Goal: Information Seeking & Learning: Learn about a topic

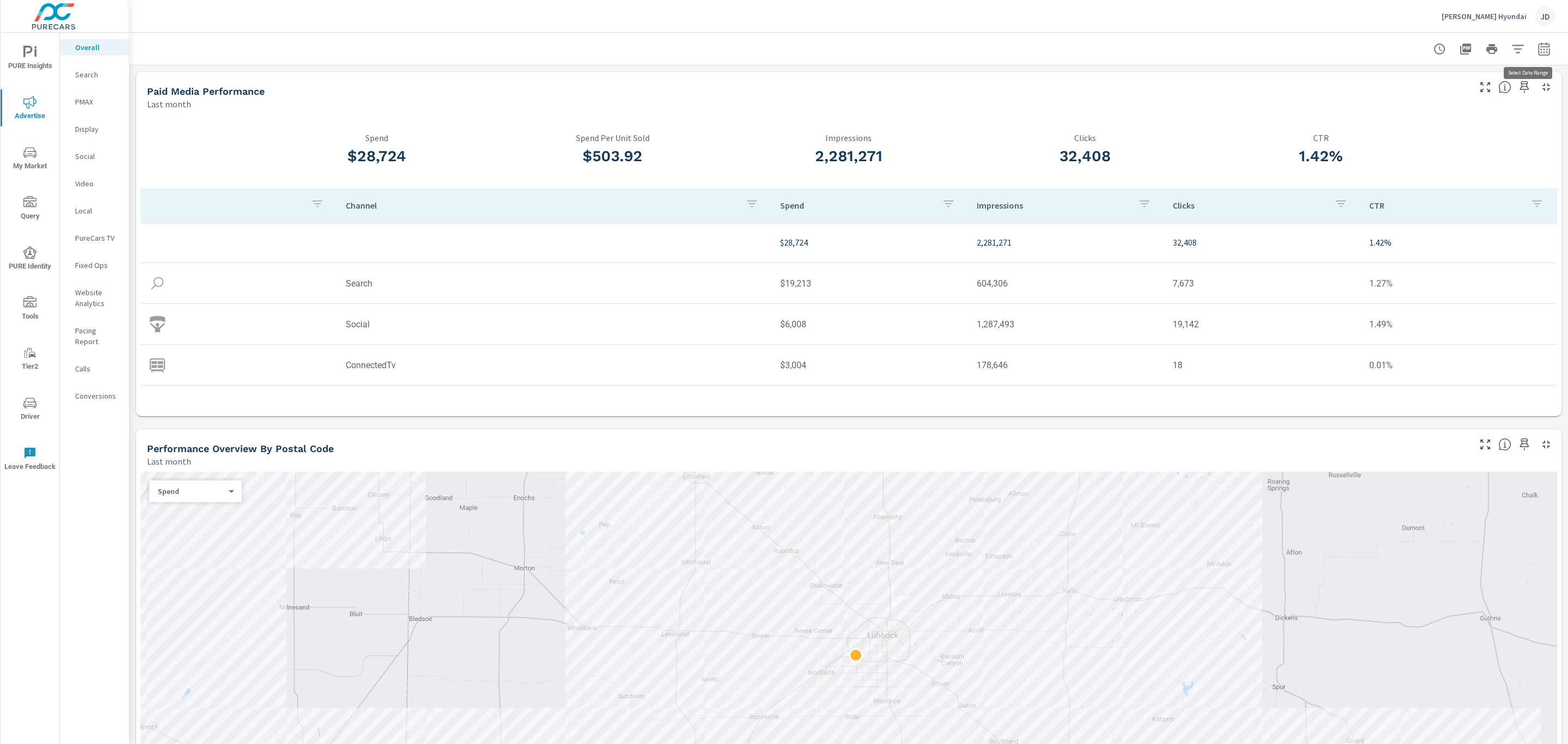
click at [1537, 49] on icon "button" at bounding box center [1544, 49] width 13 height 13
select select "Last month"
click at [1449, 126] on p "+ Add comparison" at bounding box center [1455, 123] width 140 height 13
click at [1446, 140] on select "Custom Previous period Previous month Previous year" at bounding box center [1444, 143] width 109 height 22
click at [1390, 132] on select "Custom Previous period Previous month Previous year" at bounding box center [1444, 143] width 109 height 22
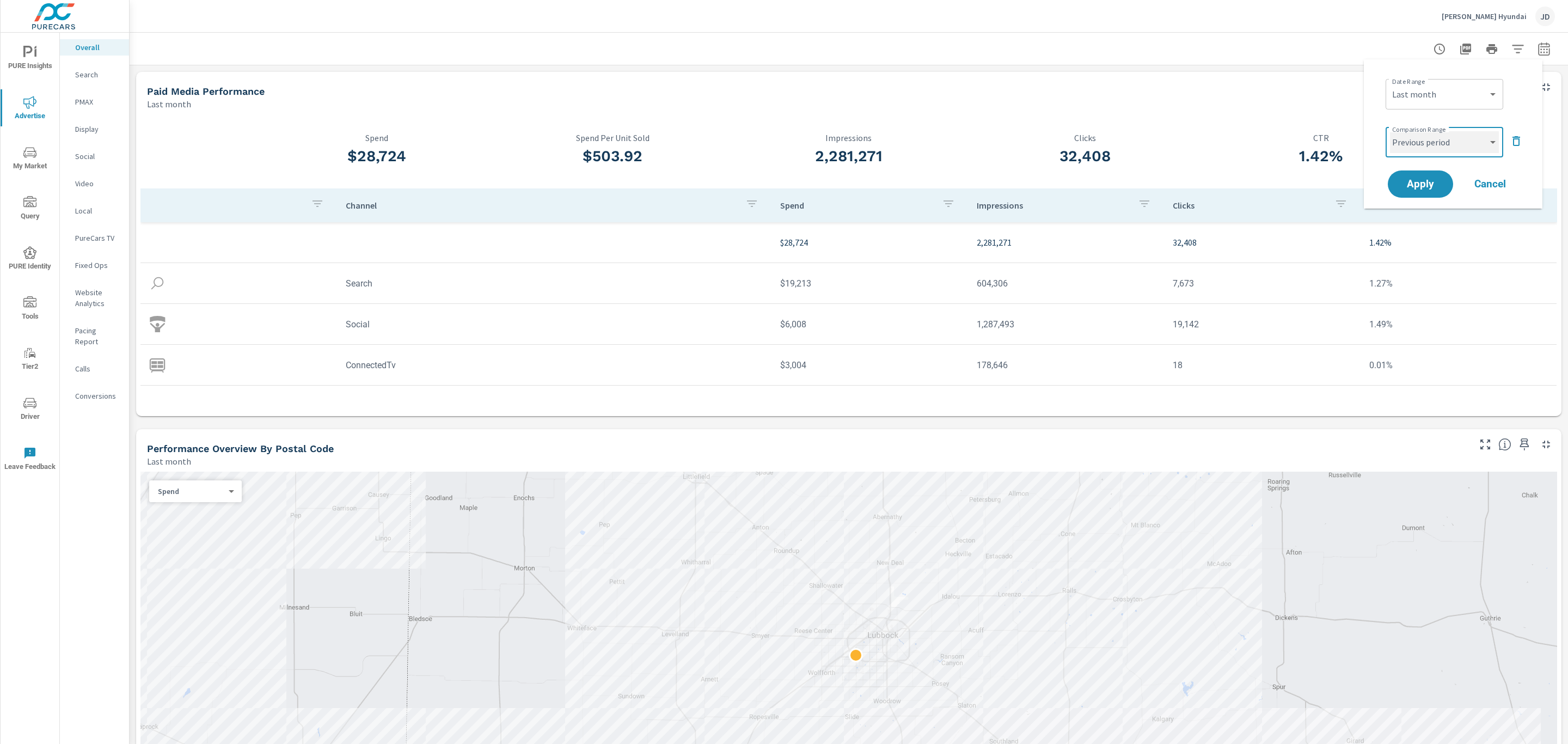
select select "Previous month"
click at [1413, 193] on button "Apply" at bounding box center [1420, 184] width 68 height 28
click at [1479, 90] on icon "button" at bounding box center [1485, 87] width 13 height 13
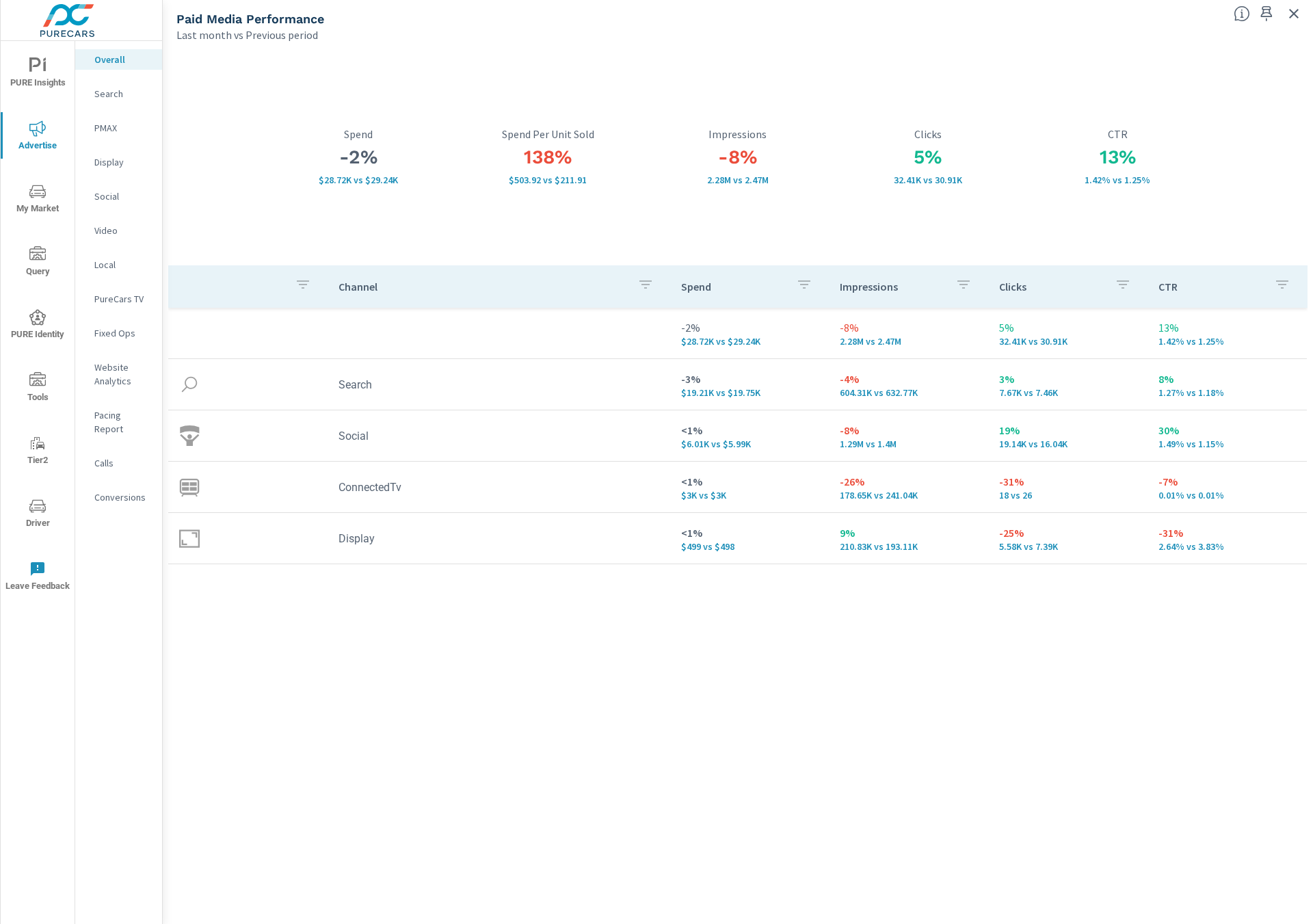
drag, startPoint x: 656, startPoint y: 778, endPoint x: 656, endPoint y: 770, distance: 8.0
click at [656, 778] on div "Channel Spend Impressions Clicks CTR -2% $28.72K vs $29.24K -8% 2.28M vs 2.47M …" at bounding box center [738, 582] width 1140 height 633
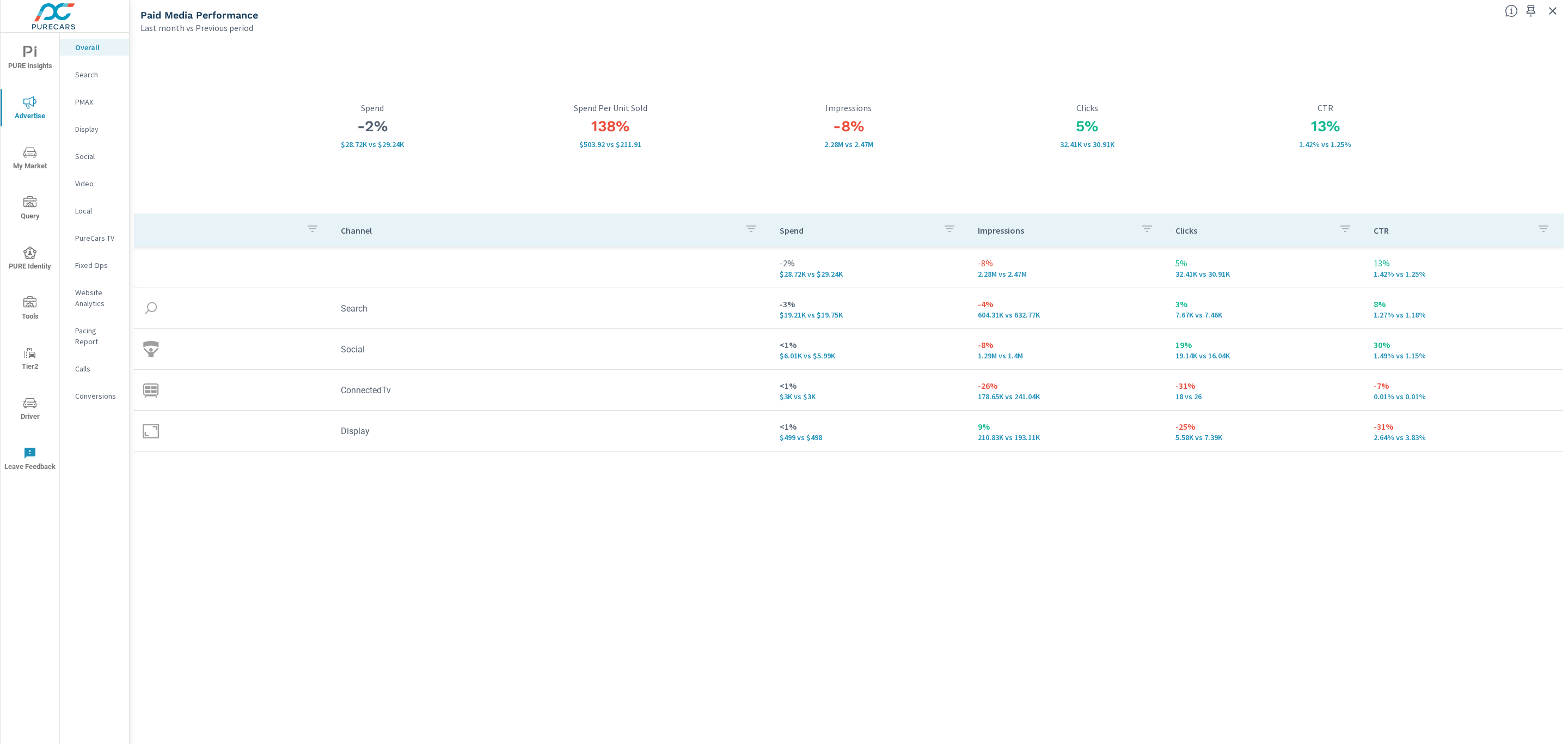
click at [97, 76] on p "Search" at bounding box center [97, 74] width 45 height 11
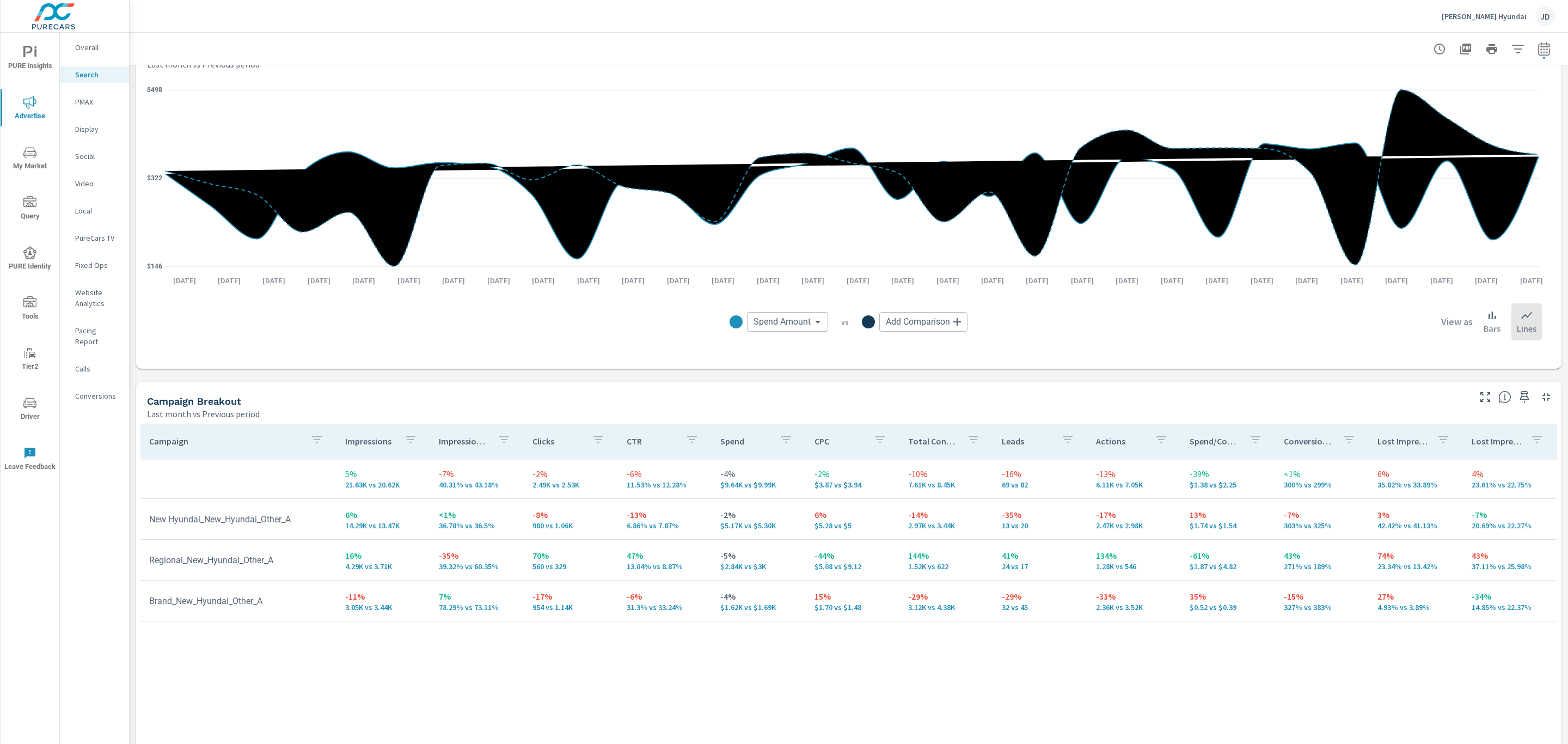
scroll to position [836, 0]
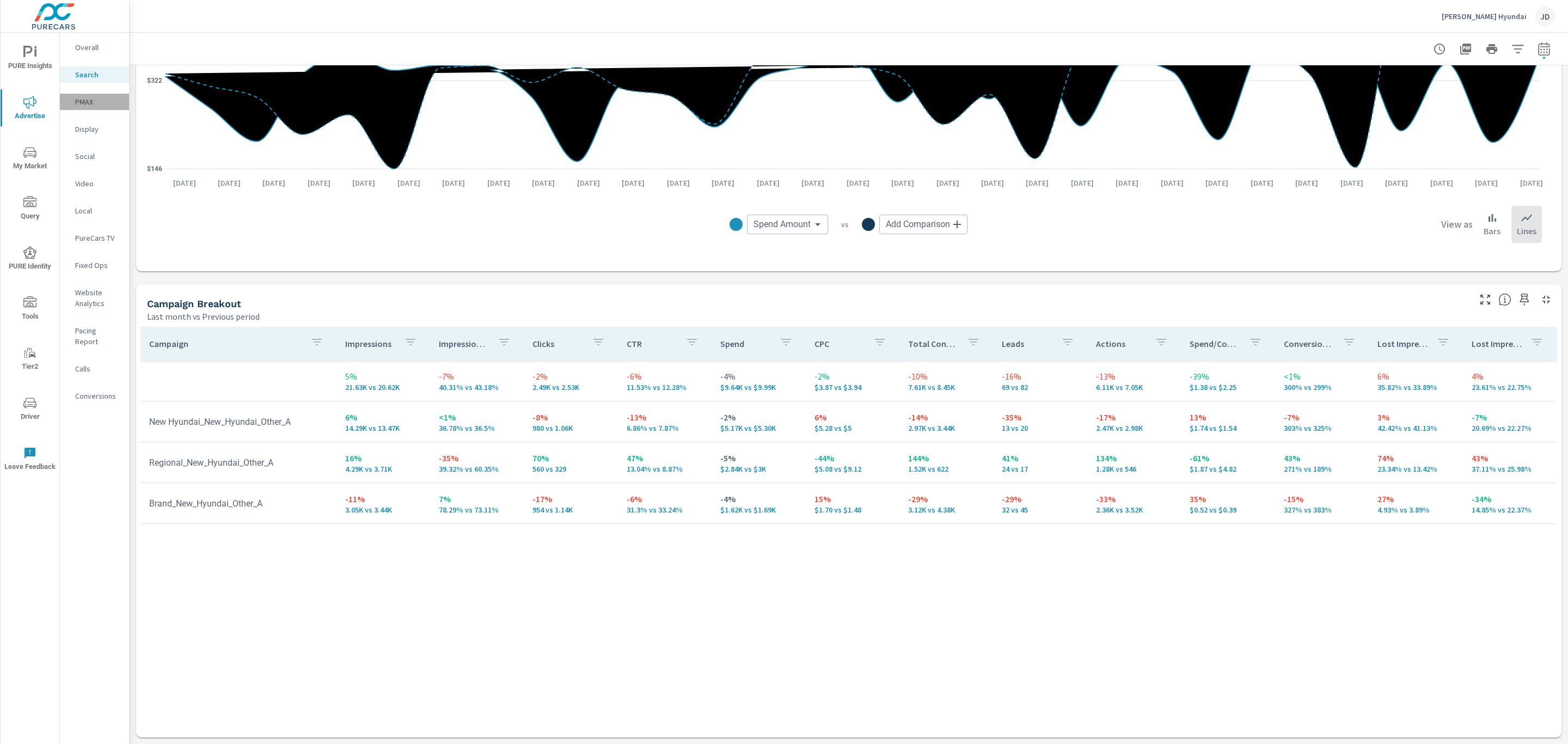
click at [90, 102] on p "PMAX" at bounding box center [97, 102] width 45 height 11
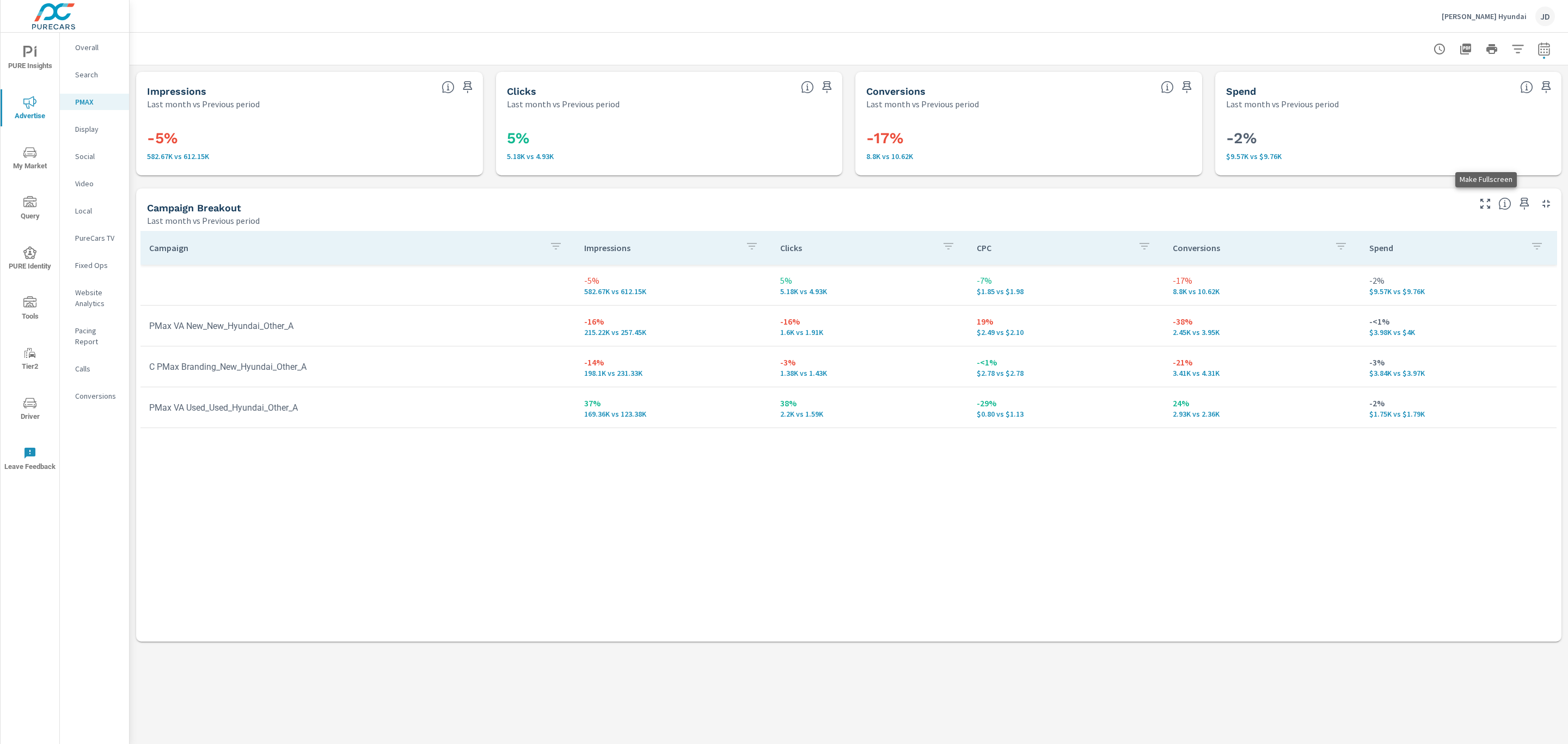
click at [1489, 205] on icon "button" at bounding box center [1485, 204] width 13 height 13
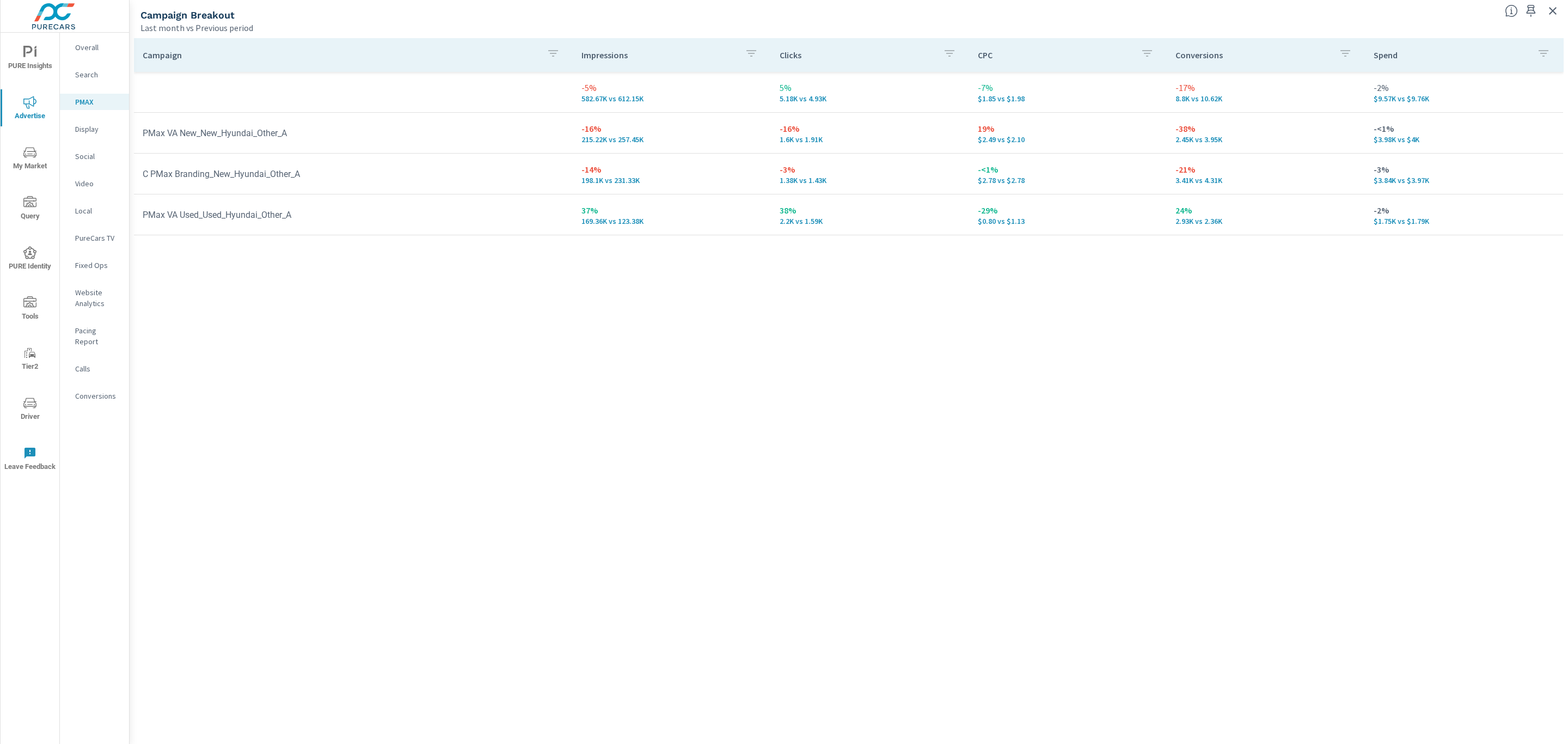
click at [90, 149] on div "Social" at bounding box center [94, 156] width 69 height 16
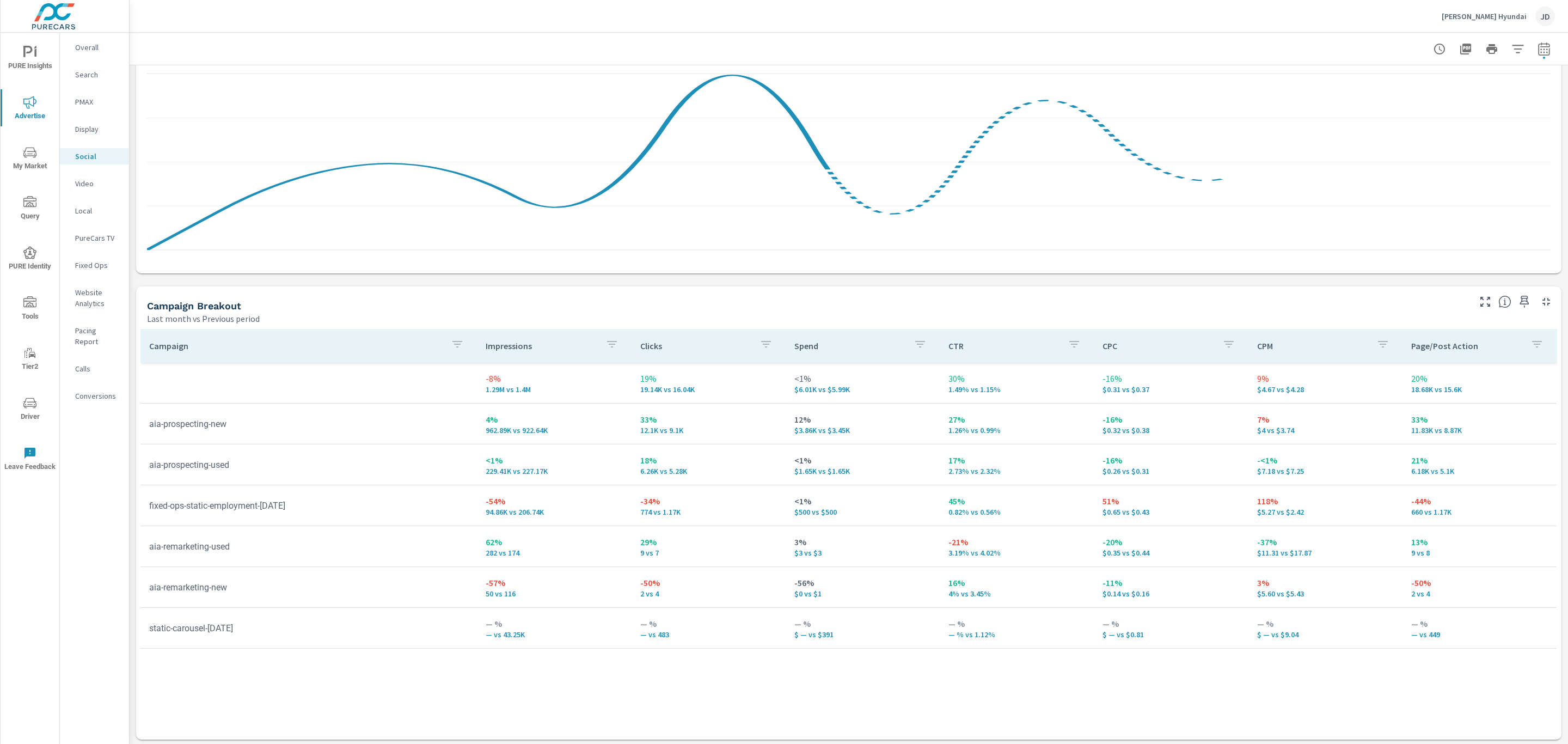
scroll to position [253, 0]
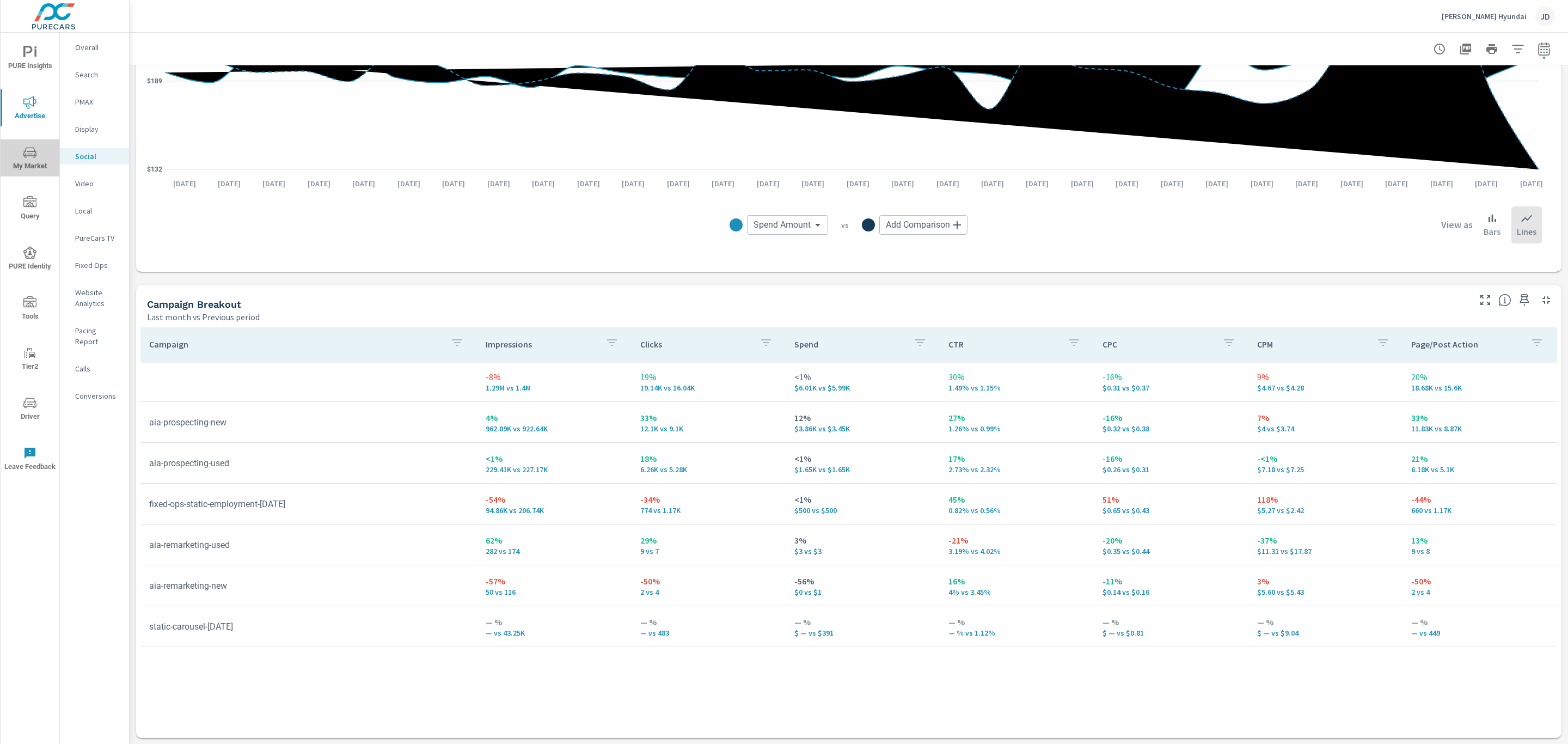
click at [31, 153] on icon "nav menu" at bounding box center [29, 153] width 5 height 1
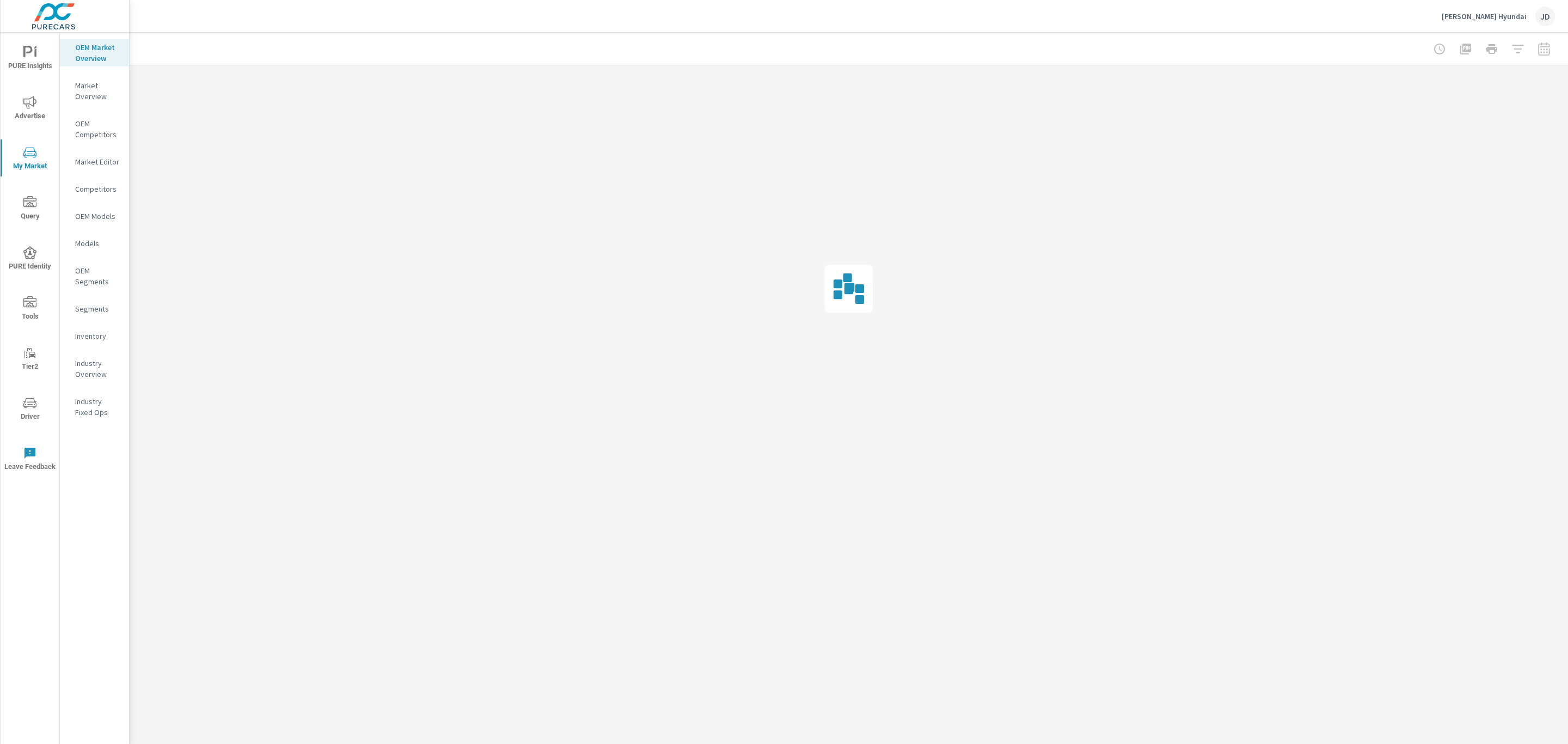
click at [87, 333] on p "Inventory" at bounding box center [97, 336] width 45 height 11
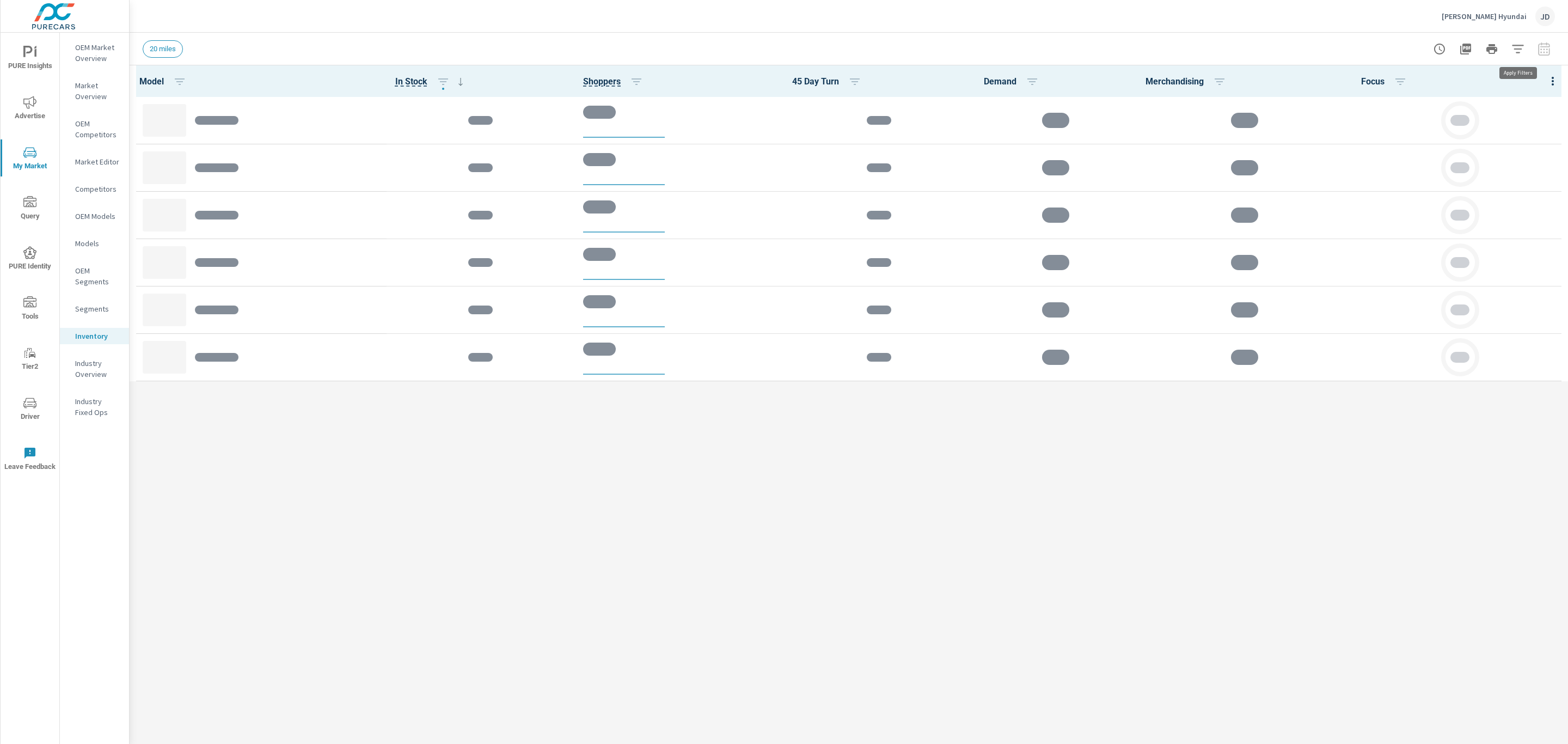
click at [1516, 51] on icon "button" at bounding box center [1518, 49] width 13 height 13
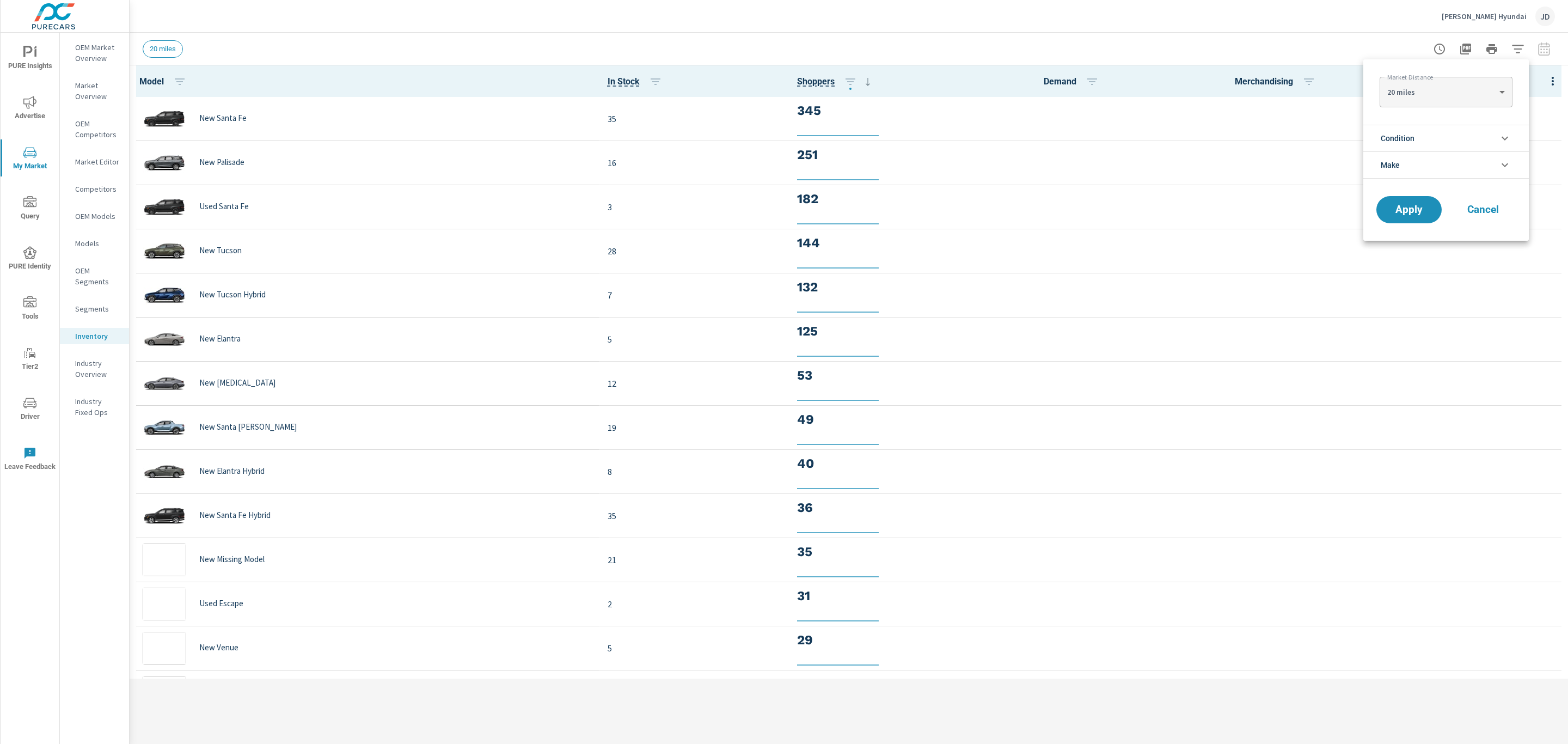
click at [1449, 140] on li "Condition" at bounding box center [1446, 138] width 166 height 27
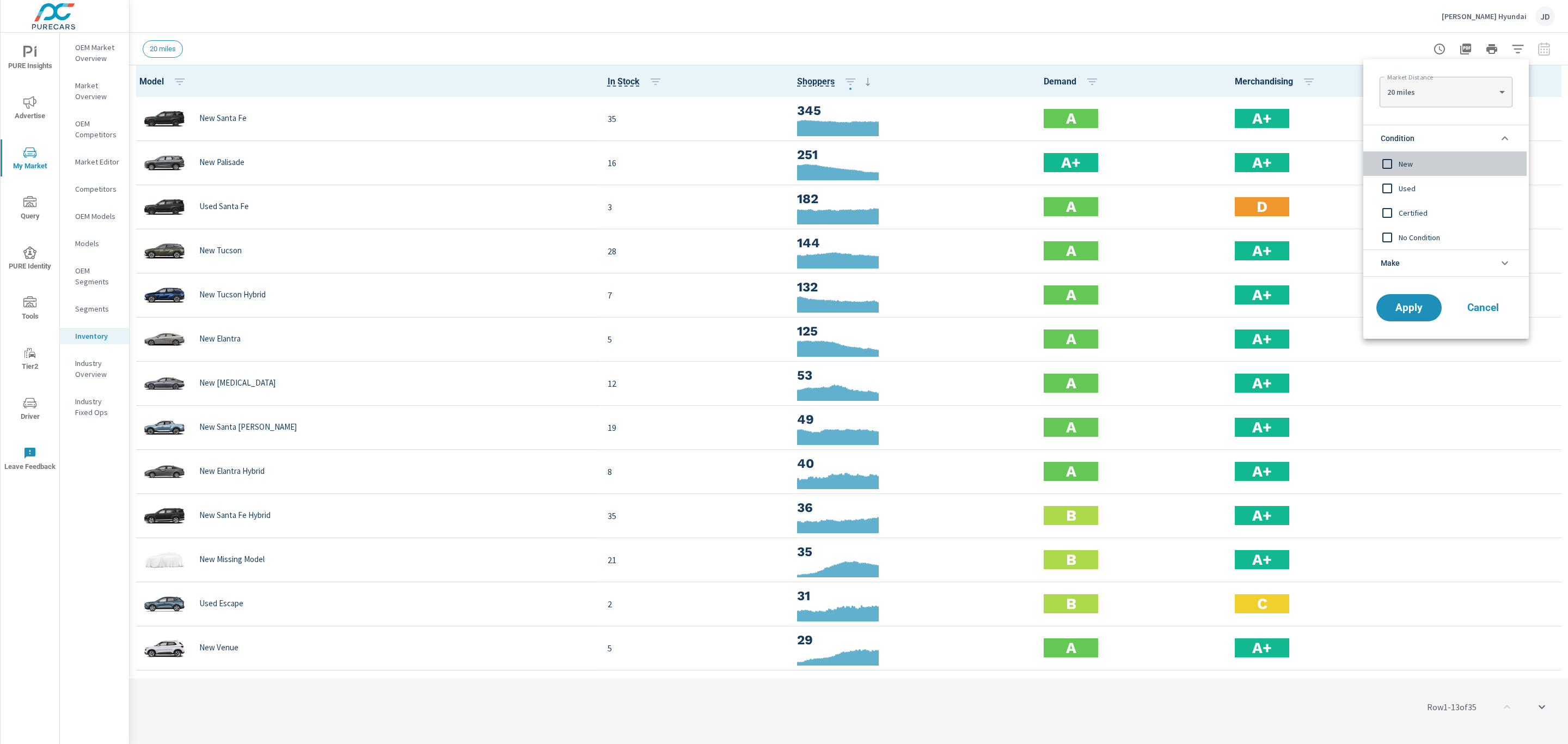
scroll to position [1, 0]
click at [1400, 168] on span "New" at bounding box center [1458, 164] width 119 height 13
click at [1400, 309] on span "Apply" at bounding box center [1409, 308] width 44 height 10
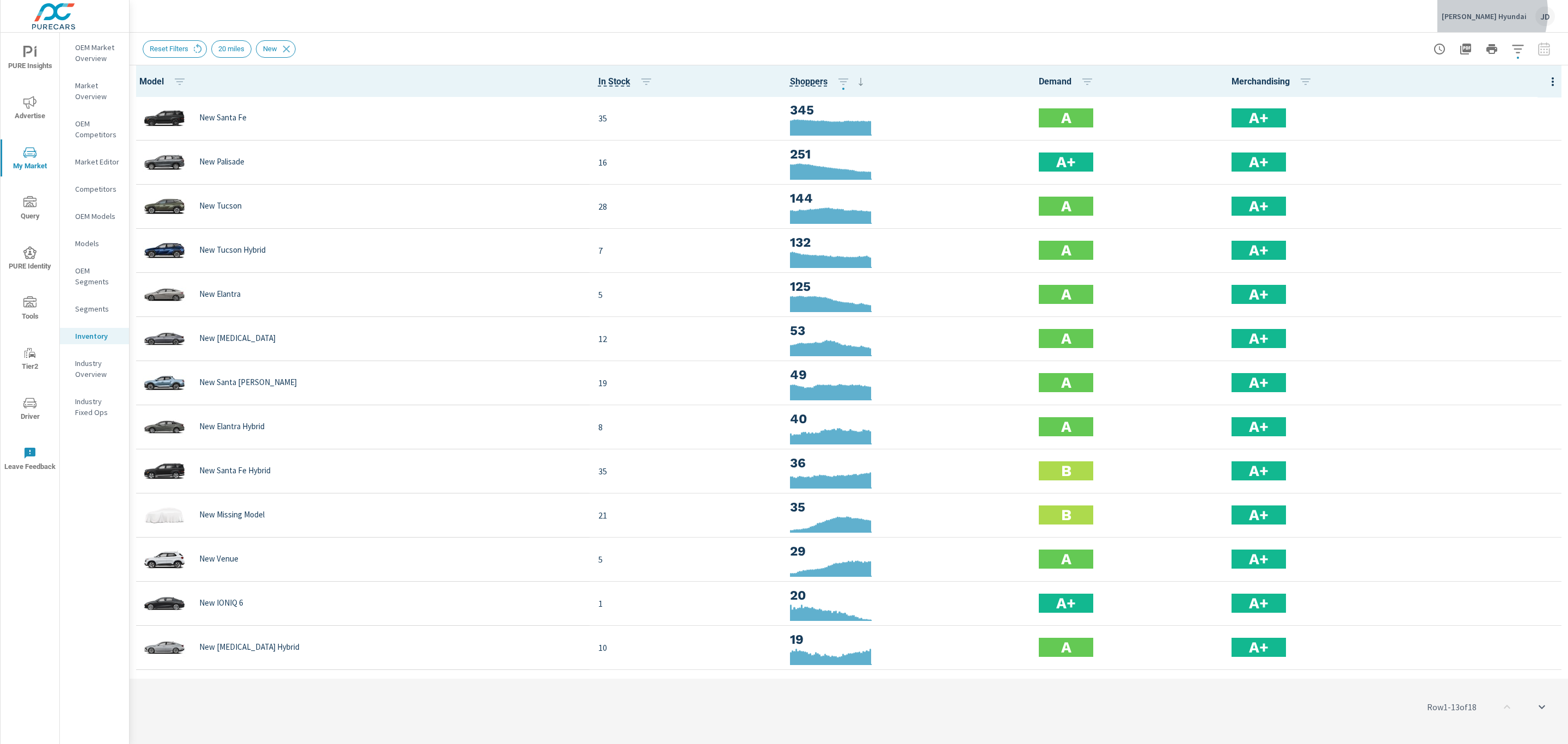
click at [1476, 12] on p "Gene Messer Hyundai" at bounding box center [1484, 16] width 85 height 9
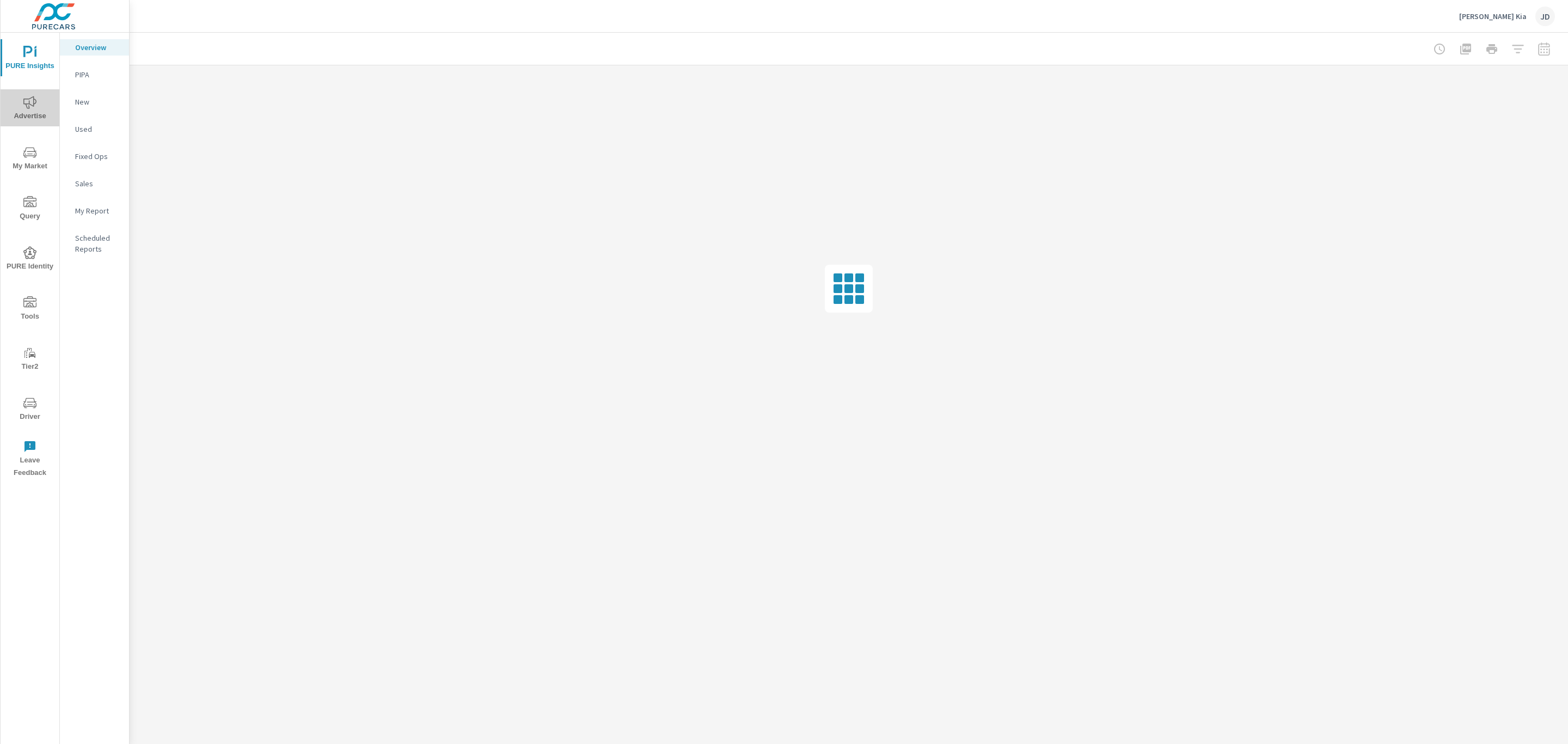
click at [29, 107] on icon "nav menu" at bounding box center [30, 103] width 13 height 13
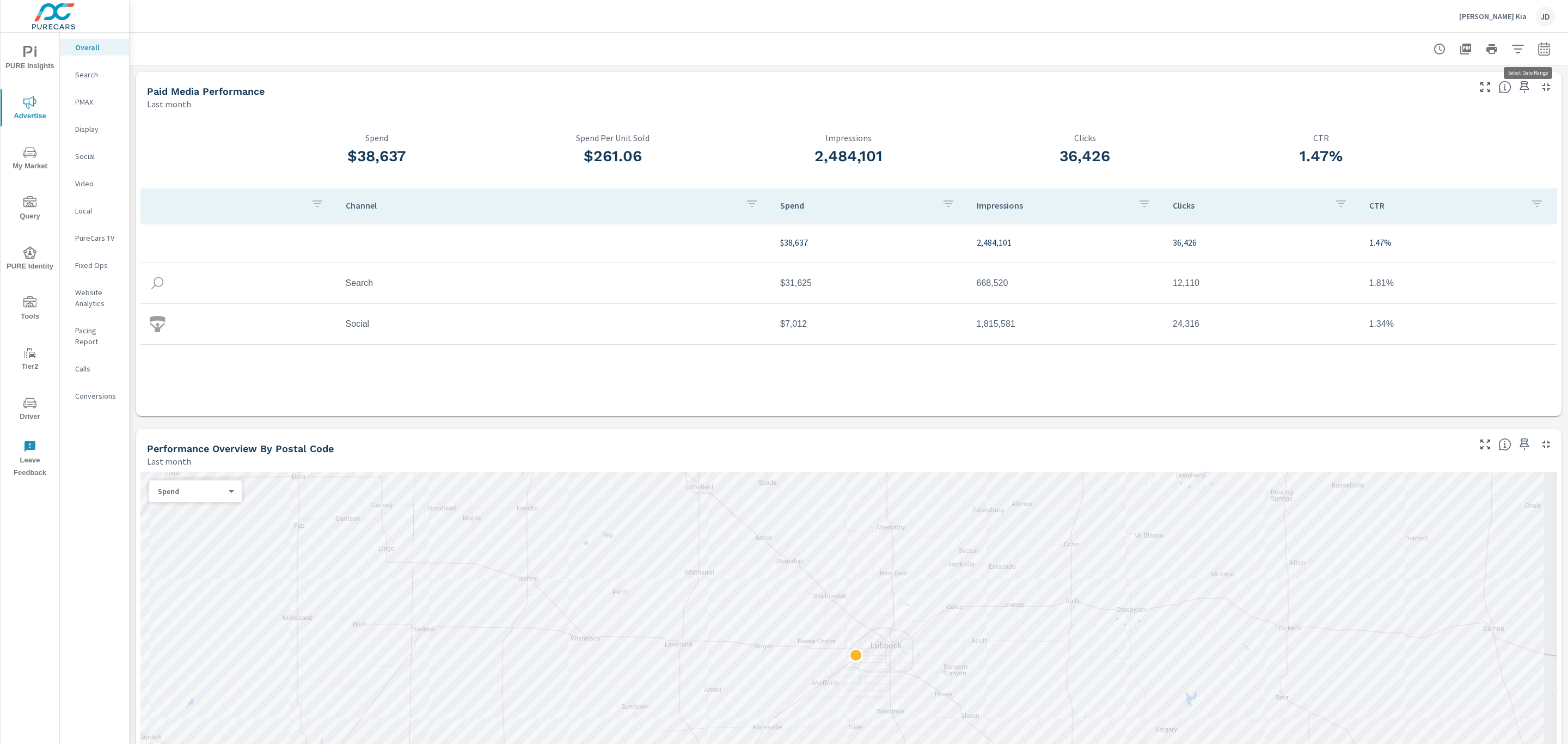
click at [1537, 53] on icon "button" at bounding box center [1544, 49] width 13 height 13
select select "Last month"
click at [1447, 124] on p "+ Add comparison" at bounding box center [1455, 123] width 140 height 13
click at [1447, 136] on select "Custom Previous period Previous month Previous year" at bounding box center [1444, 143] width 109 height 22
click at [1390, 132] on select "Custom Previous period Previous month Previous year" at bounding box center [1444, 143] width 109 height 22
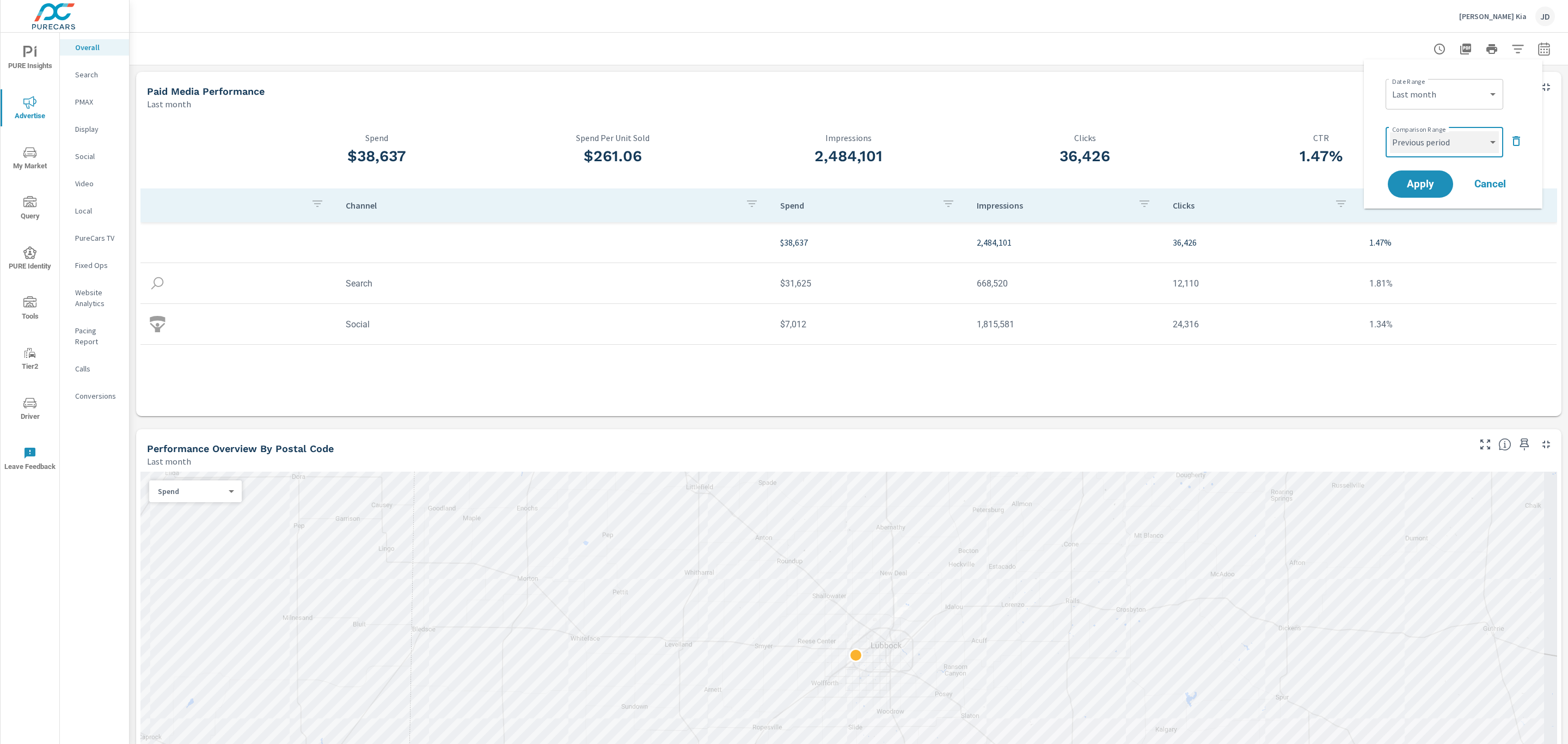
select select "Previous month"
click at [1413, 185] on span "Apply" at bounding box center [1420, 184] width 44 height 10
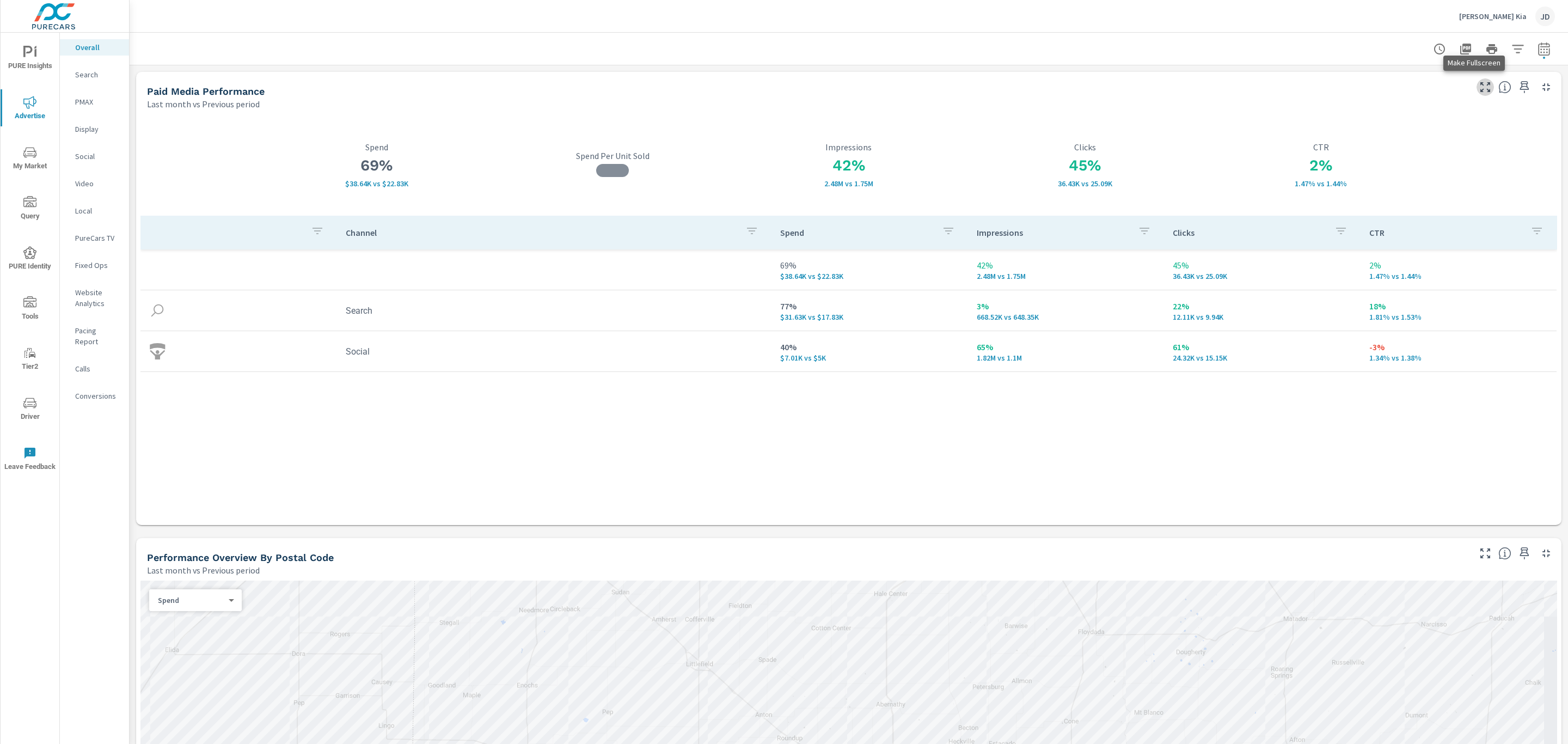
click at [1479, 89] on icon "button" at bounding box center [1485, 87] width 13 height 13
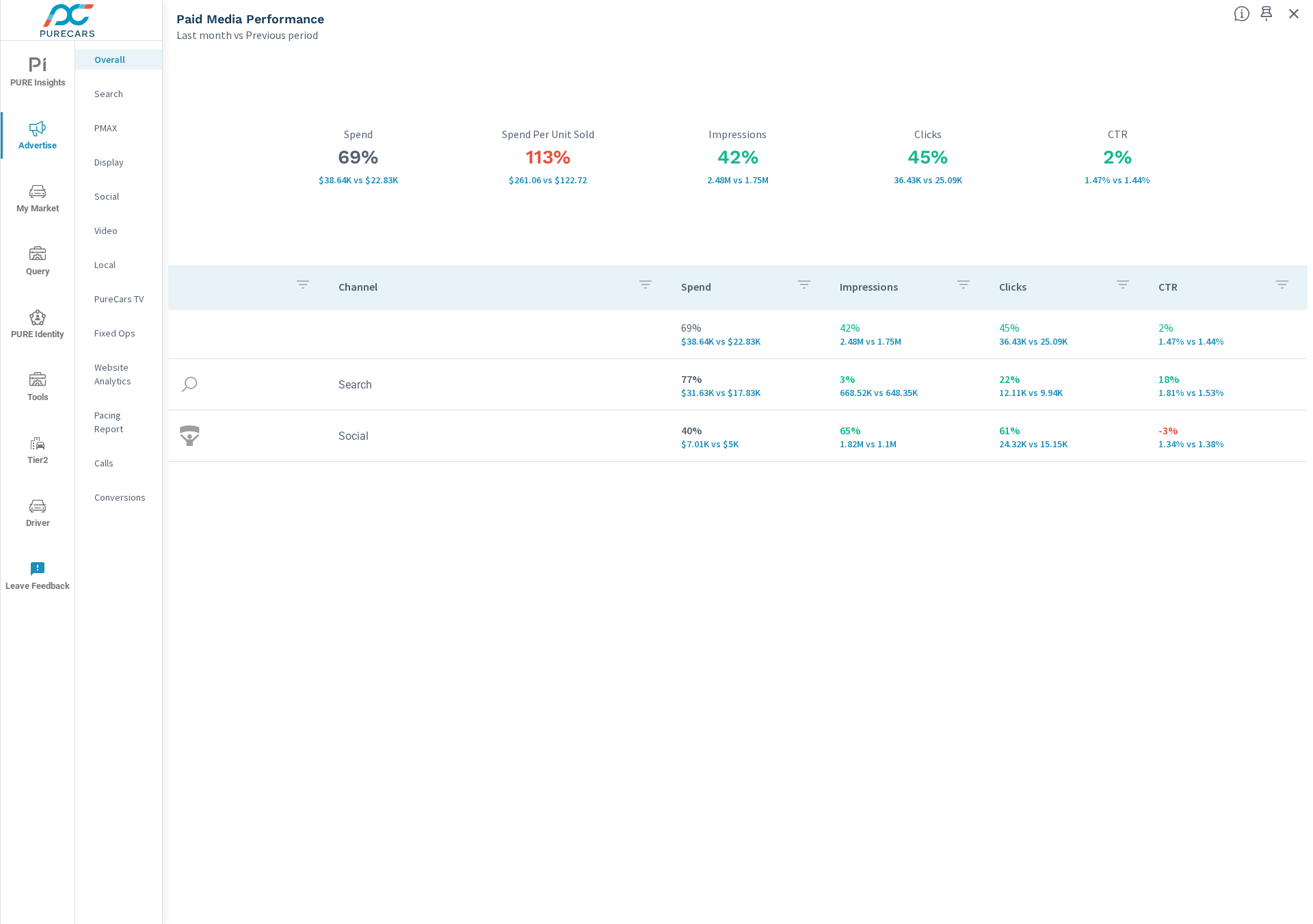
click at [1026, 102] on div "2% 1.47% vs 1.44% CTR" at bounding box center [1118, 156] width 190 height 217
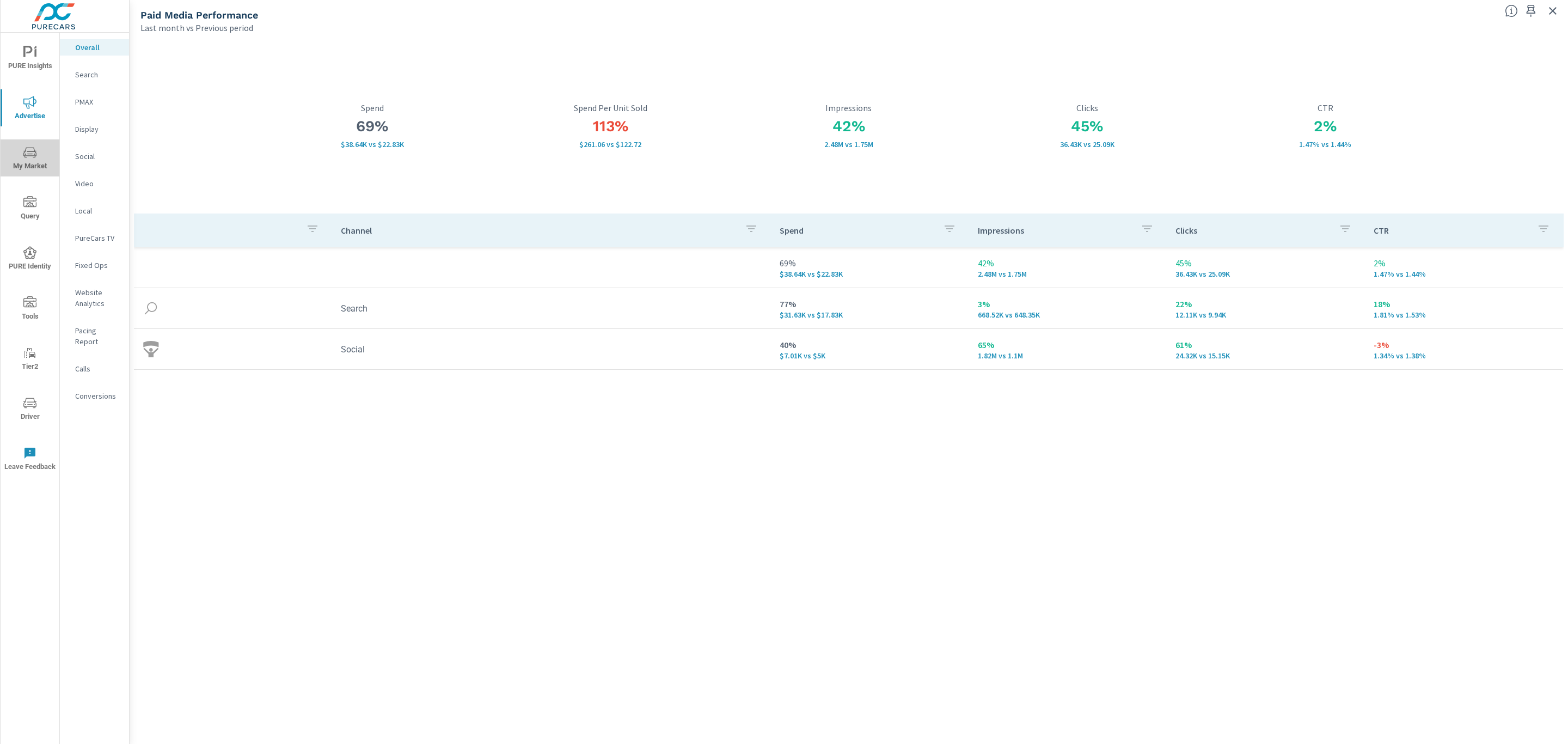
click at [28, 151] on icon "nav menu" at bounding box center [30, 152] width 13 height 10
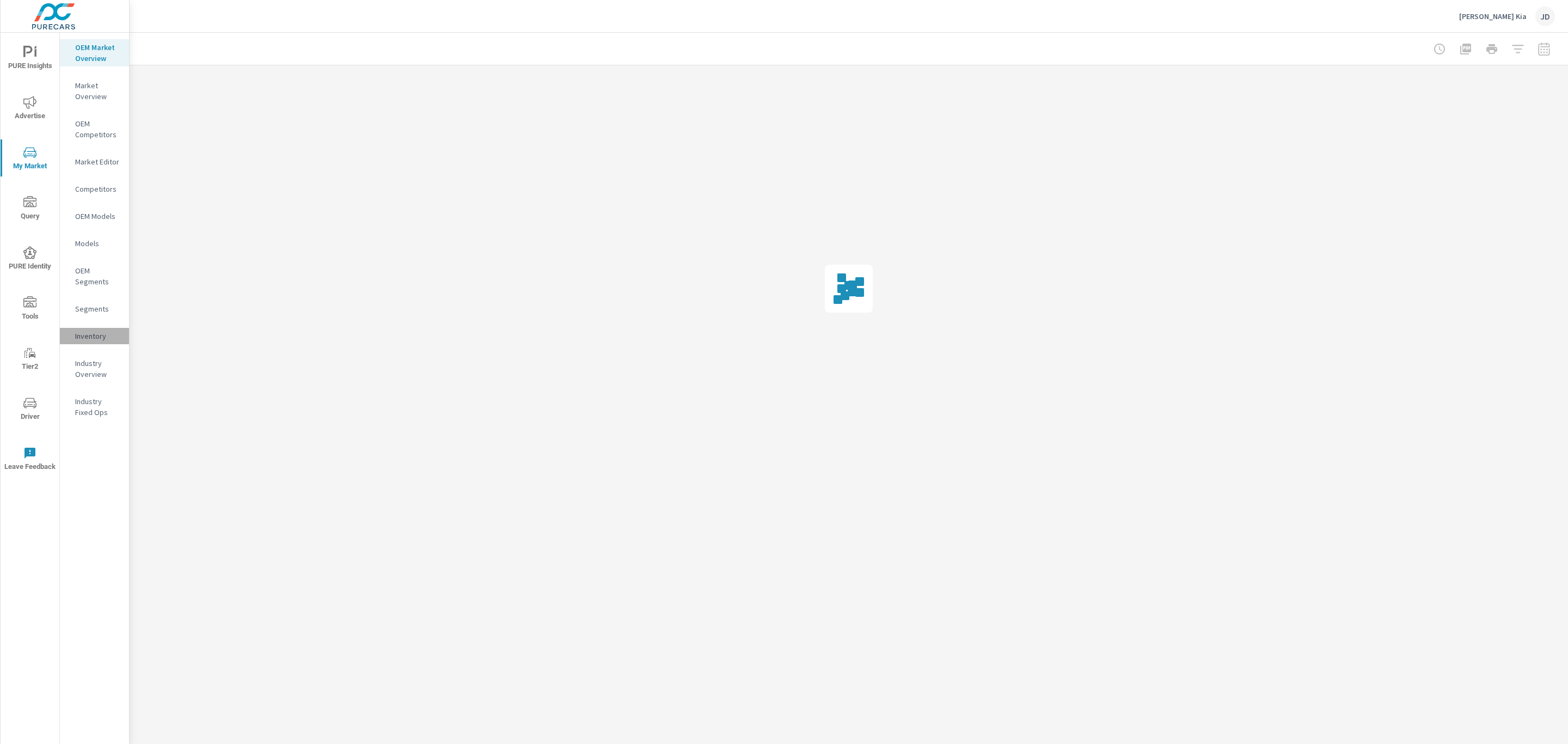
click at [90, 331] on p "Inventory" at bounding box center [97, 336] width 45 height 11
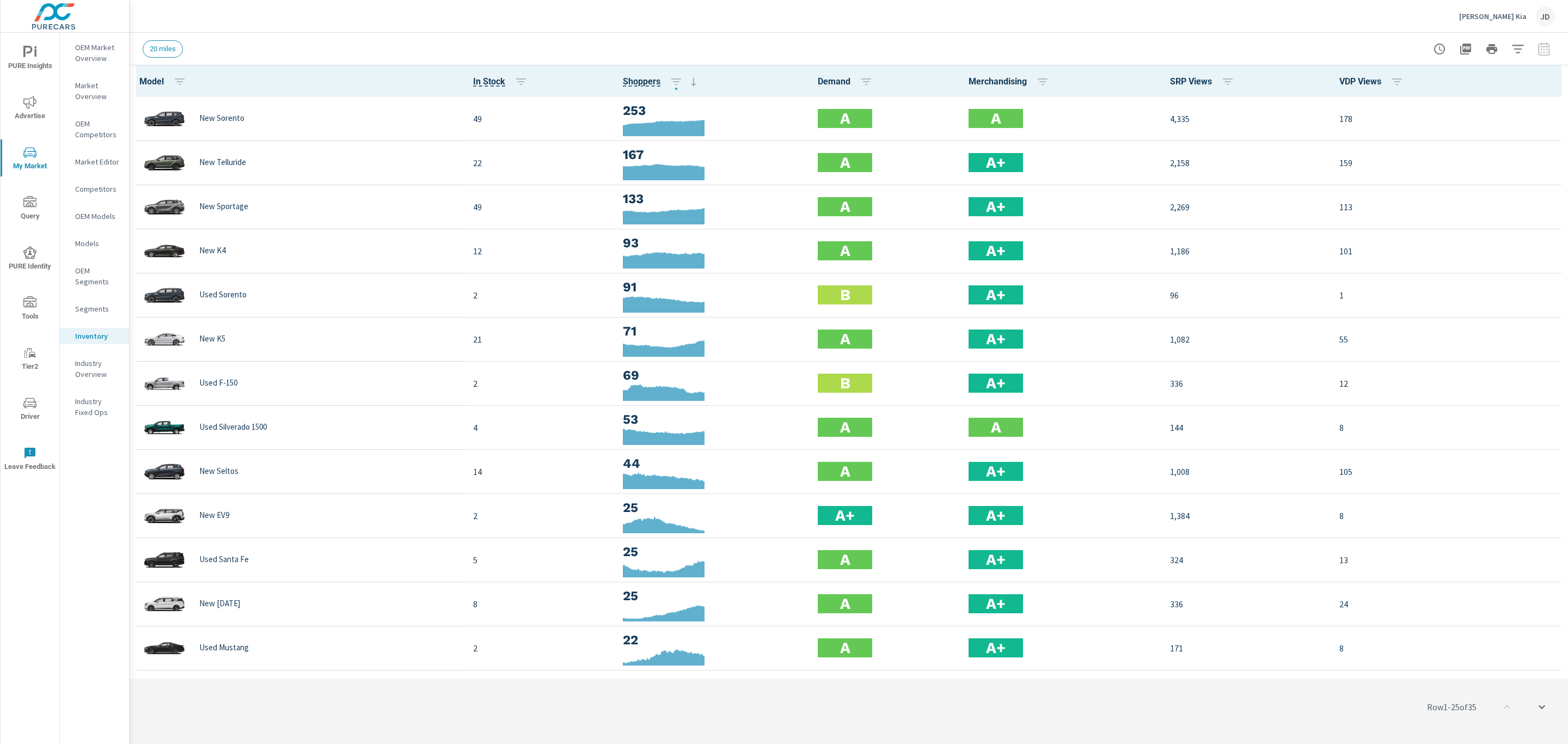
click at [1519, 47] on icon "button" at bounding box center [1518, 49] width 13 height 13
click at [1410, 134] on span "Condition" at bounding box center [1397, 138] width 33 height 26
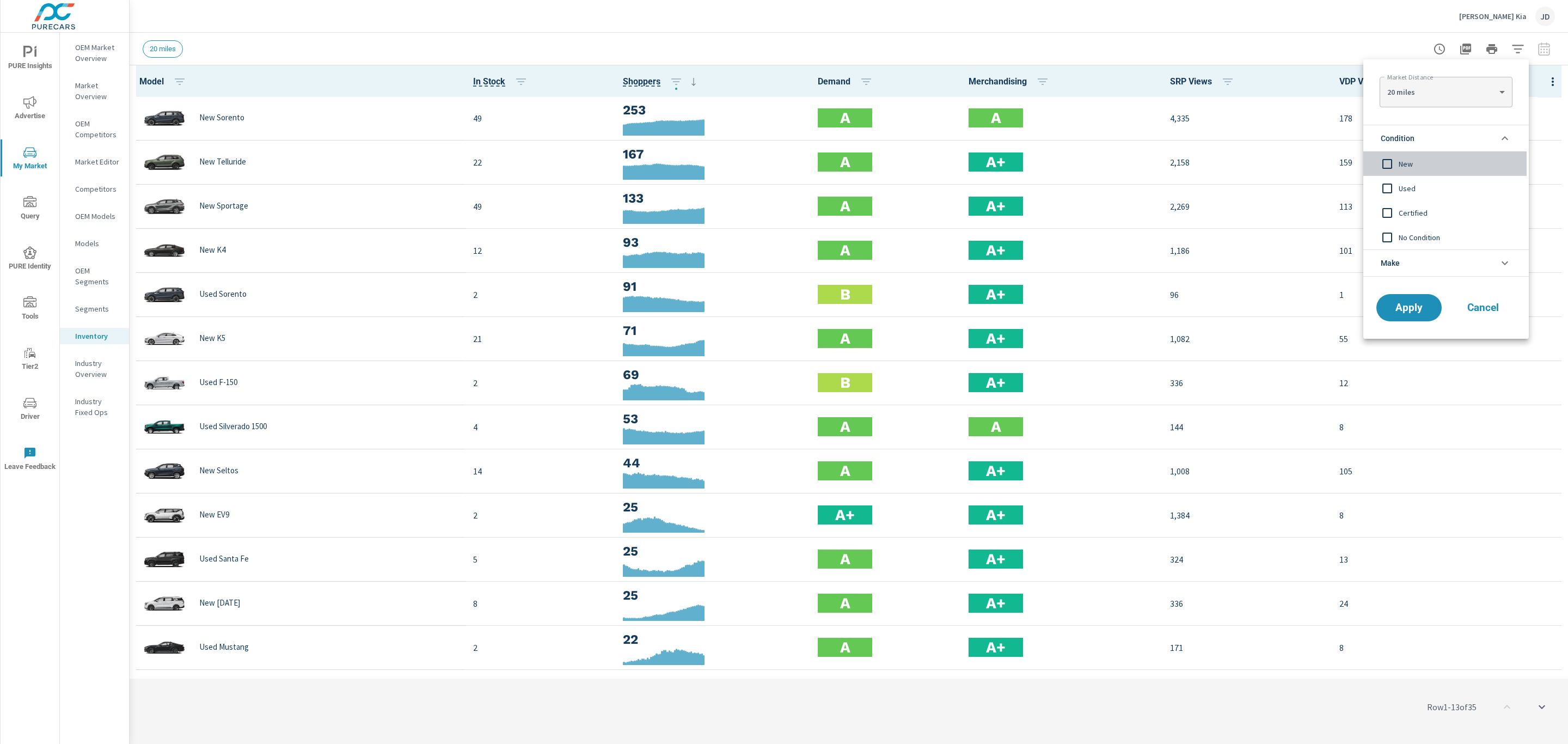
click at [1405, 164] on span "New" at bounding box center [1458, 164] width 119 height 13
click at [1403, 309] on span "Apply" at bounding box center [1409, 308] width 44 height 10
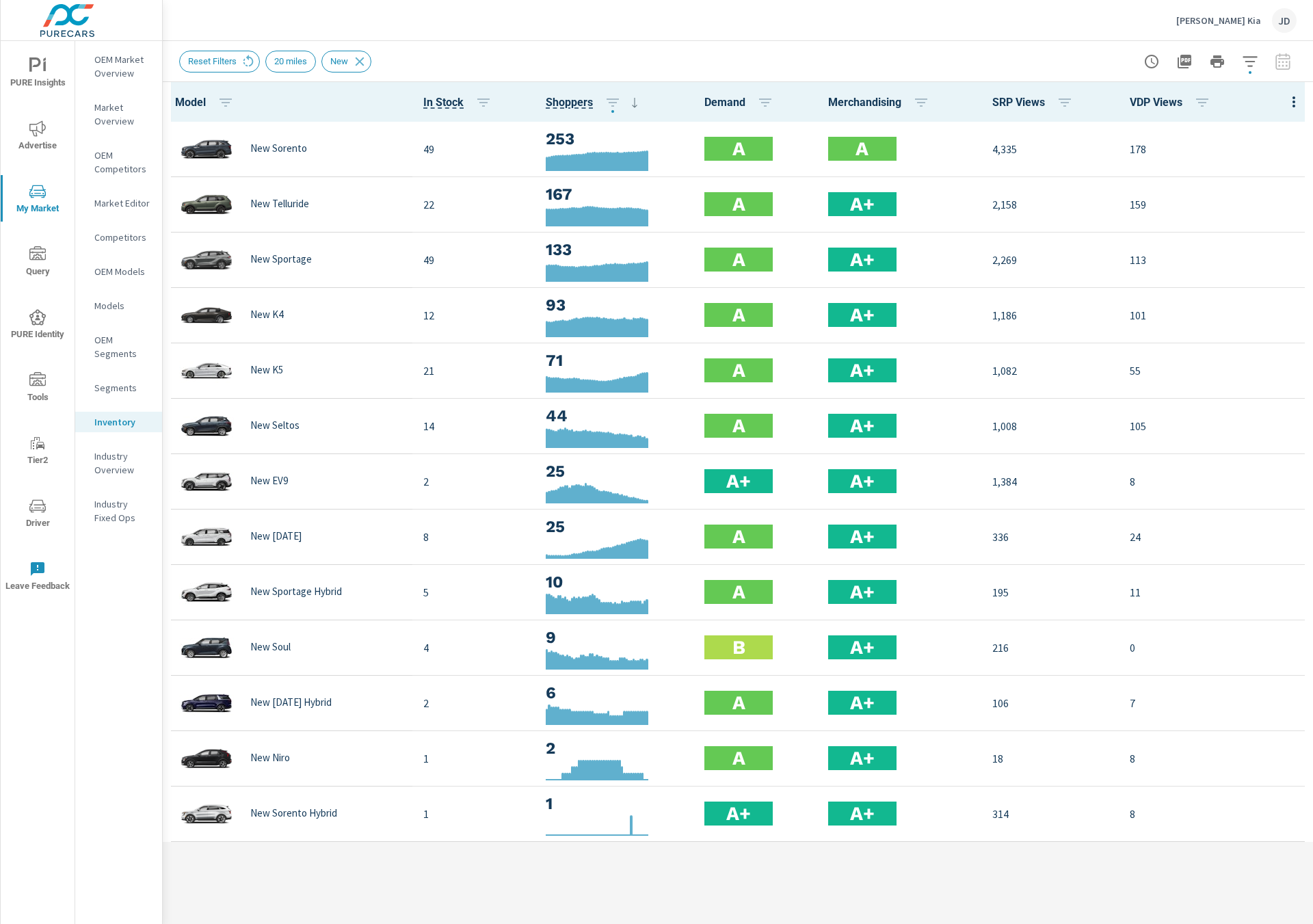
click at [1143, 860] on div "Model In Stock Shoppers Demand Merchandising SRP Views VDP Views New Sorento 49…" at bounding box center [738, 503] width 1150 height 842
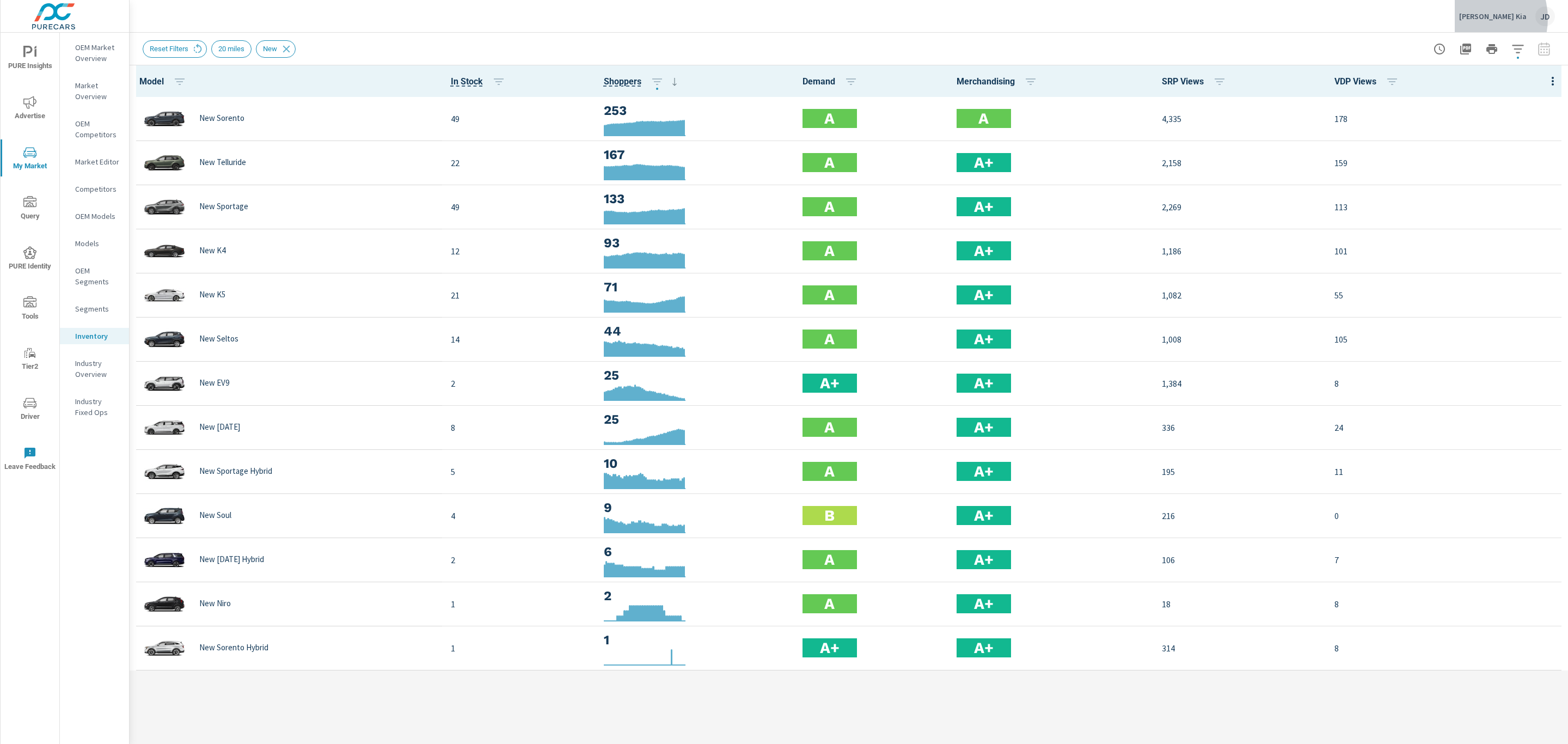
click at [1484, 18] on p "Gene Messer Kia" at bounding box center [1492, 16] width 68 height 9
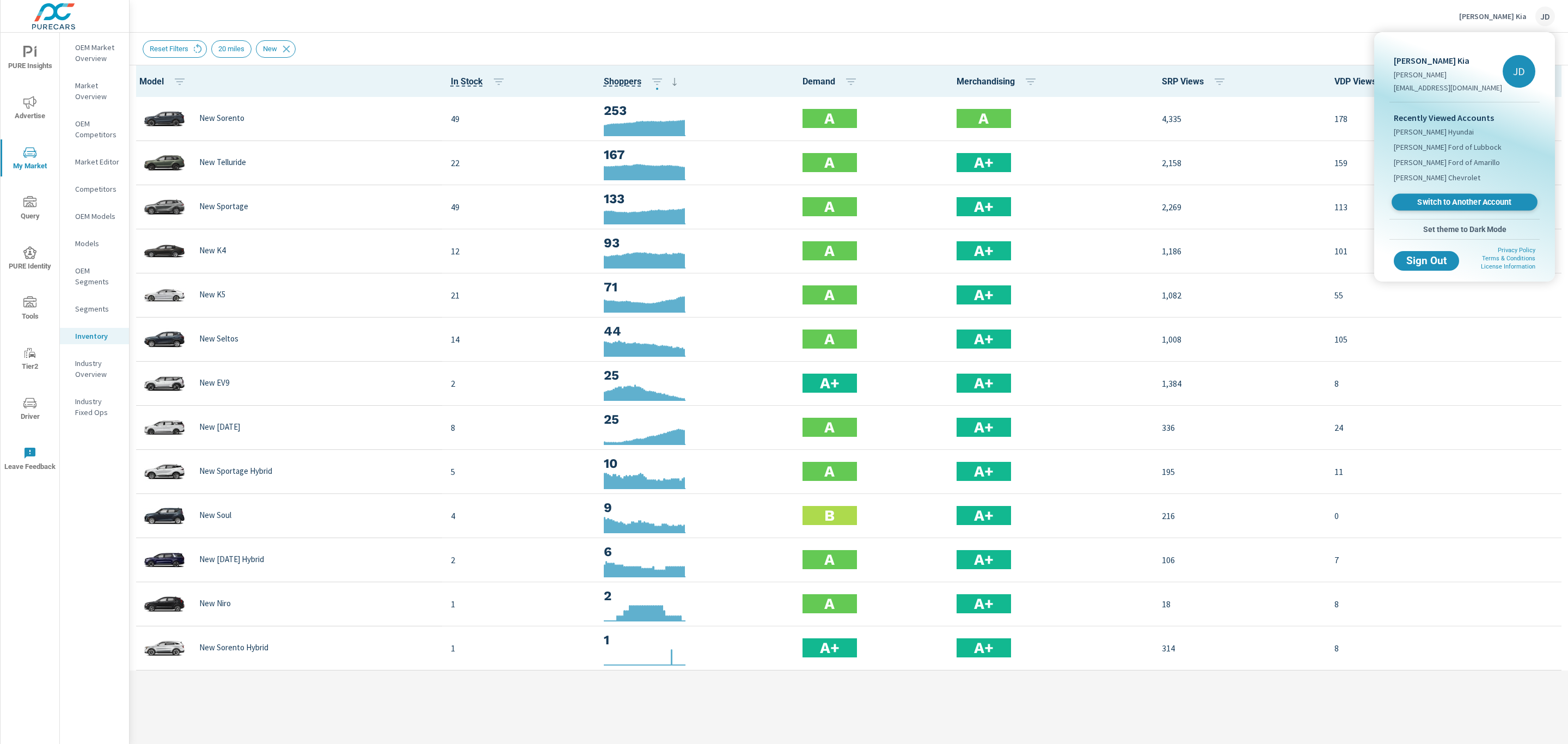
click at [1452, 201] on span "Switch to Another Account" at bounding box center [1464, 202] width 133 height 10
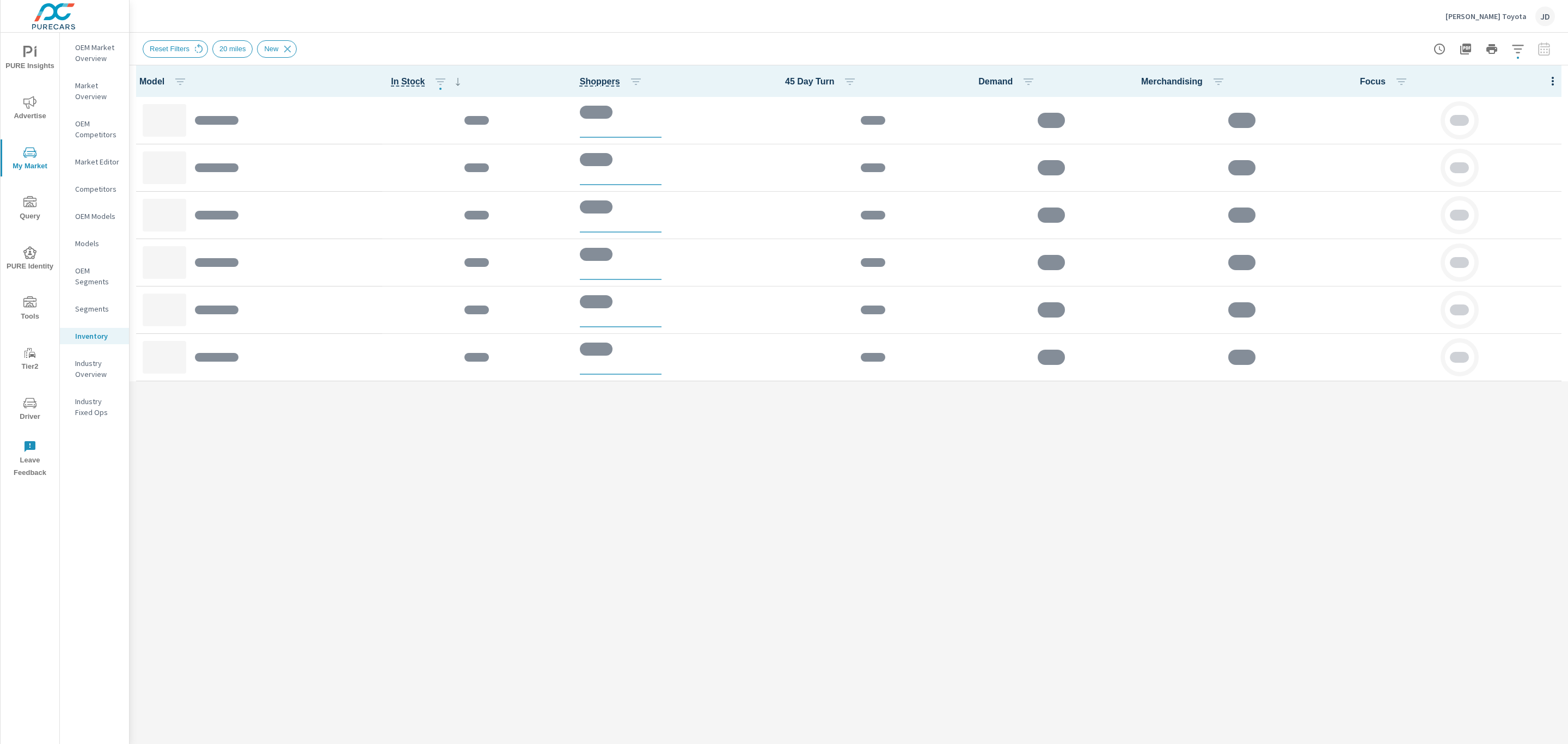
click at [36, 113] on span "Advertise" at bounding box center [30, 109] width 52 height 27
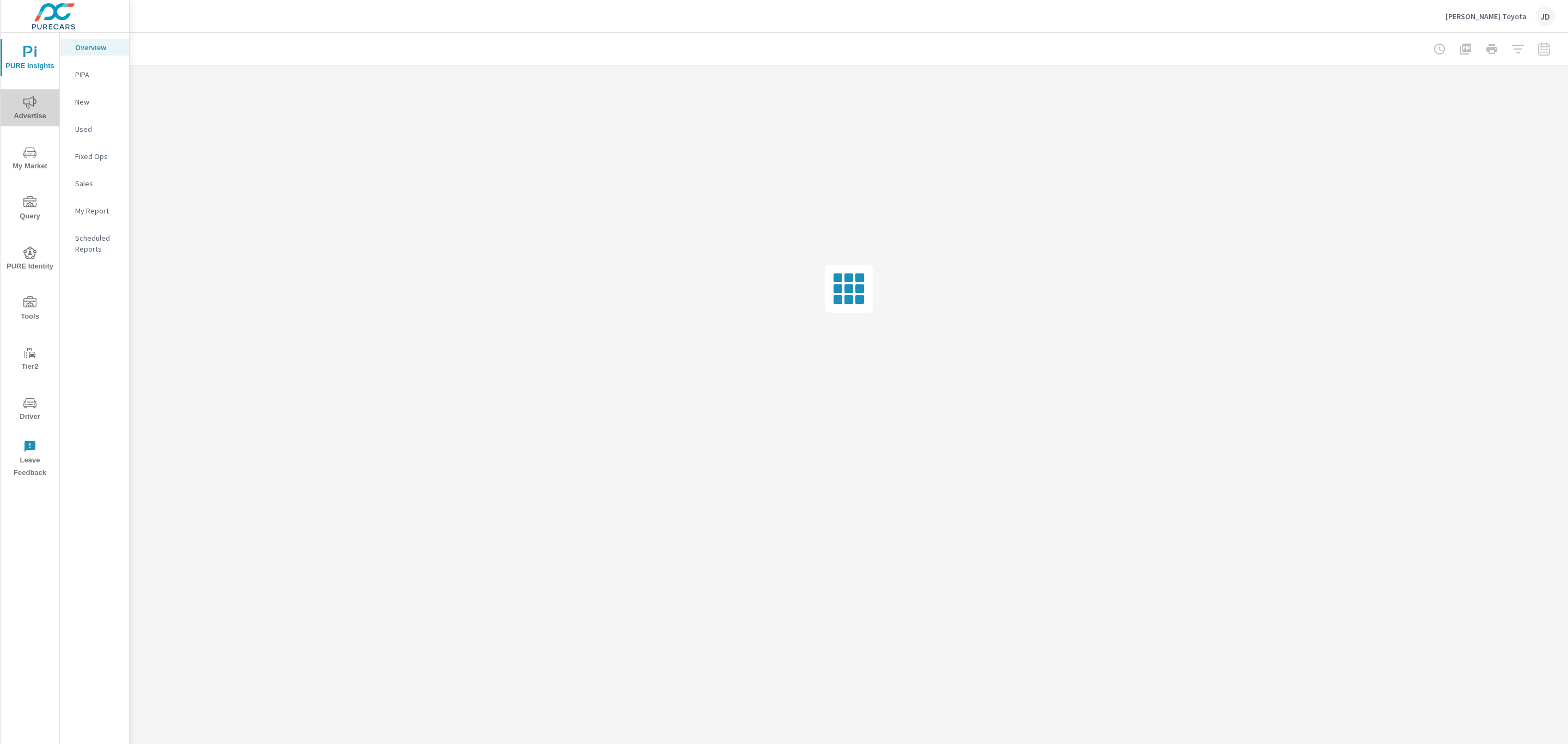
click at [16, 103] on span "Advertise" at bounding box center [30, 109] width 52 height 27
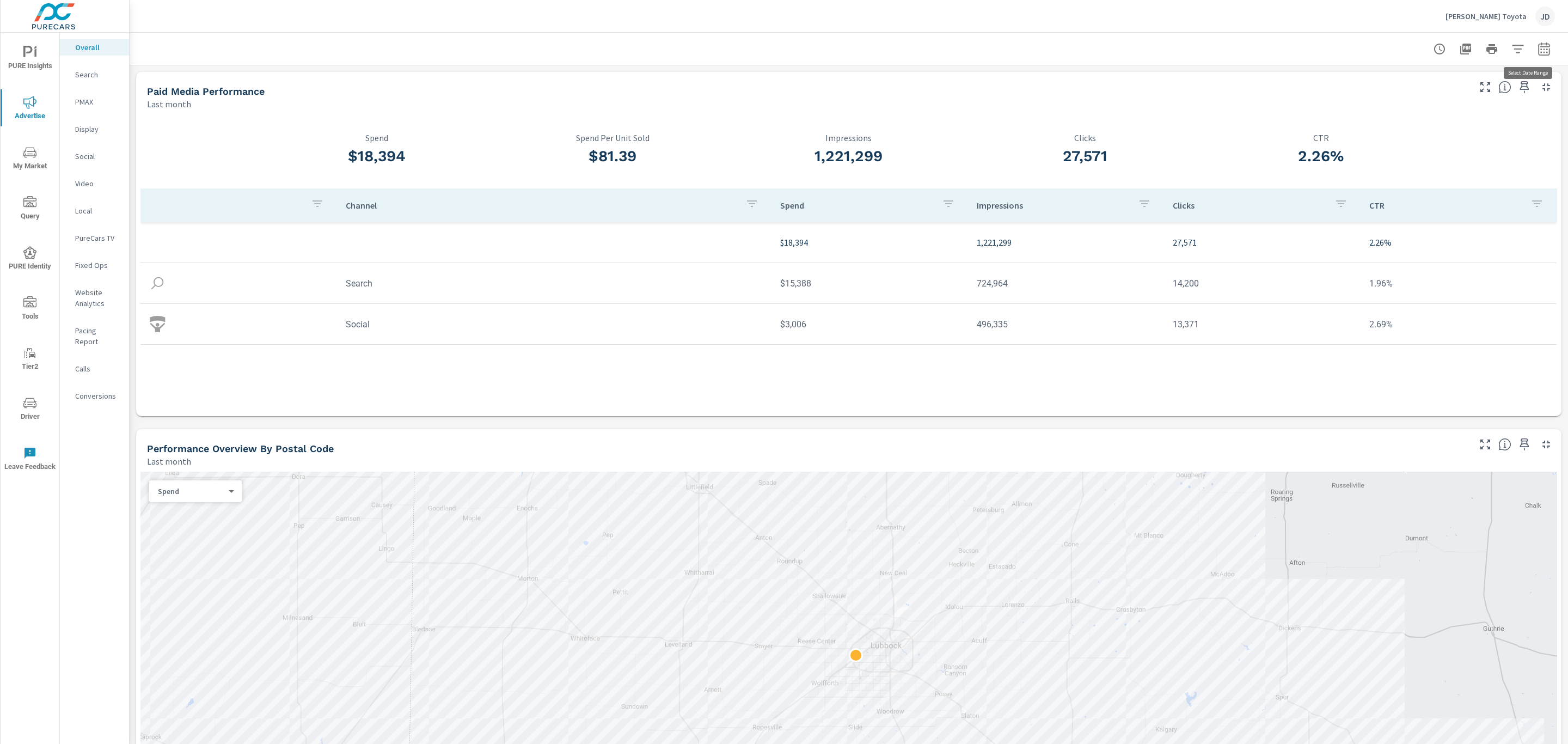
click at [1537, 48] on icon "button" at bounding box center [1544, 49] width 13 height 13
select select "Last month"
click at [1437, 116] on p "+ Add comparison" at bounding box center [1455, 123] width 140 height 13
click at [1433, 140] on select "Custom Previous period Previous month Previous year" at bounding box center [1444, 143] width 109 height 22
click at [1390, 132] on select "Custom Previous period Previous month Previous year" at bounding box center [1444, 143] width 109 height 22
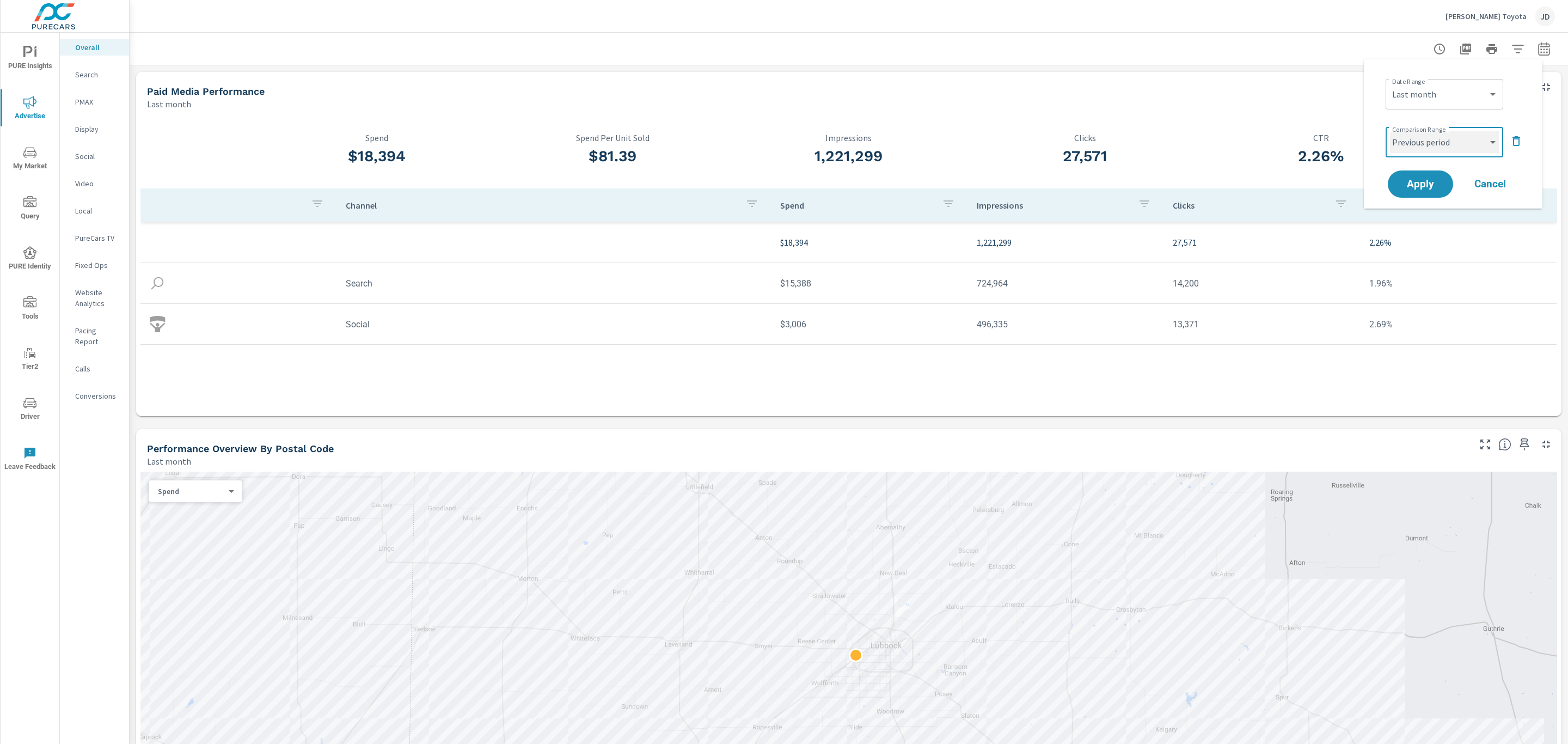
select select "Previous month"
click at [1425, 188] on span "Apply" at bounding box center [1420, 184] width 44 height 10
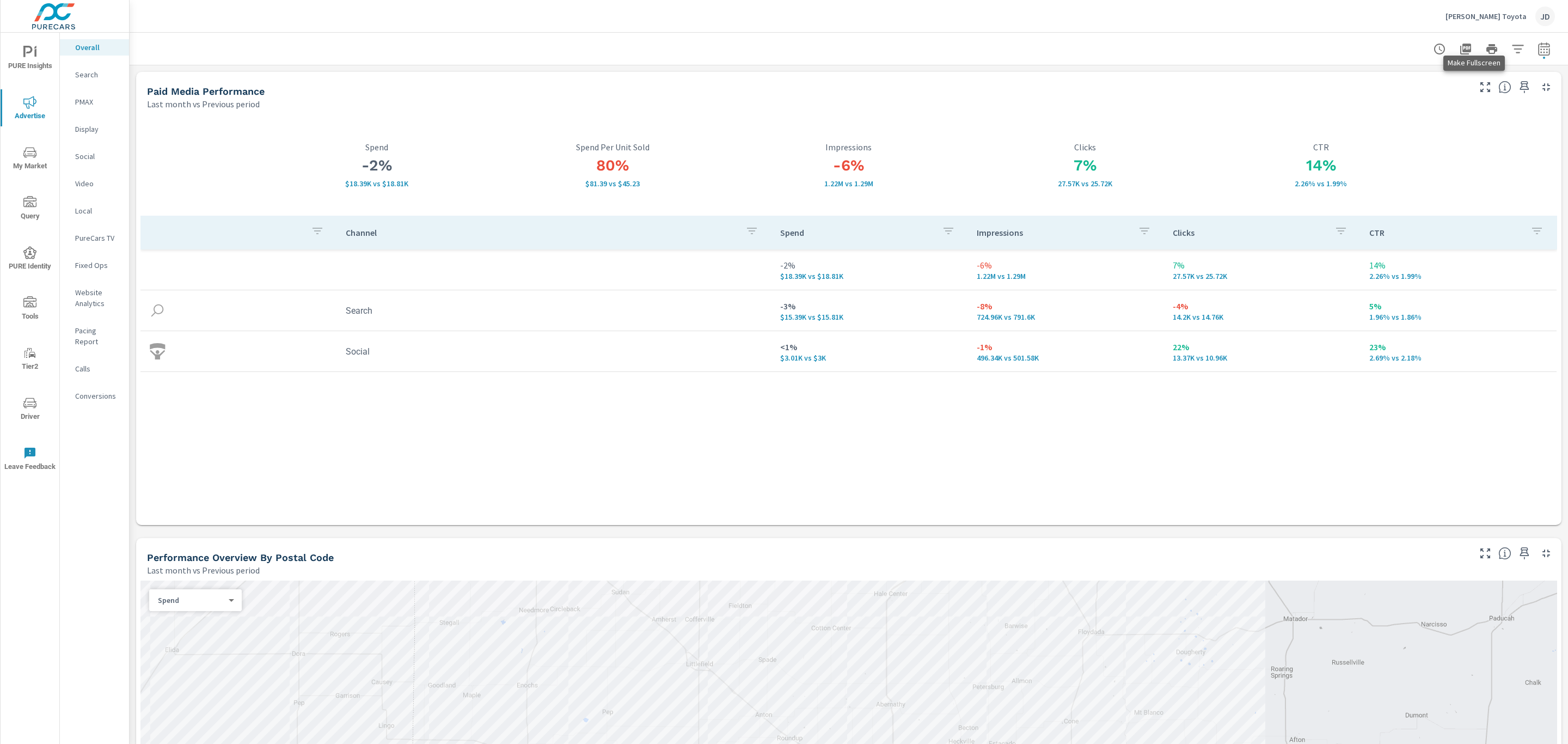
click at [1480, 89] on icon "button" at bounding box center [1484, 87] width 9 height 9
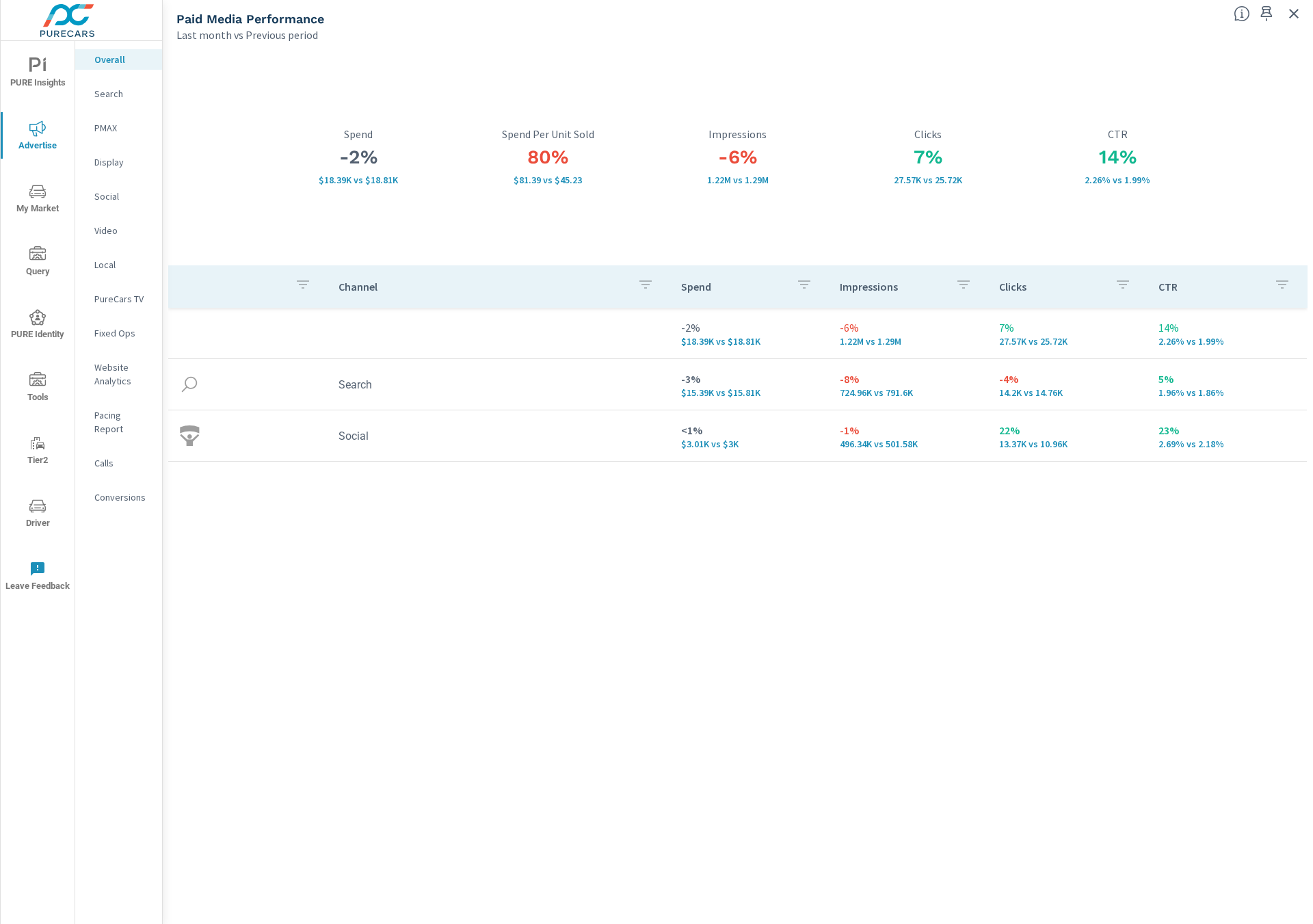
drag, startPoint x: 481, startPoint y: 567, endPoint x: 369, endPoint y: 492, distance: 134.8
click at [478, 566] on div "Channel Spend Impressions Clicks CTR -2% $18.39K vs $18.81K -6% 1.22M vs 1.29M …" at bounding box center [738, 582] width 1140 height 633
click at [110, 94] on p "Search" at bounding box center [122, 93] width 57 height 14
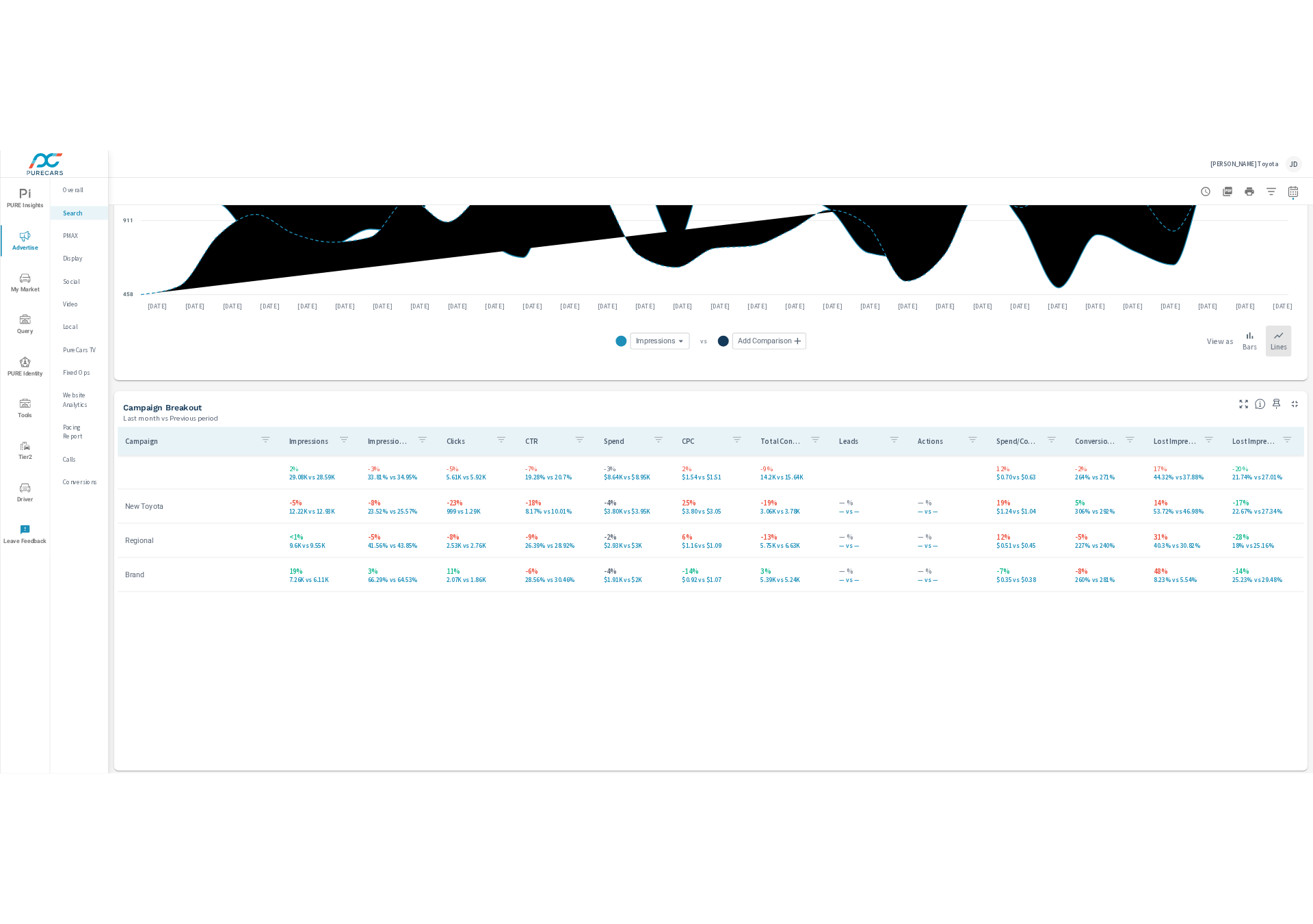
scroll to position [1050, 0]
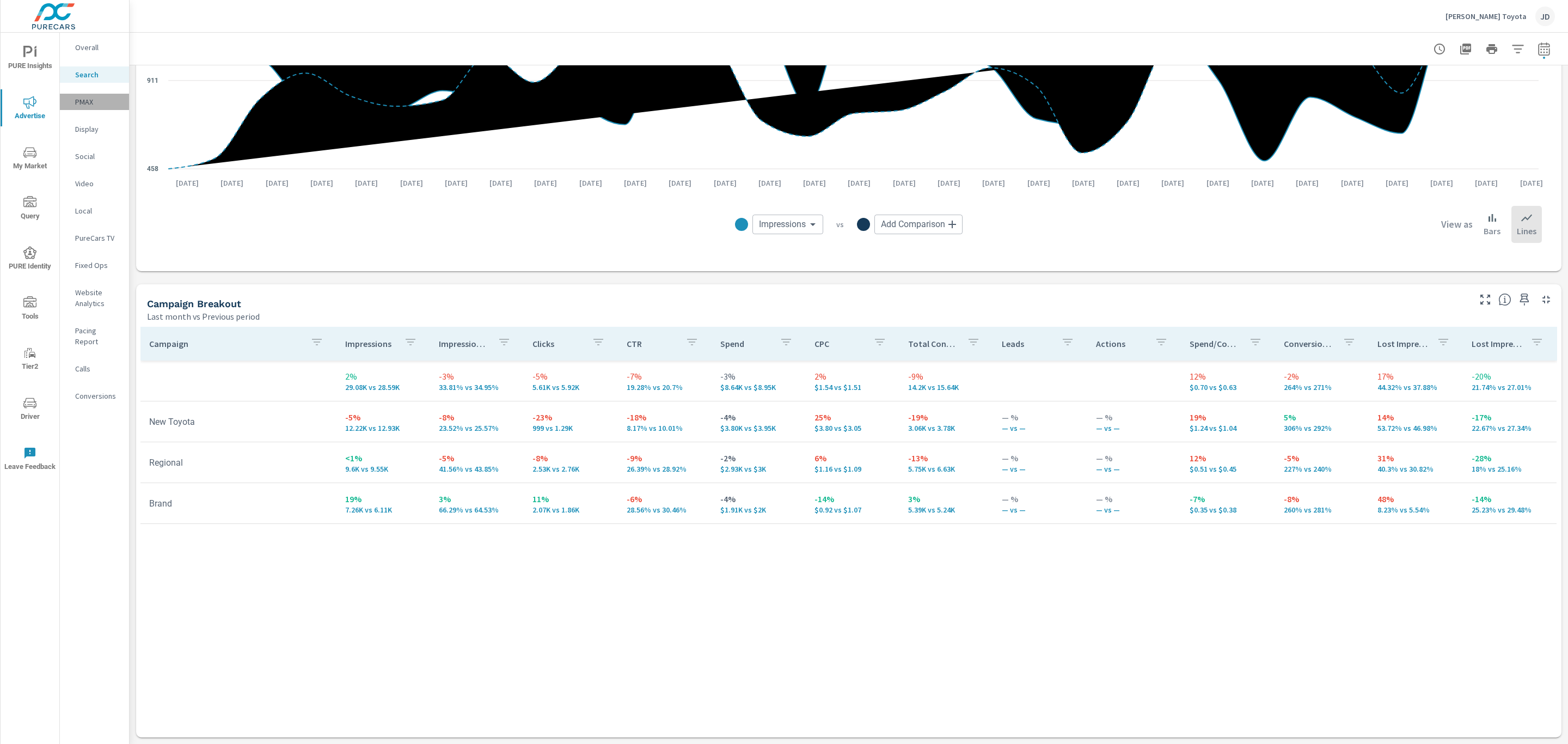
click at [86, 100] on p "PMAX" at bounding box center [97, 102] width 45 height 11
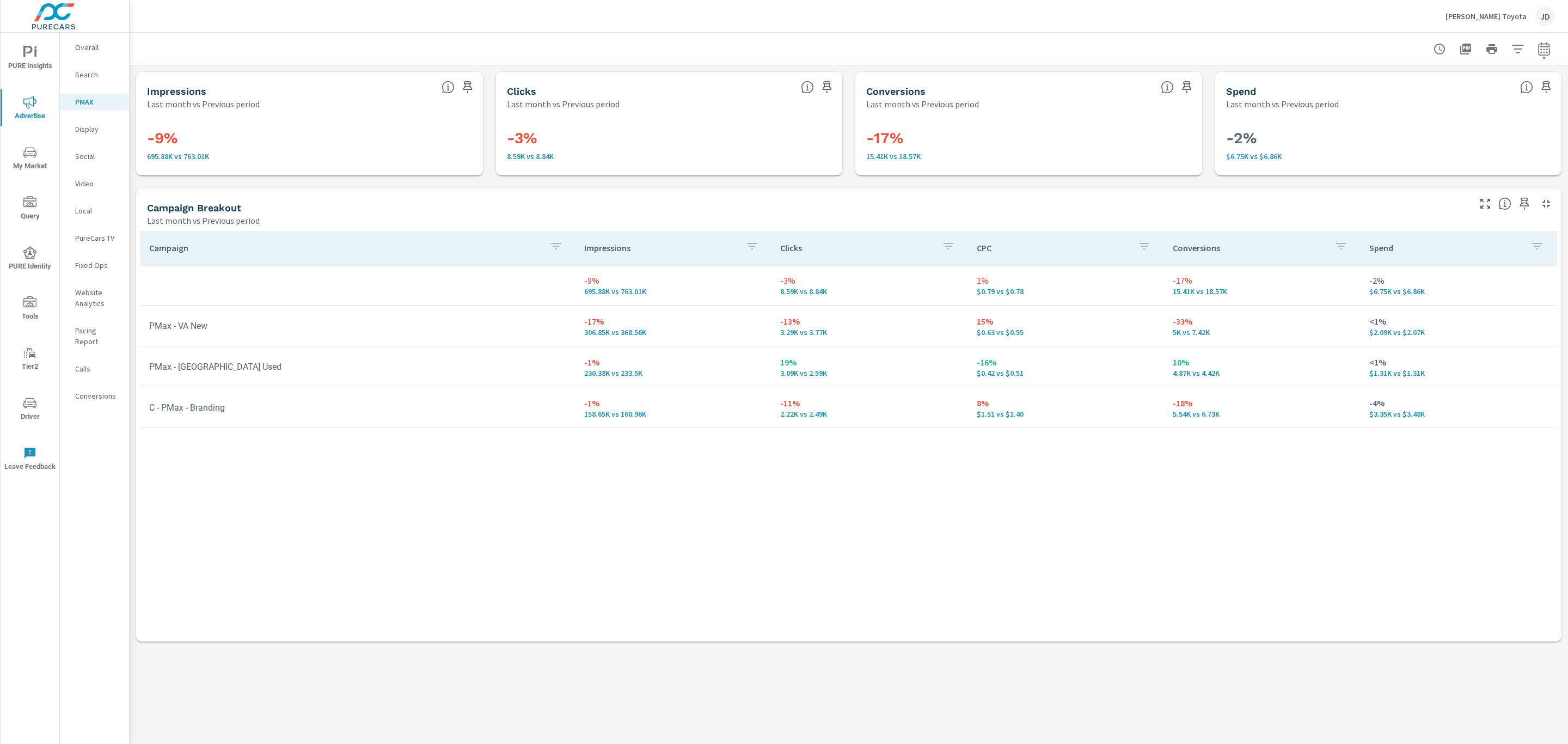
click at [821, 468] on div "Campaign Impressions Clicks CPC Conversions Spend -9% 695.88K vs 763.01K -3% 8.…" at bounding box center [848, 426] width 1417 height 390
click at [1484, 206] on icon "button" at bounding box center [1485, 204] width 13 height 13
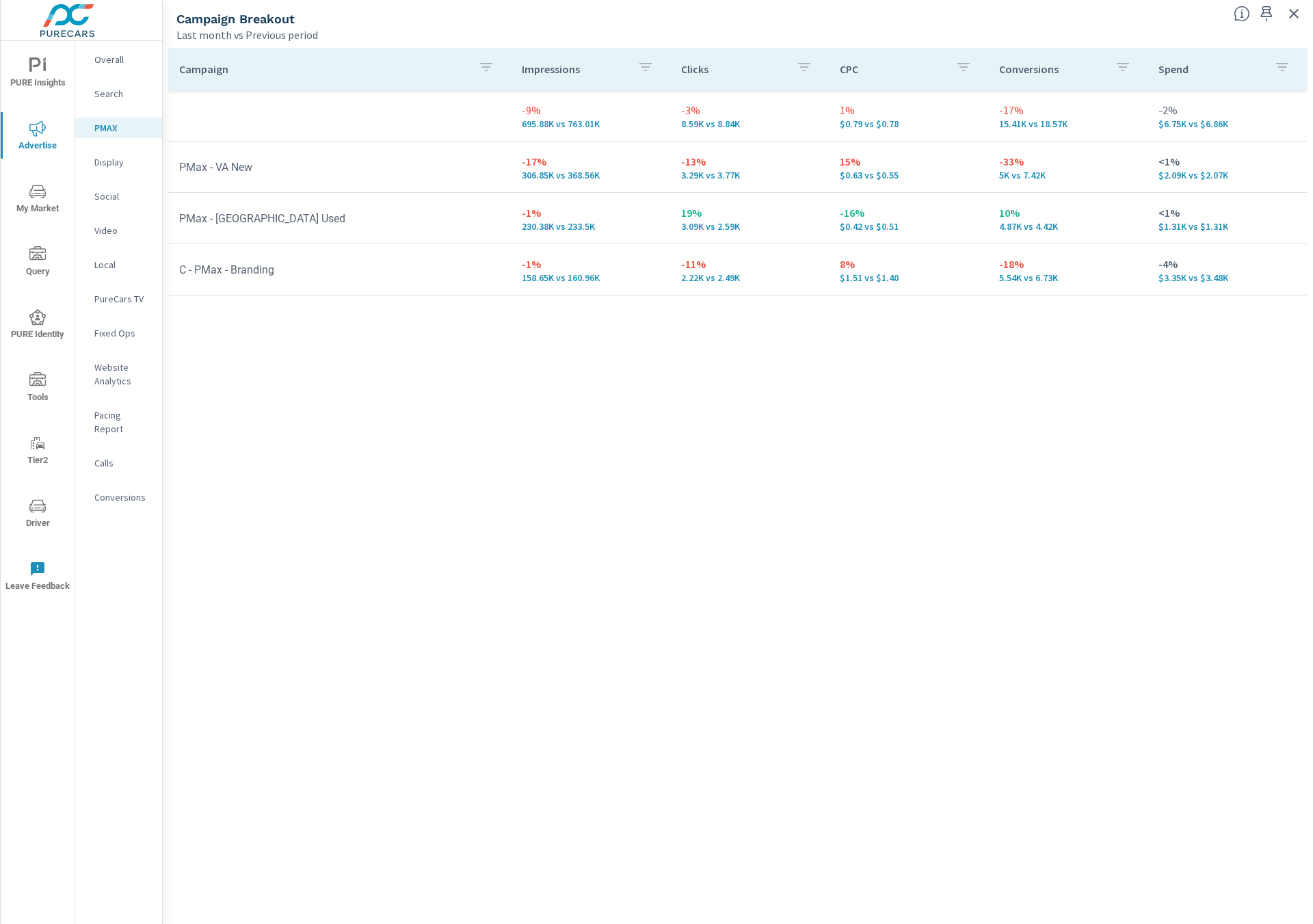
drag, startPoint x: 535, startPoint y: 505, endPoint x: 490, endPoint y: 483, distance: 50.1
click at [535, 503] on div "Campaign Impressions Clicks CPC Conversions Spend -9% 695.88K vs 763.01K -3% 8.…" at bounding box center [738, 473] width 1140 height 851
click at [108, 191] on p "Social" at bounding box center [122, 195] width 57 height 14
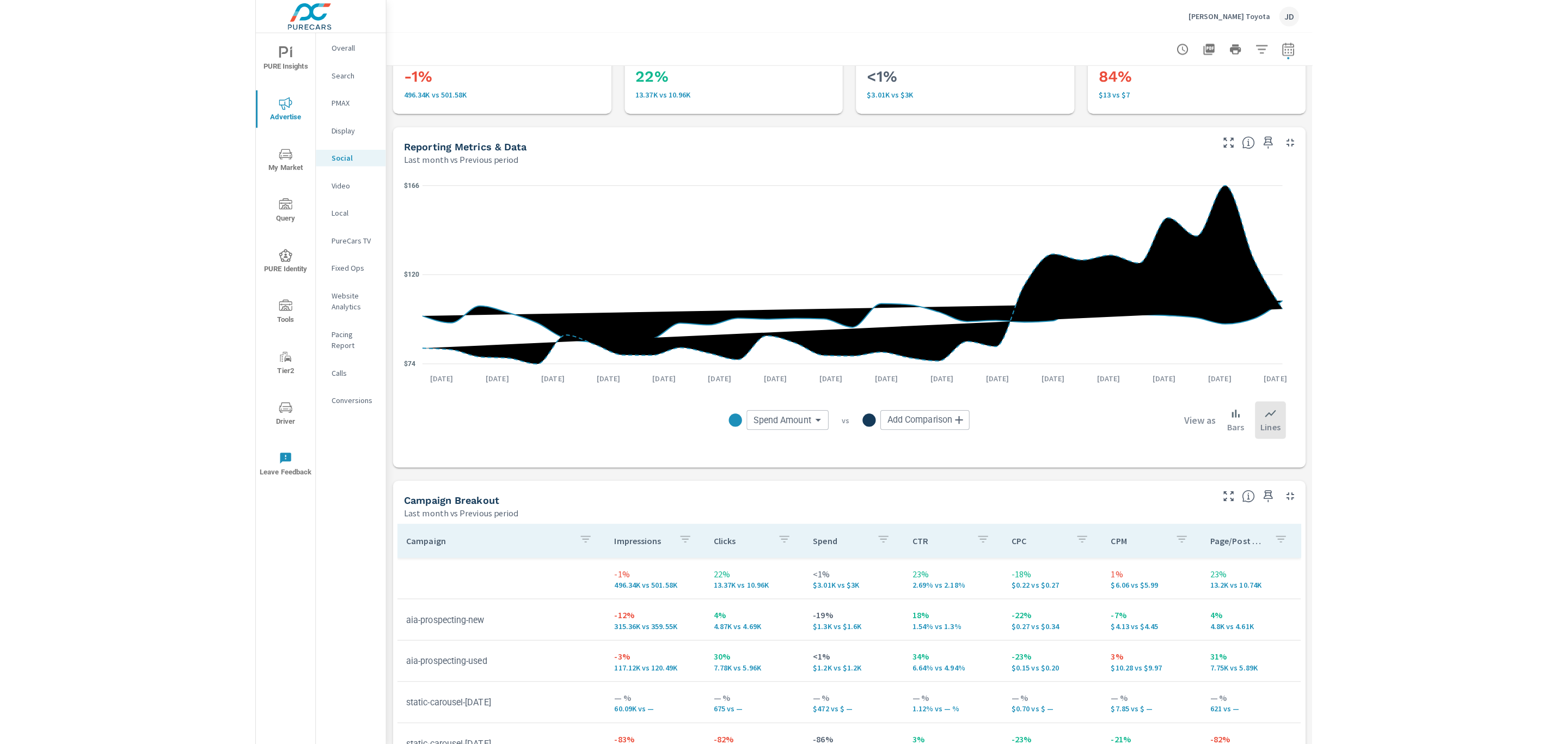
scroll to position [164, 0]
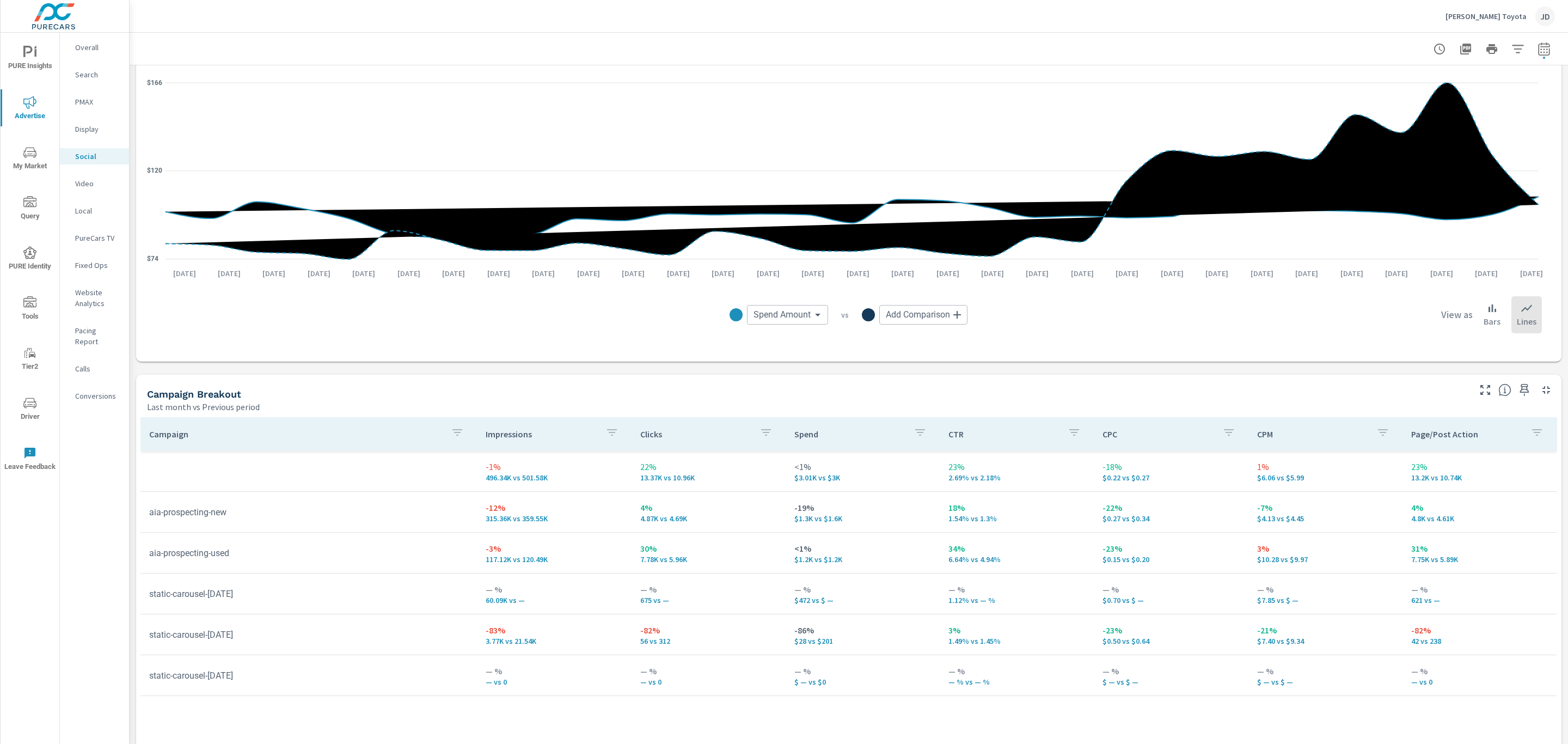
click at [18, 161] on span "My Market" at bounding box center [30, 159] width 52 height 27
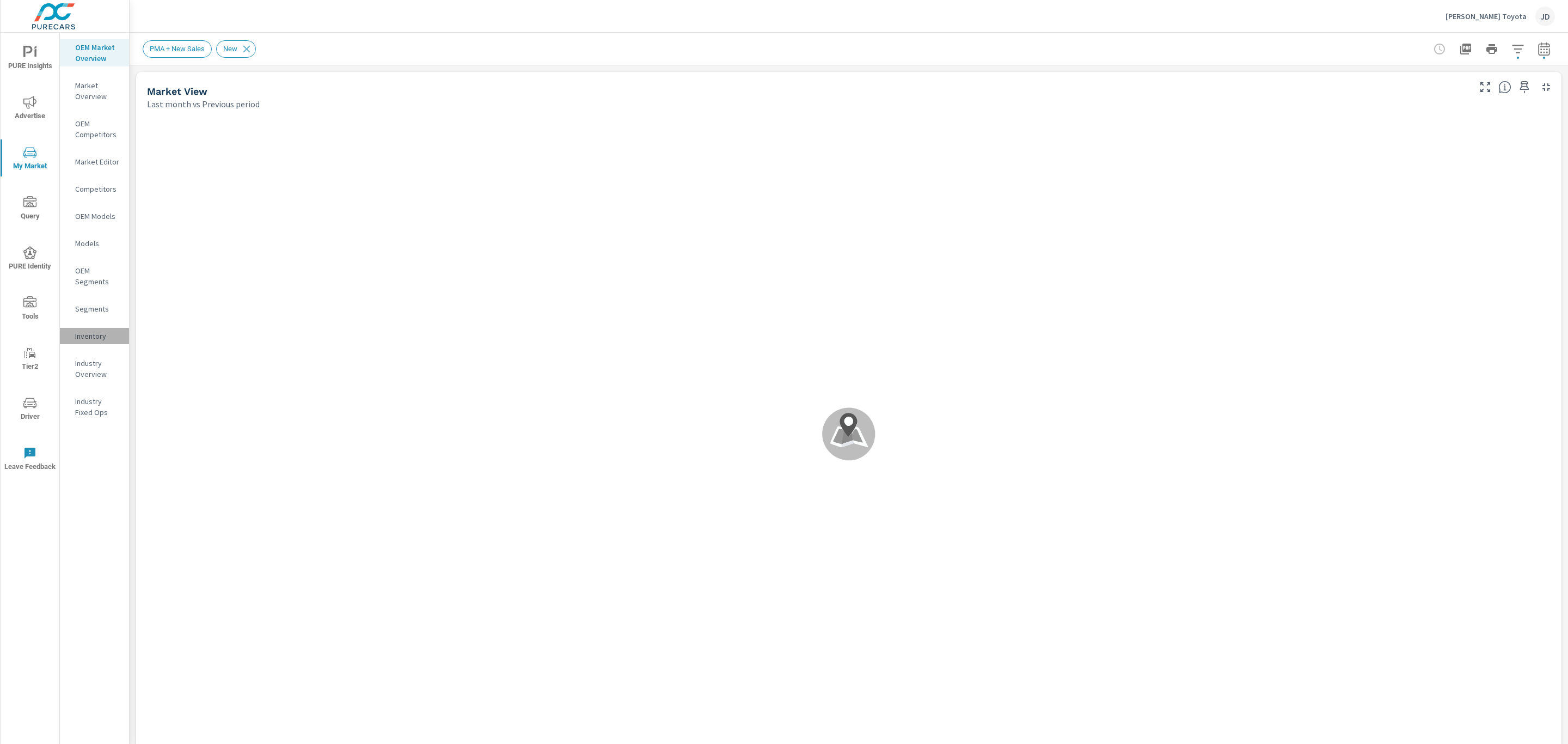
click at [100, 329] on div "Inventory" at bounding box center [94, 336] width 69 height 16
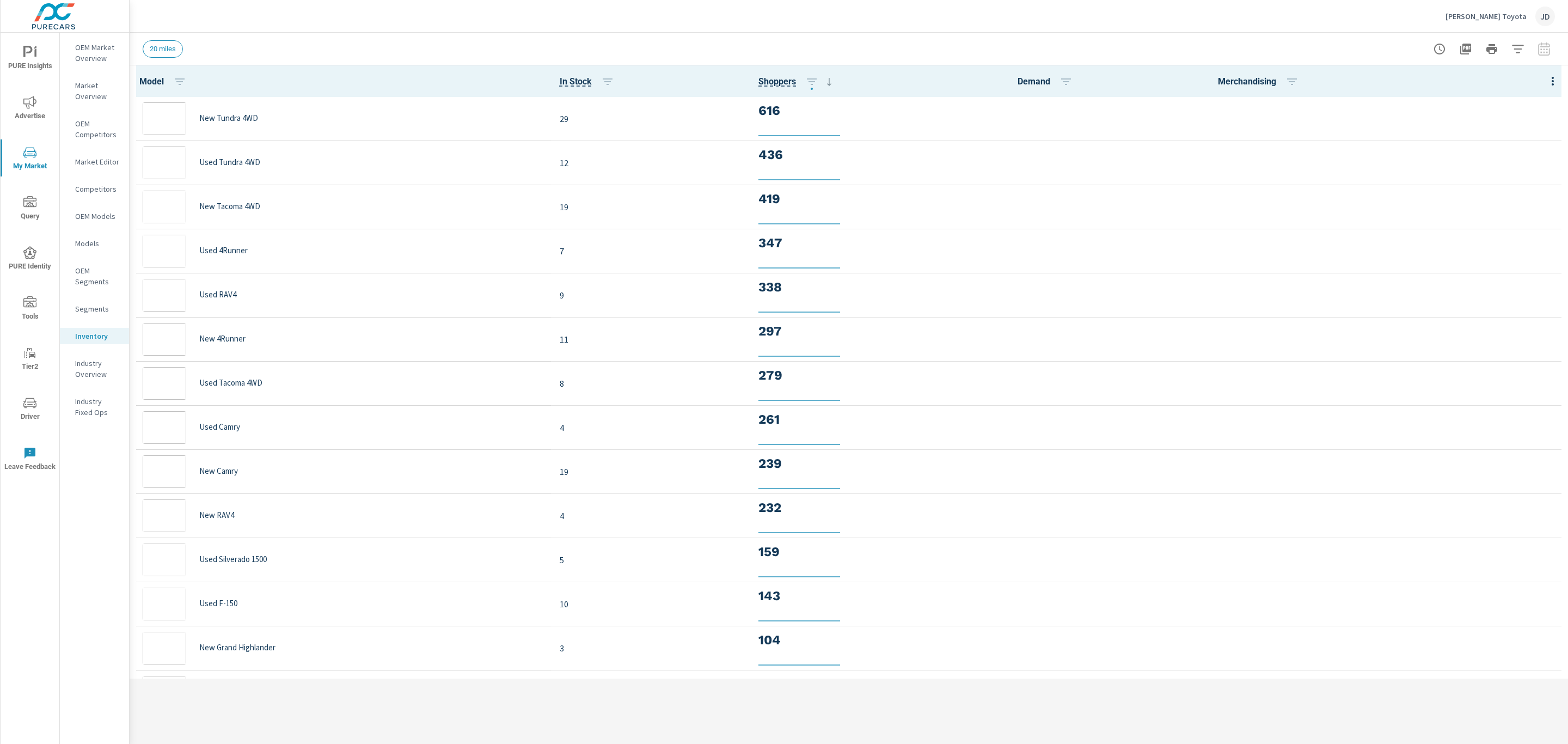
click at [1513, 47] on icon "button" at bounding box center [1518, 49] width 13 height 13
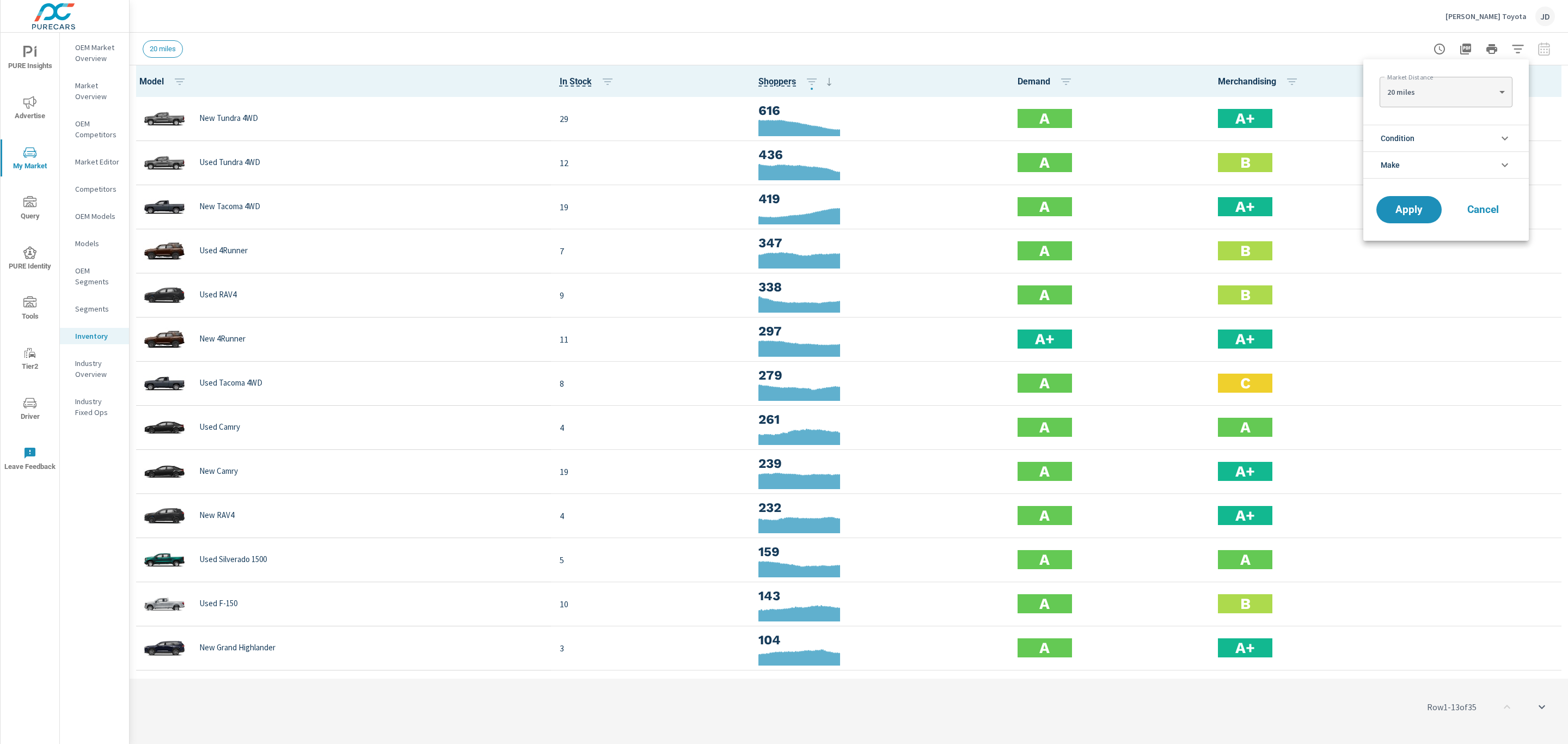
scroll to position [1, 0]
click at [1446, 99] on body "PURE Insights Advertise My Market Query PURE Identity Tools Tier2 Driver Leave …" at bounding box center [784, 372] width 1568 height 744
click at [1446, 92] on li "20 miles" at bounding box center [1446, 92] width 132 height 17
click at [1423, 137] on li "Condition" at bounding box center [1446, 138] width 166 height 27
click at [1404, 162] on span "New" at bounding box center [1458, 164] width 119 height 13
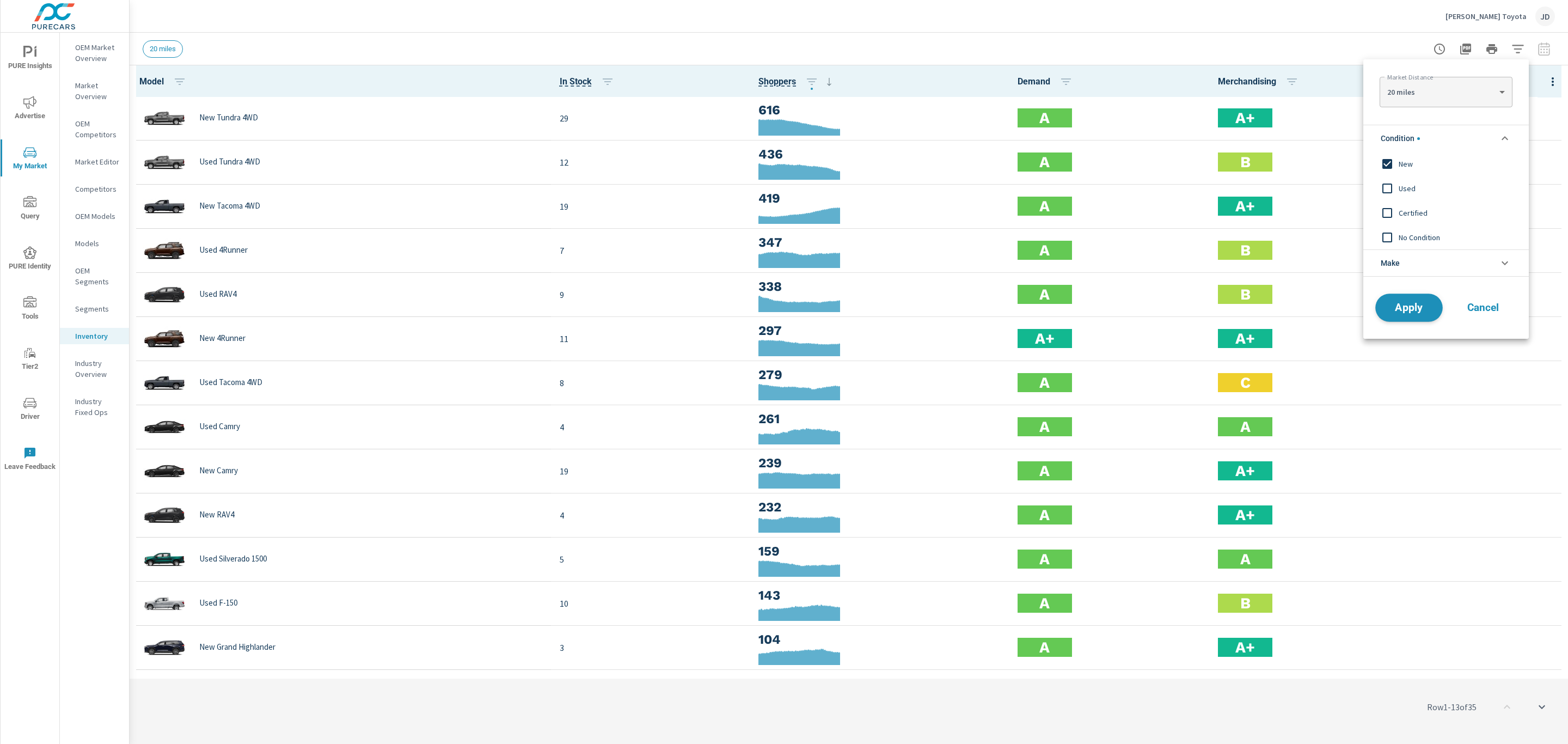
click at [1411, 313] on span "Apply" at bounding box center [1409, 308] width 44 height 10
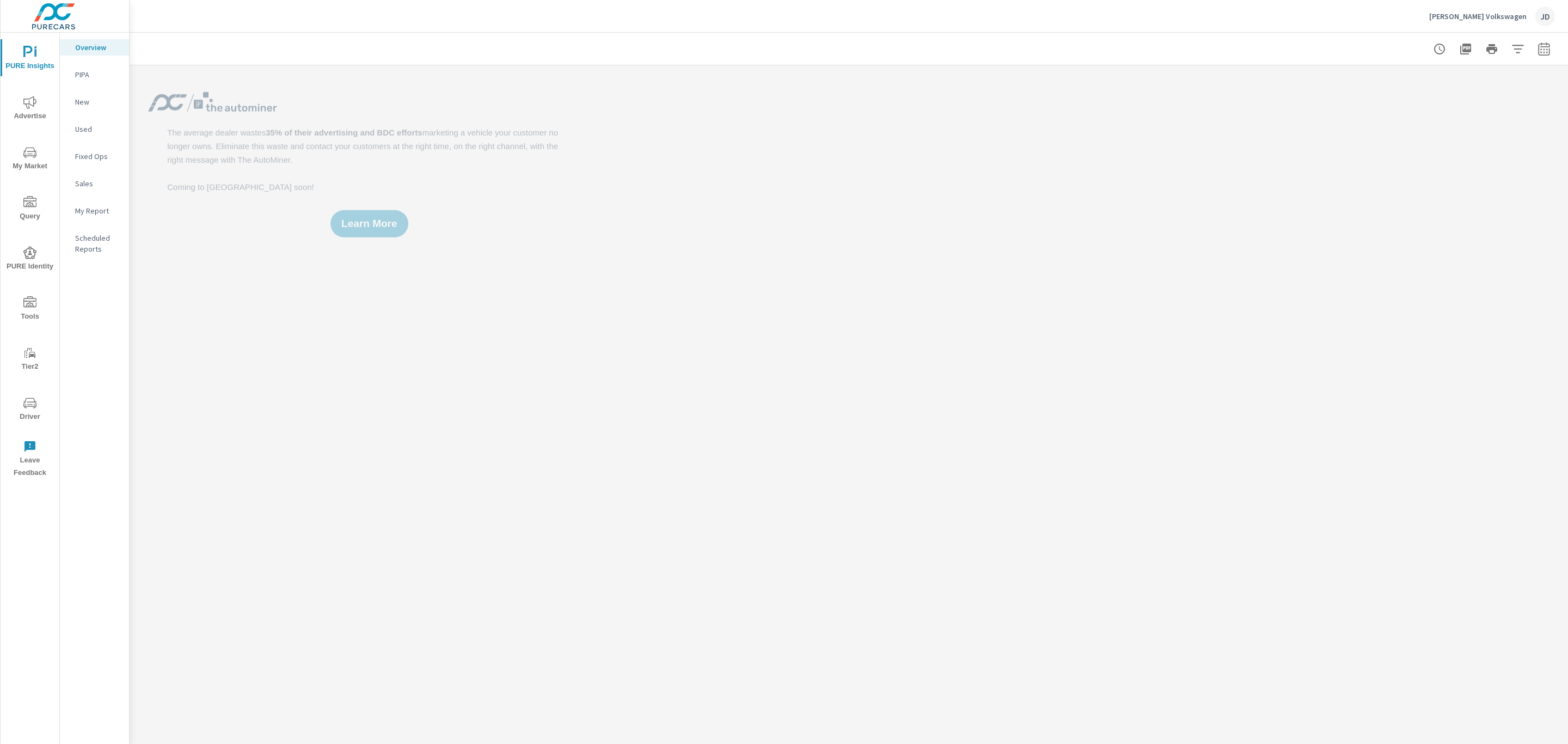
click at [33, 107] on icon "nav menu" at bounding box center [30, 103] width 13 height 13
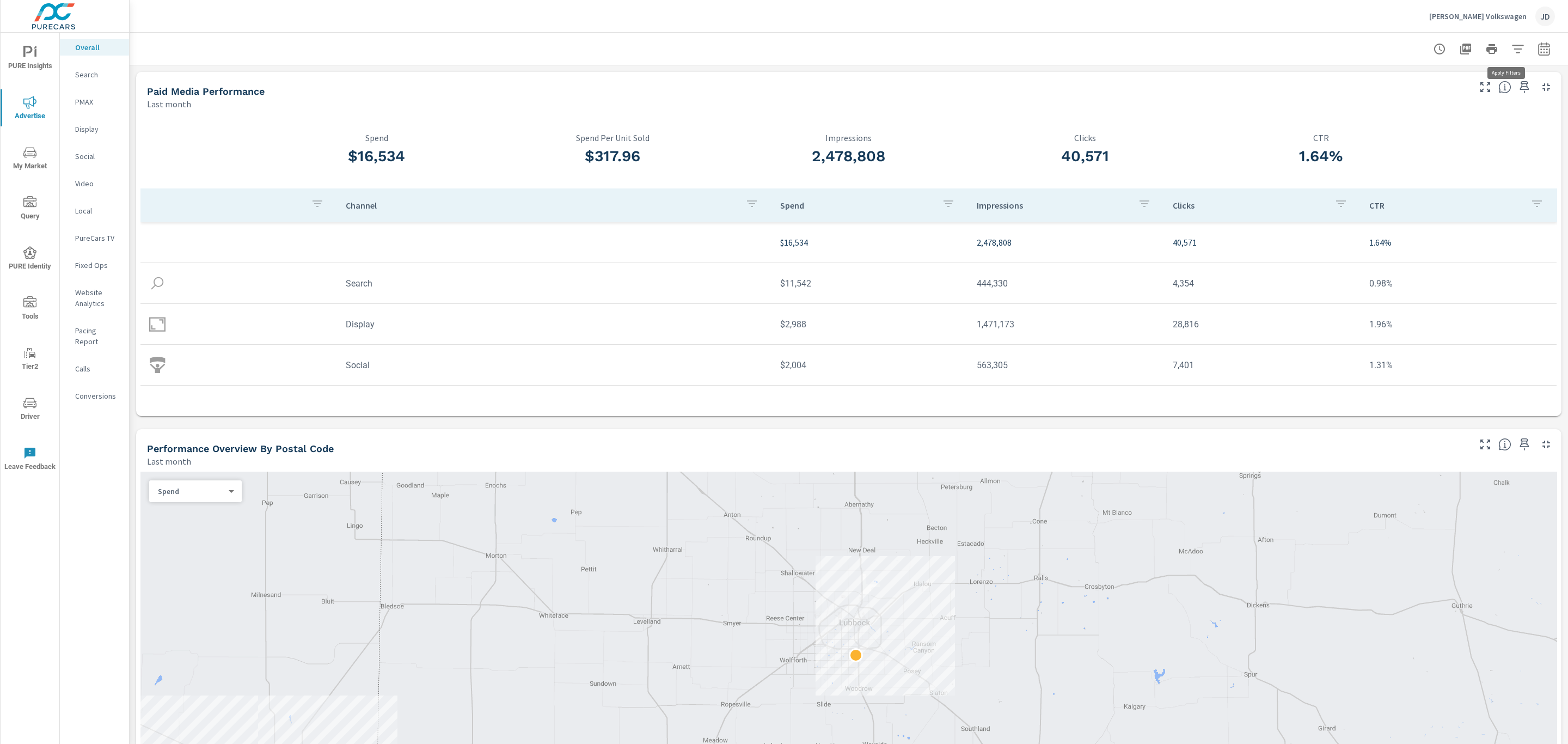
click at [1513, 49] on button "button" at bounding box center [1518, 49] width 22 height 22
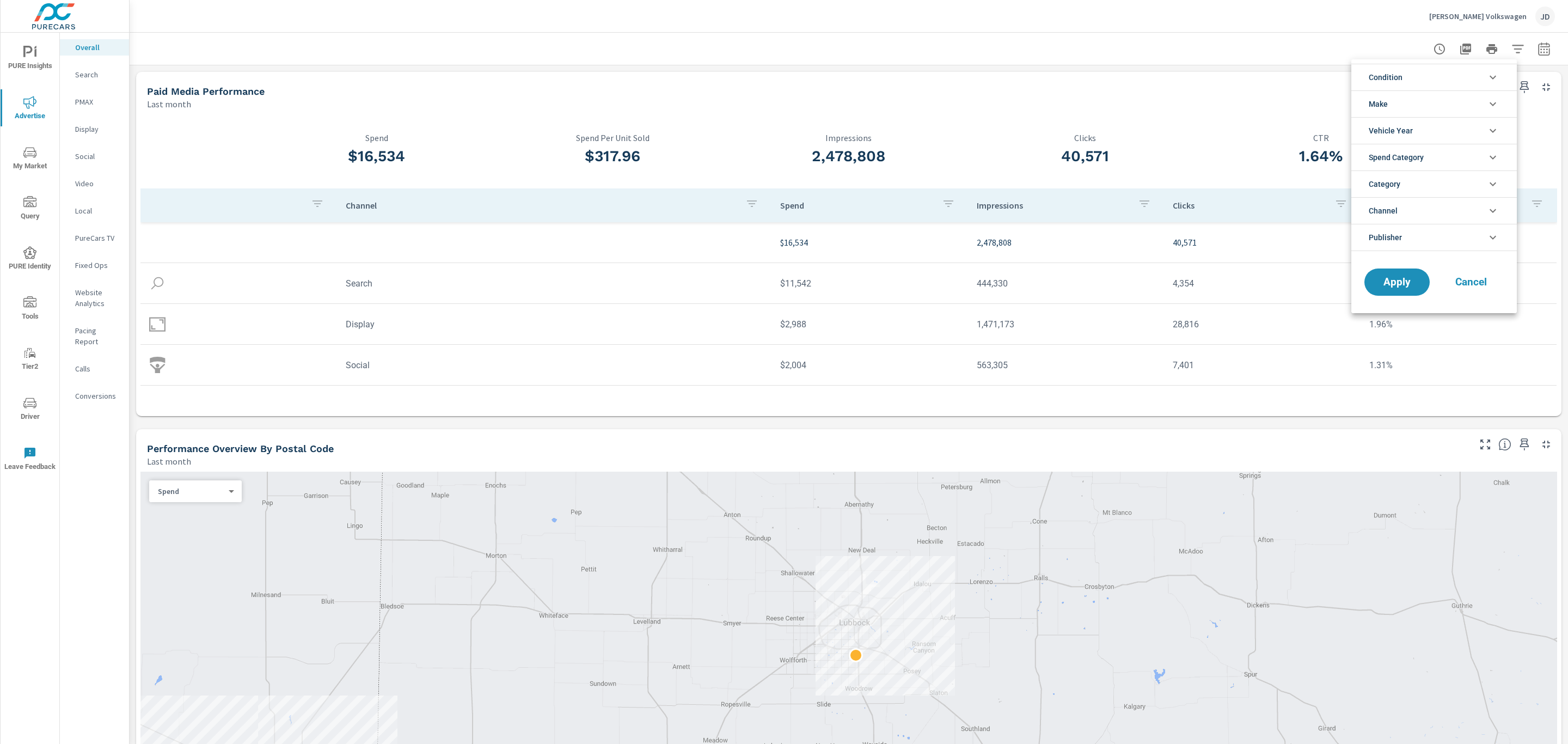
click at [1428, 68] on li "Condition" at bounding box center [1434, 77] width 166 height 27
click at [1391, 105] on span "New" at bounding box center [1447, 103] width 119 height 13
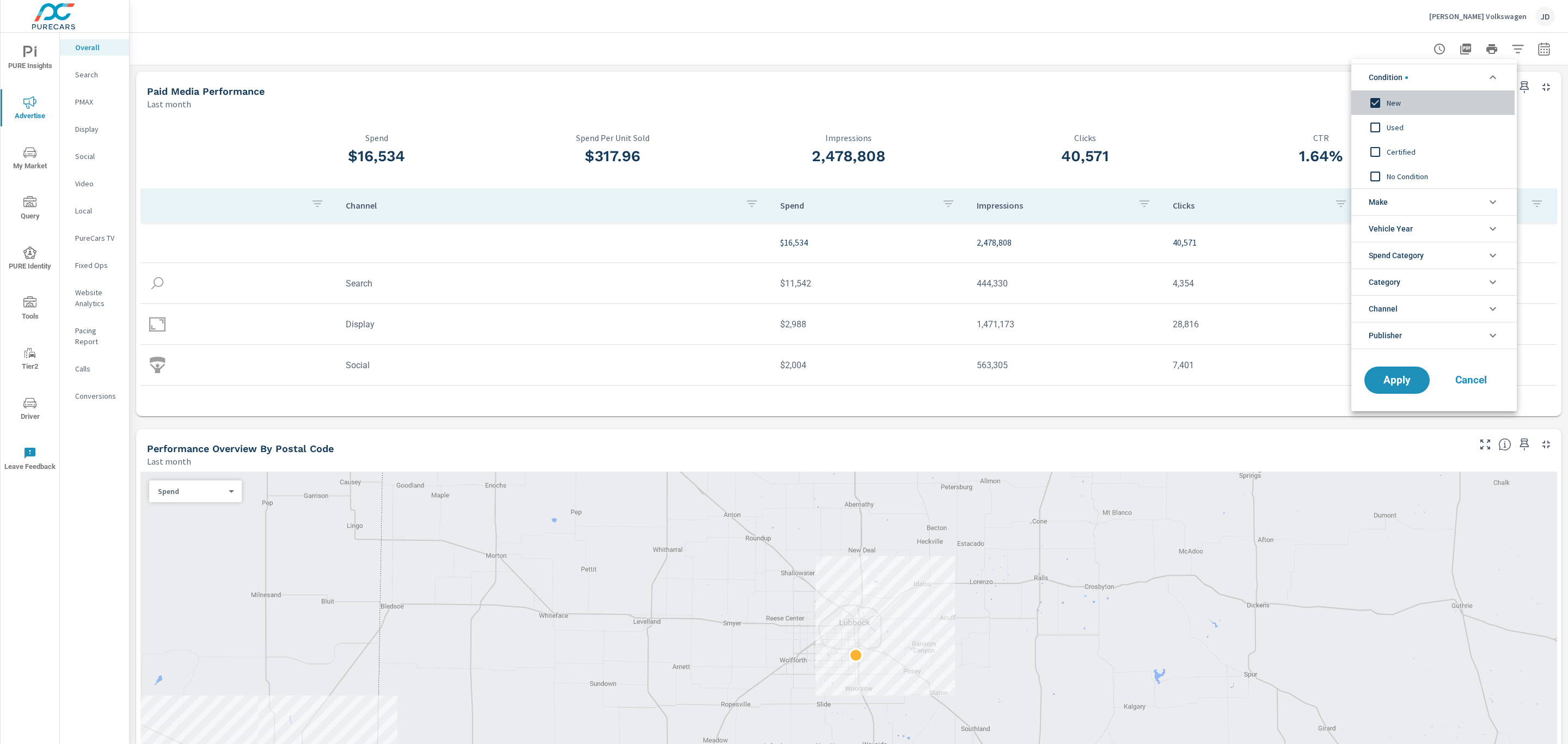
click at [1384, 101] on input "filter options" at bounding box center [1375, 103] width 23 height 23
click at [1532, 49] on div at bounding box center [784, 372] width 1568 height 744
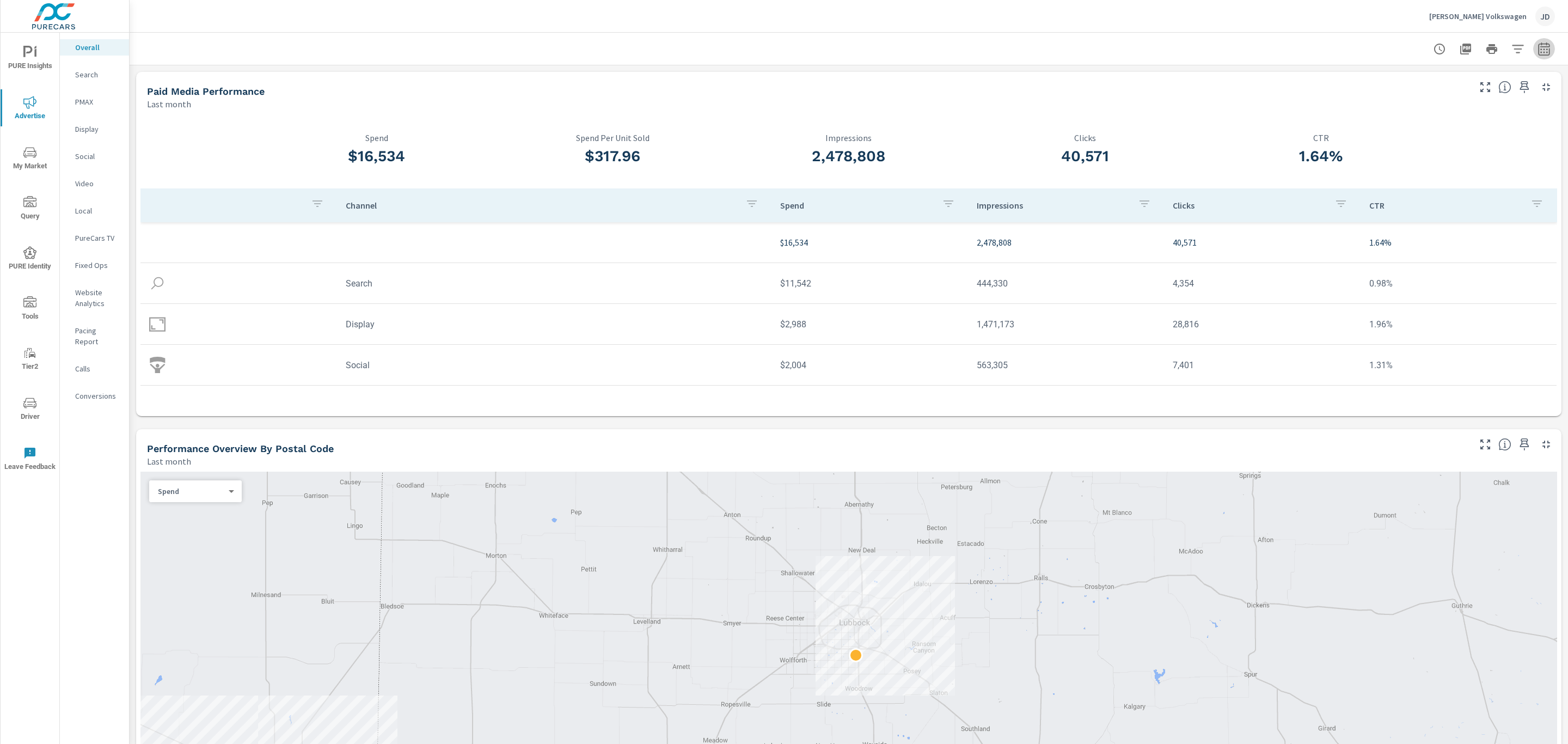
click at [1537, 49] on icon "button" at bounding box center [1544, 49] width 13 height 13
select select "Last month"
click at [1442, 119] on p "+ Add comparison" at bounding box center [1455, 123] width 140 height 13
click at [1442, 137] on select "Custom Previous period Previous month Previous year" at bounding box center [1444, 143] width 109 height 22
click at [1390, 132] on select "Custom Previous period Previous month Previous year" at bounding box center [1444, 143] width 109 height 22
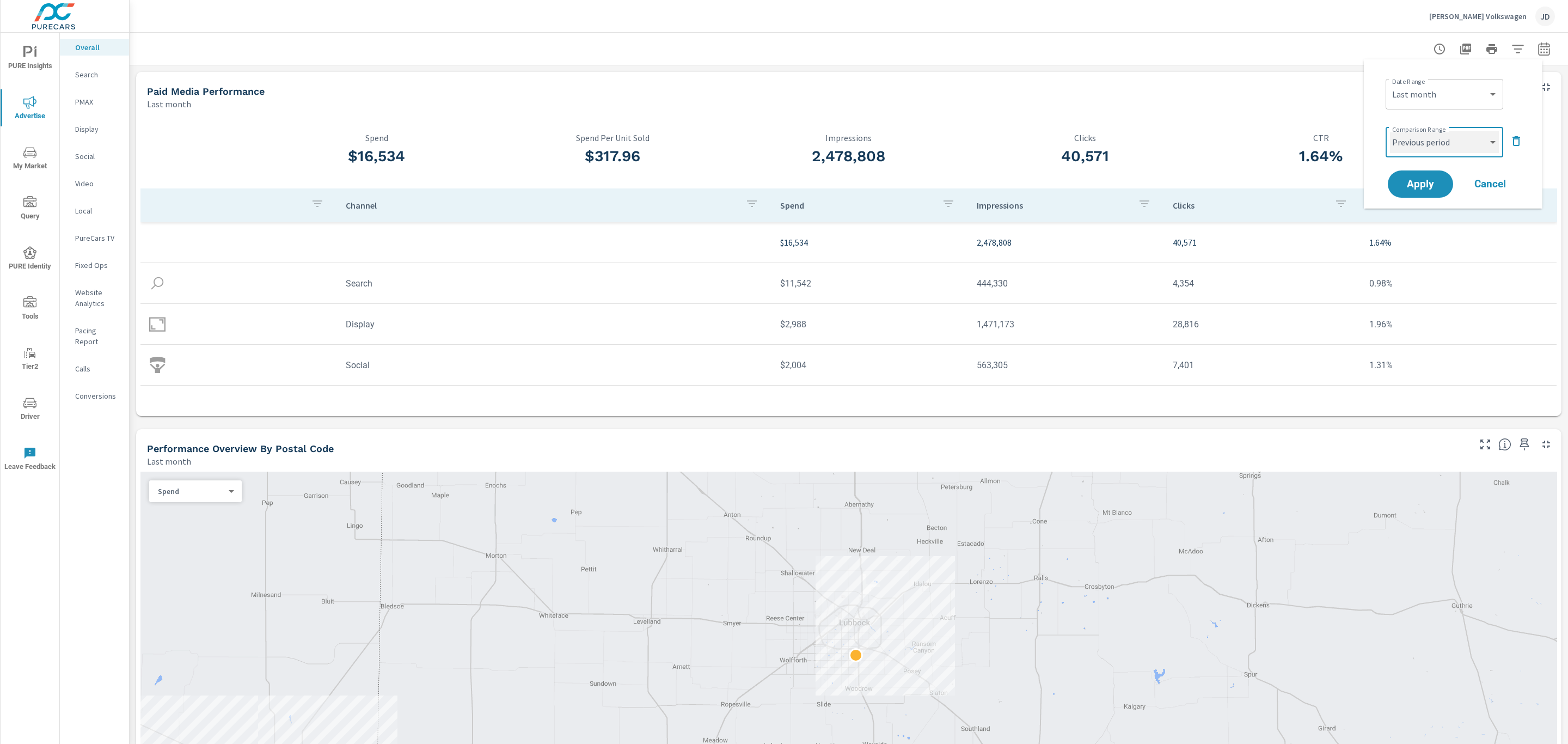
select select "Previous month"
click at [1434, 183] on span "Apply" at bounding box center [1420, 184] width 44 height 10
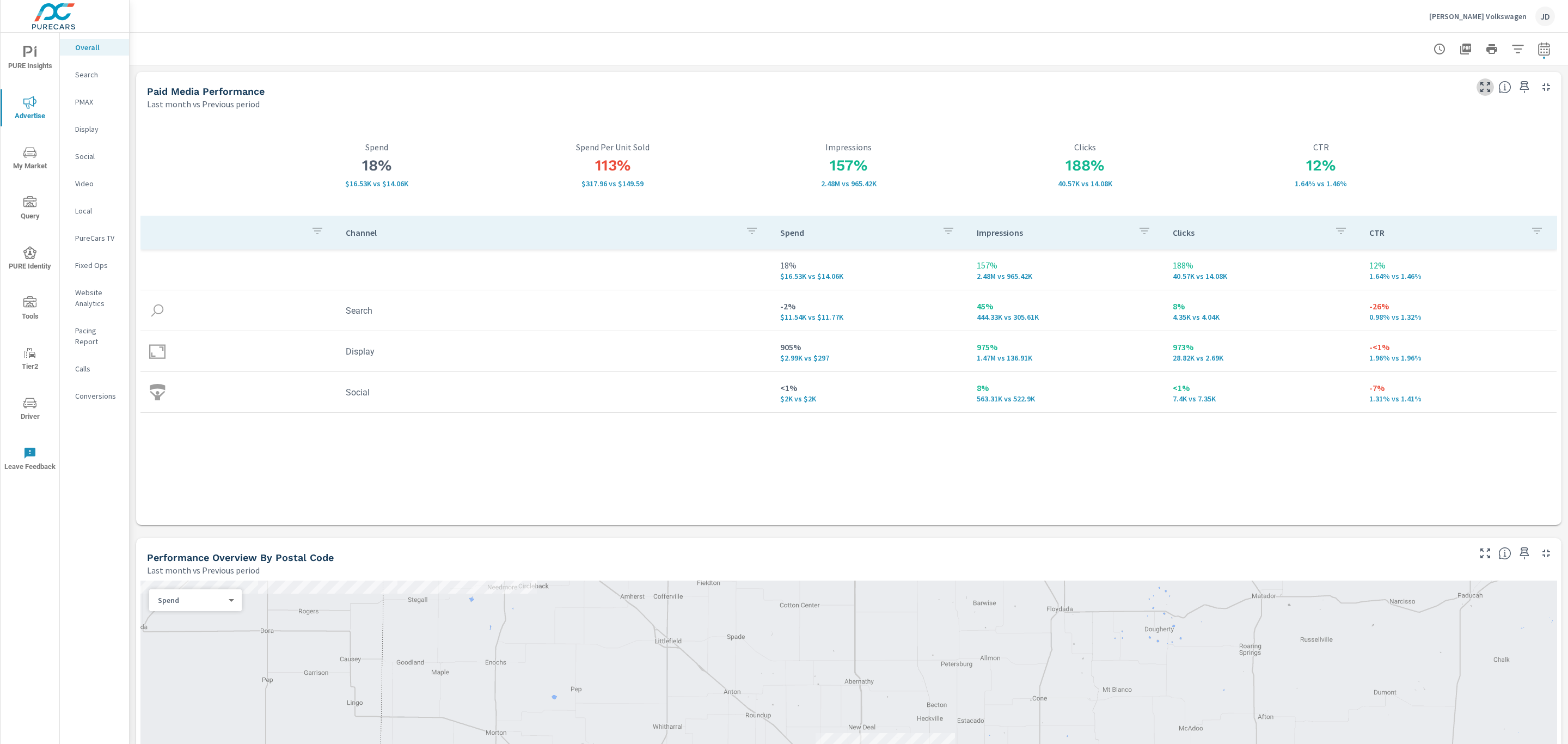
click at [1479, 86] on icon "button" at bounding box center [1485, 87] width 13 height 13
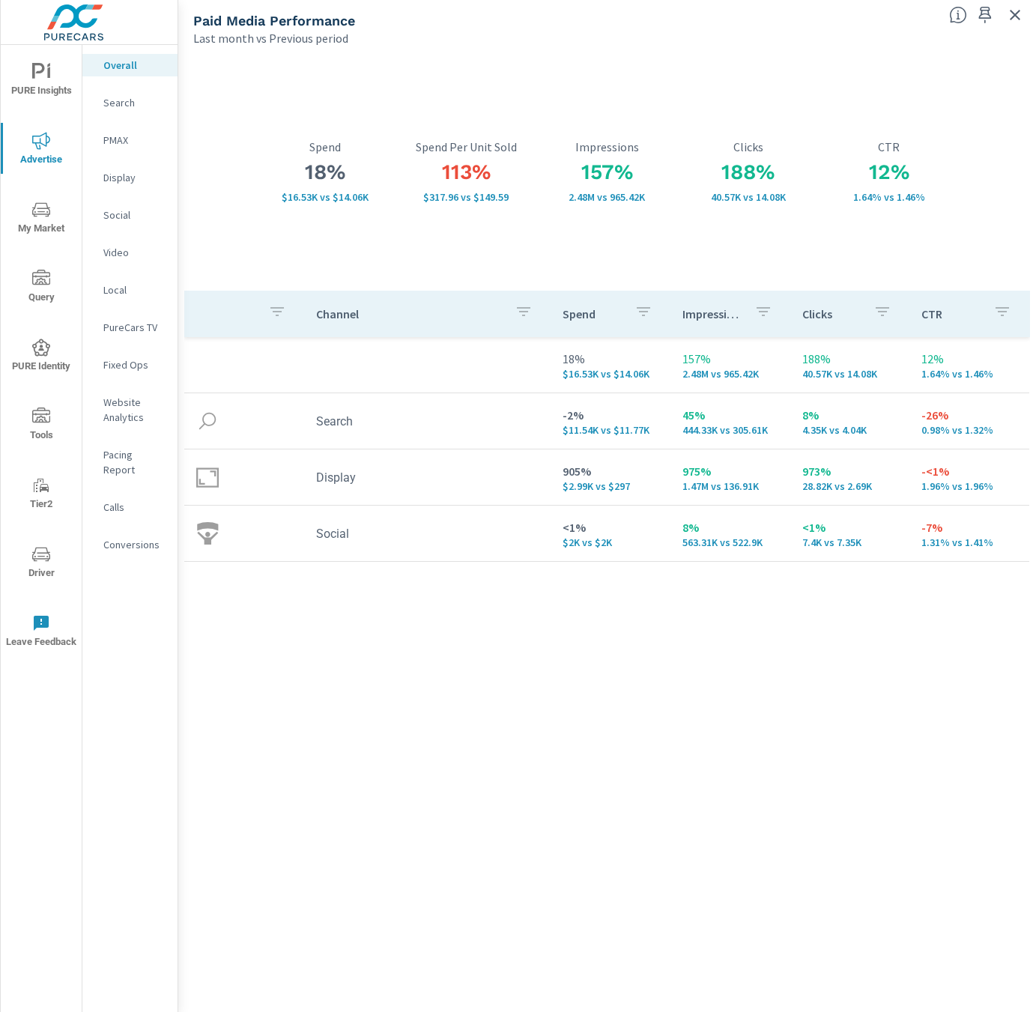
click at [897, 654] on div "Channel Spend Impressions Clicks CTR 18% $16.53K vs $14.06K 157% 2.48M vs 965.4…" at bounding box center [607, 637] width 846 height 693
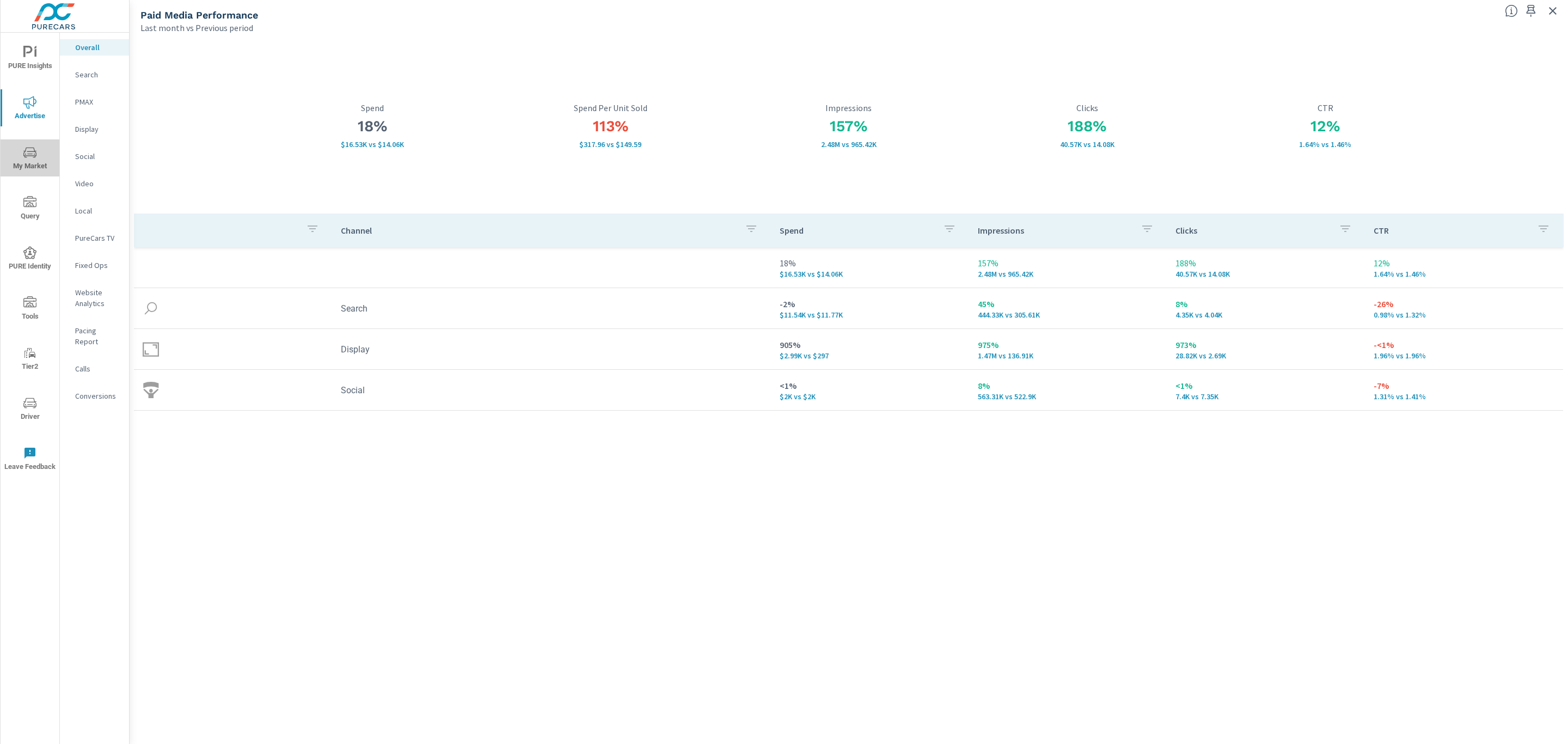
click at [22, 157] on span "My Market" at bounding box center [30, 159] width 52 height 27
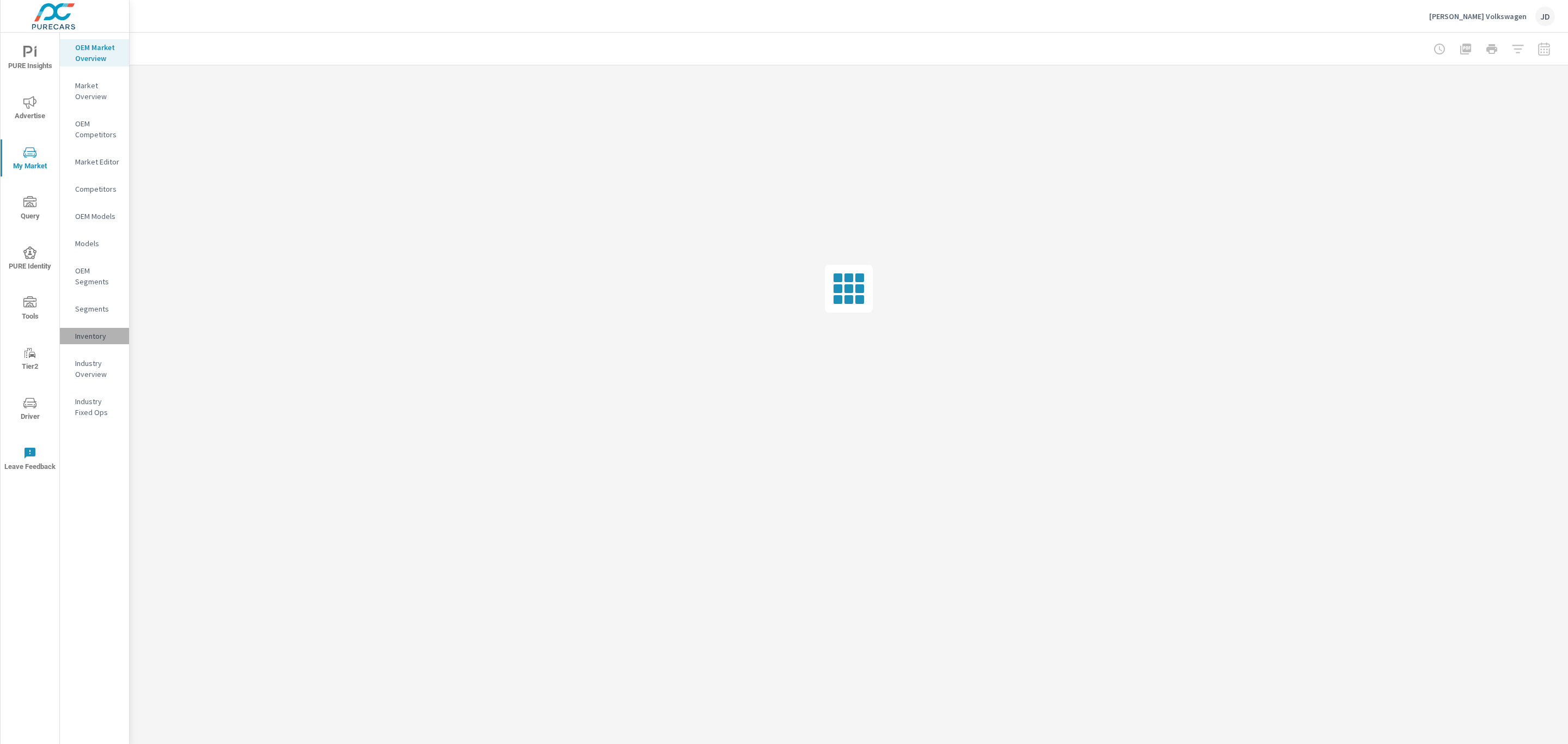
click at [95, 333] on p "Inventory" at bounding box center [97, 336] width 45 height 11
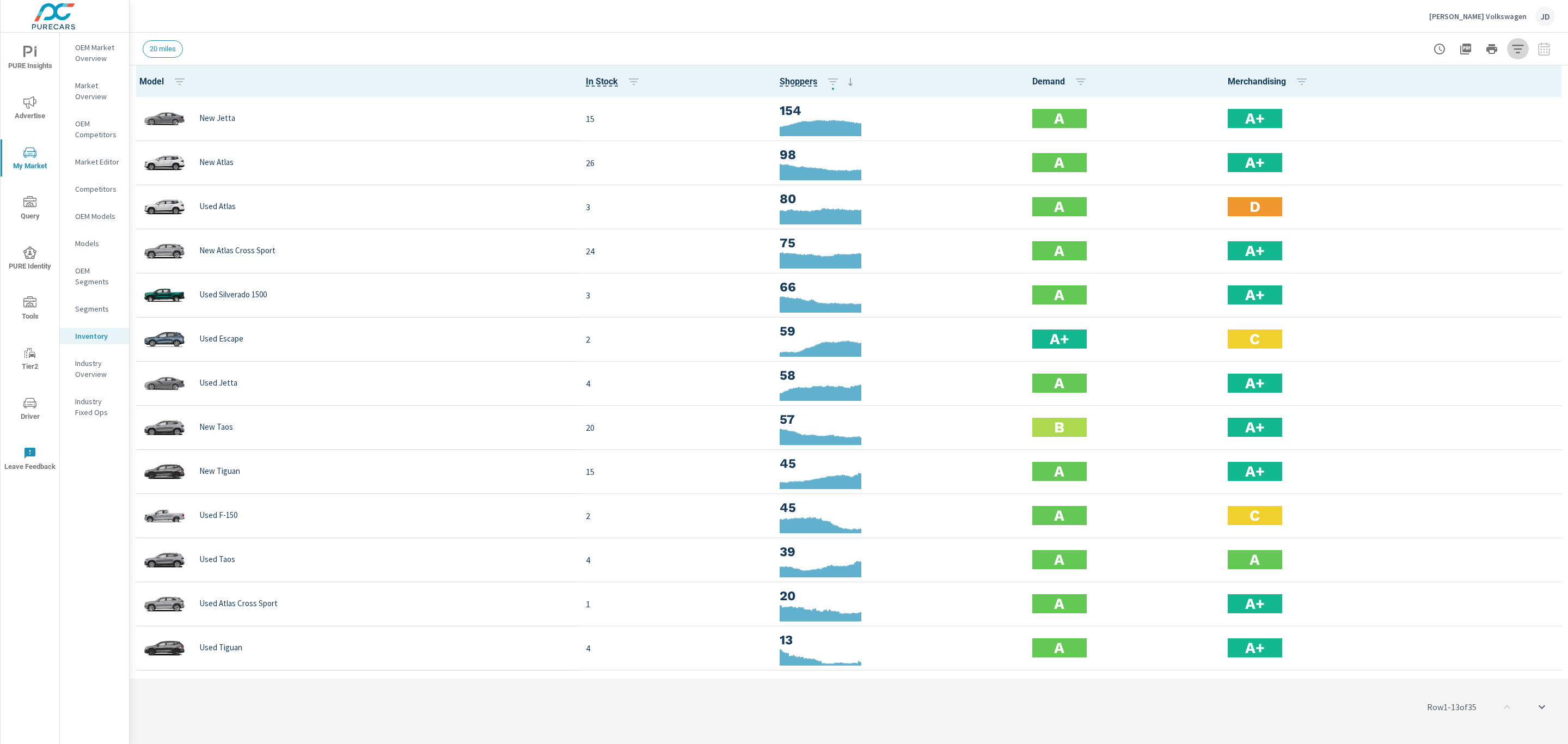
click at [1515, 47] on icon "button" at bounding box center [1518, 49] width 13 height 13
click at [1400, 134] on span "Condition" at bounding box center [1397, 138] width 33 height 26
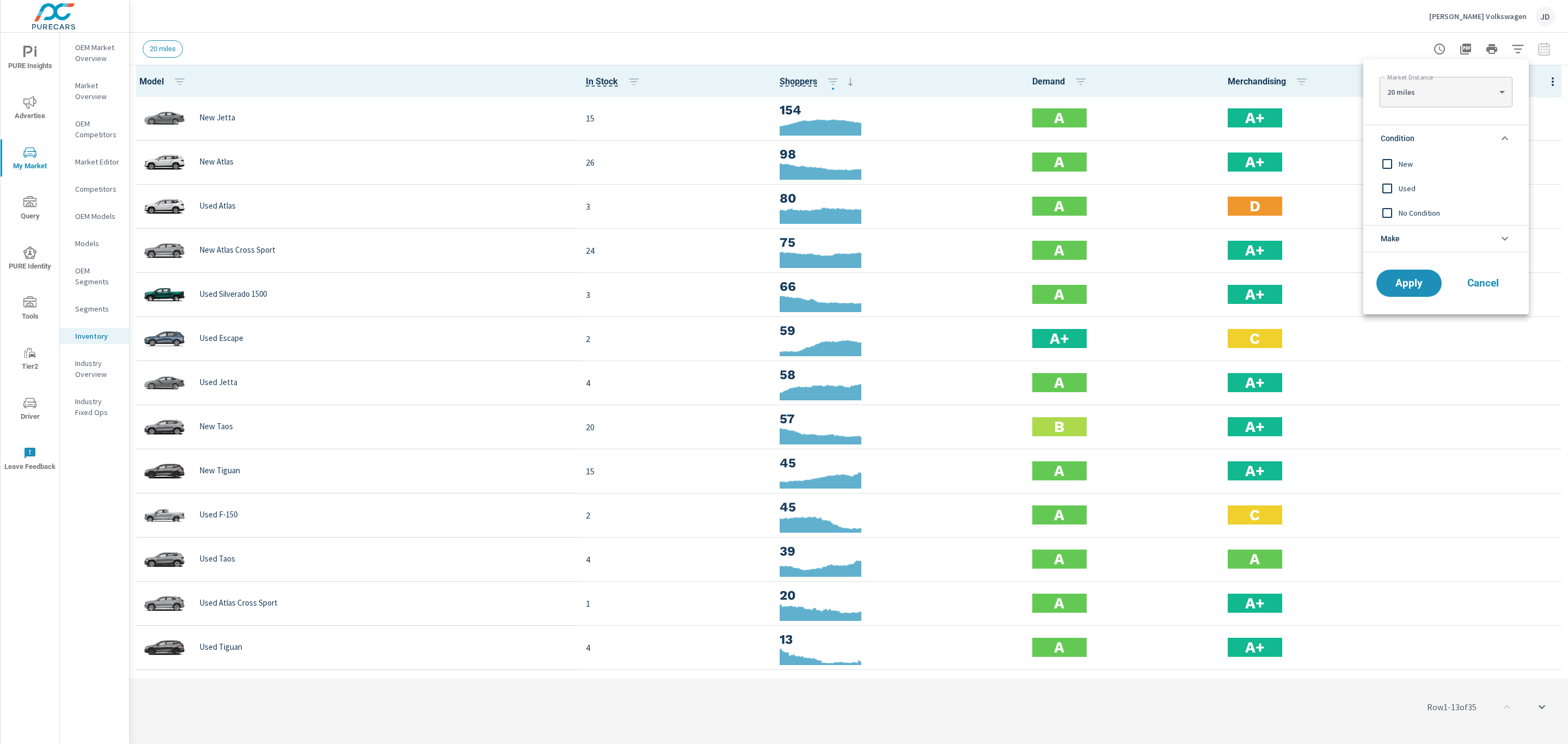
click at [1407, 167] on span "New" at bounding box center [1458, 164] width 119 height 13
click at [1405, 286] on span "Apply" at bounding box center [1409, 284] width 44 height 10
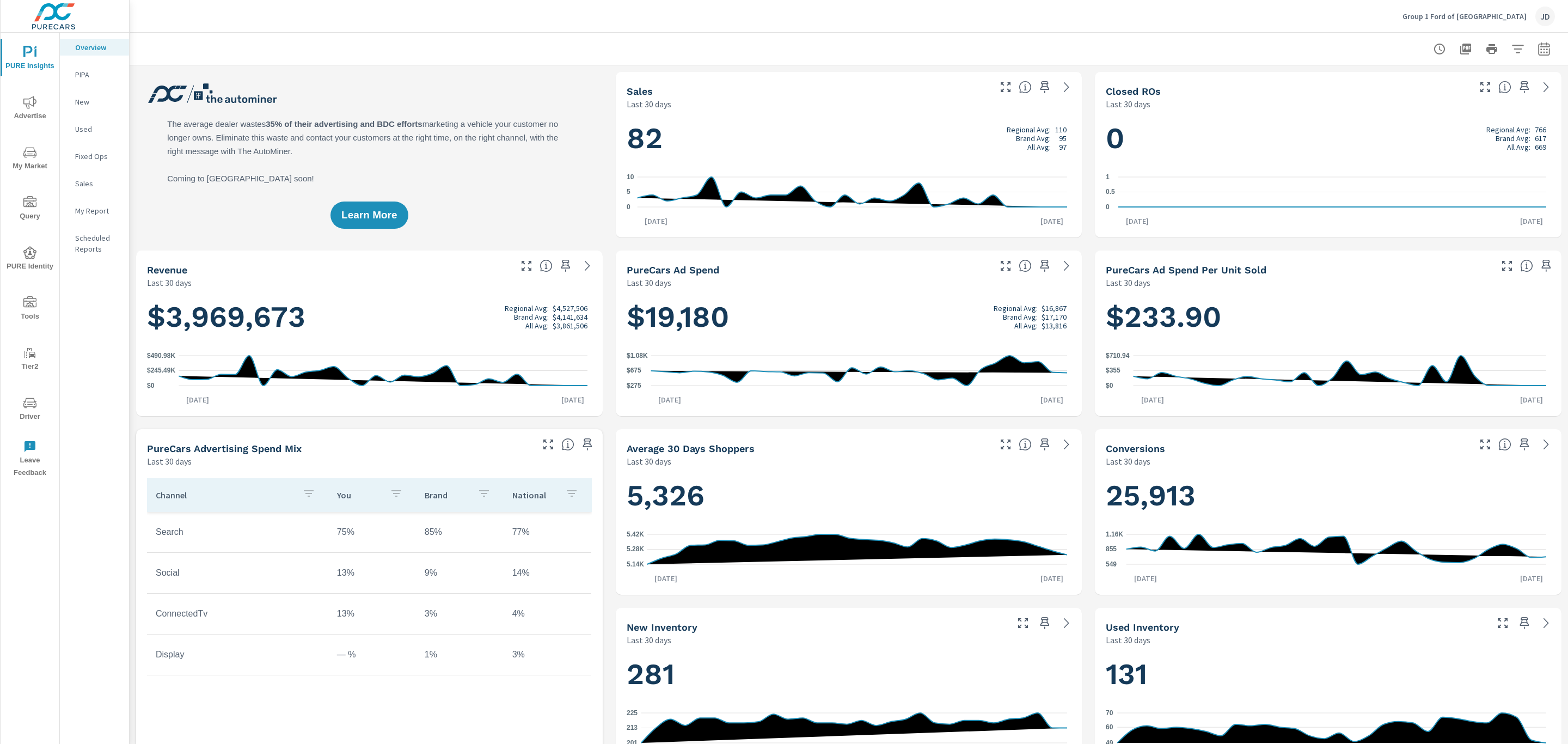
click at [26, 113] on span "Advertise" at bounding box center [30, 109] width 52 height 27
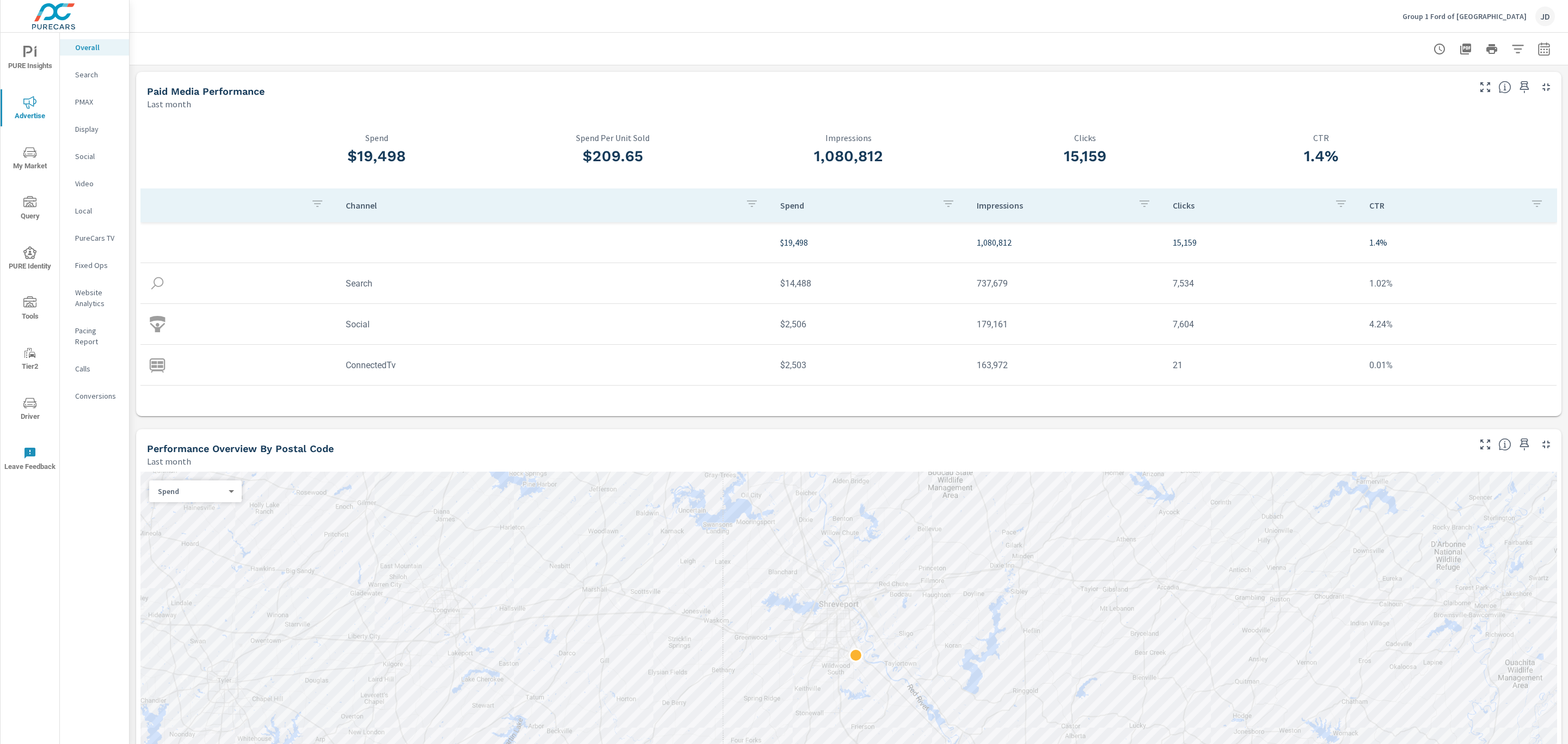
click at [1537, 46] on icon "button" at bounding box center [1544, 49] width 13 height 13
select select "Last month"
click at [1424, 119] on p "+ Add comparison" at bounding box center [1455, 123] width 140 height 13
click at [1422, 149] on select "Custom Previous period Previous month Previous year" at bounding box center [1444, 143] width 109 height 22
click at [1390, 132] on select "Custom Previous period Previous month Previous year" at bounding box center [1444, 143] width 109 height 22
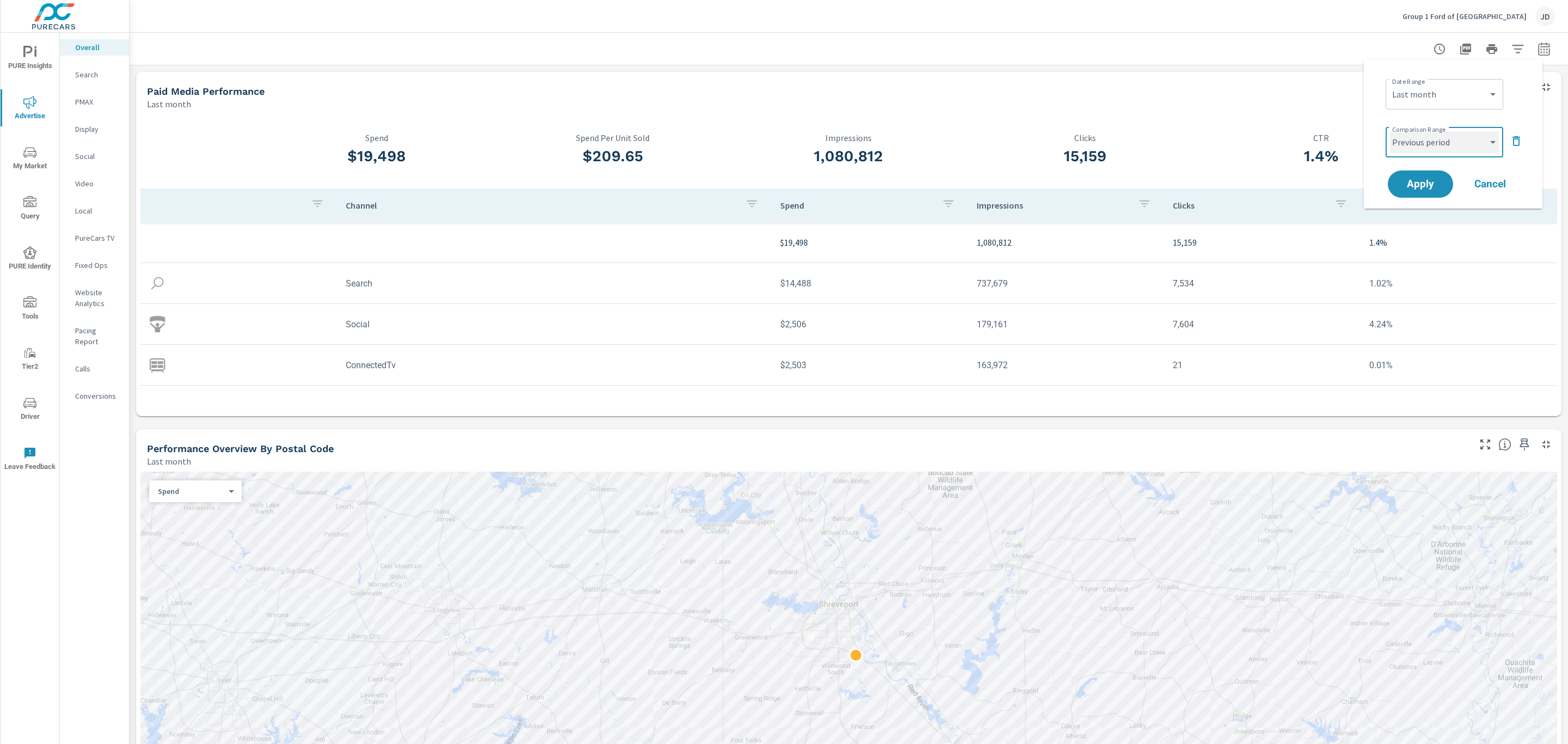
select select "Previous month"
click at [1423, 188] on span "Apply" at bounding box center [1420, 184] width 44 height 10
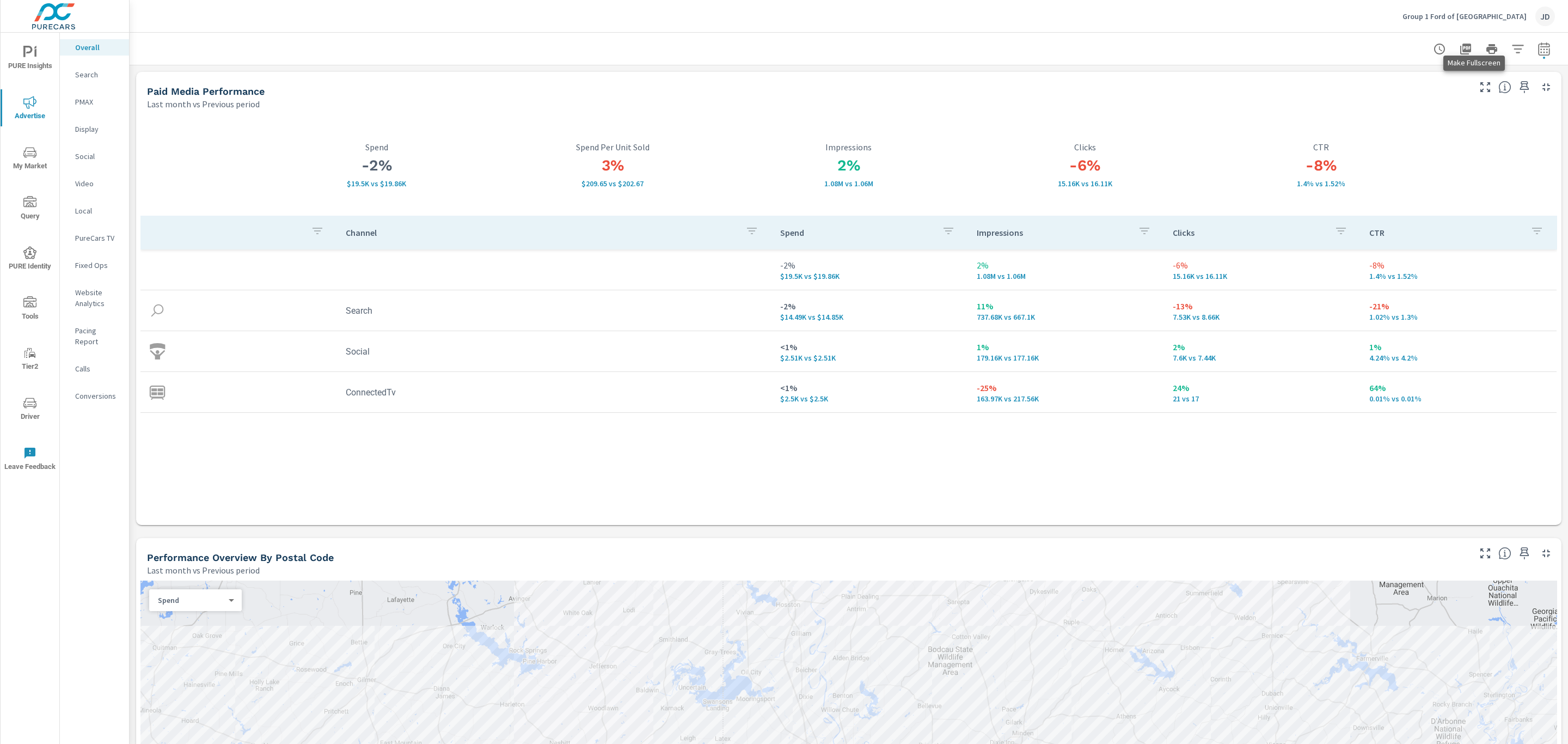
click at [1480, 89] on icon "button" at bounding box center [1484, 87] width 9 height 9
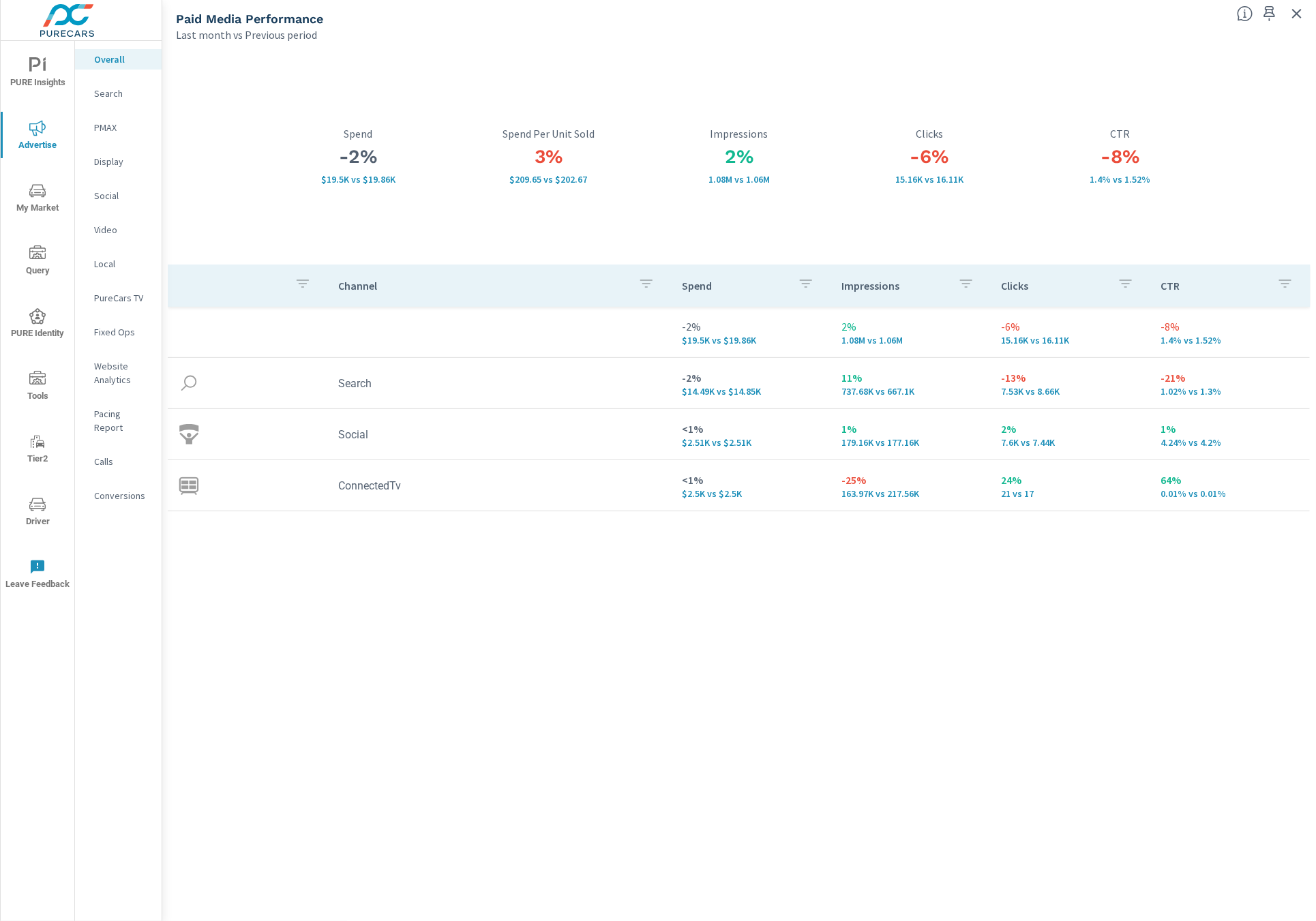
click at [105, 100] on div "Search" at bounding box center [117, 93] width 86 height 20
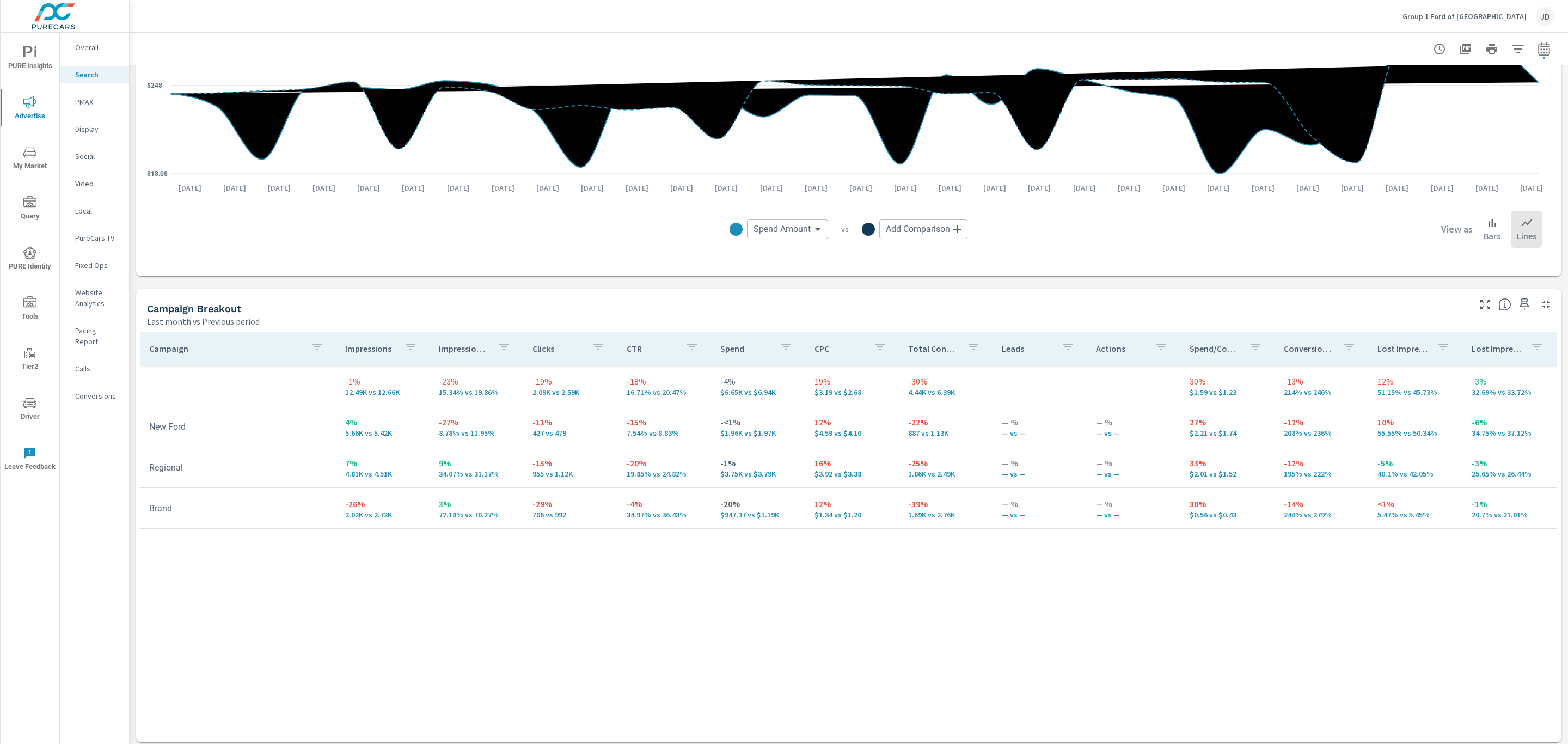
scroll to position [836, 0]
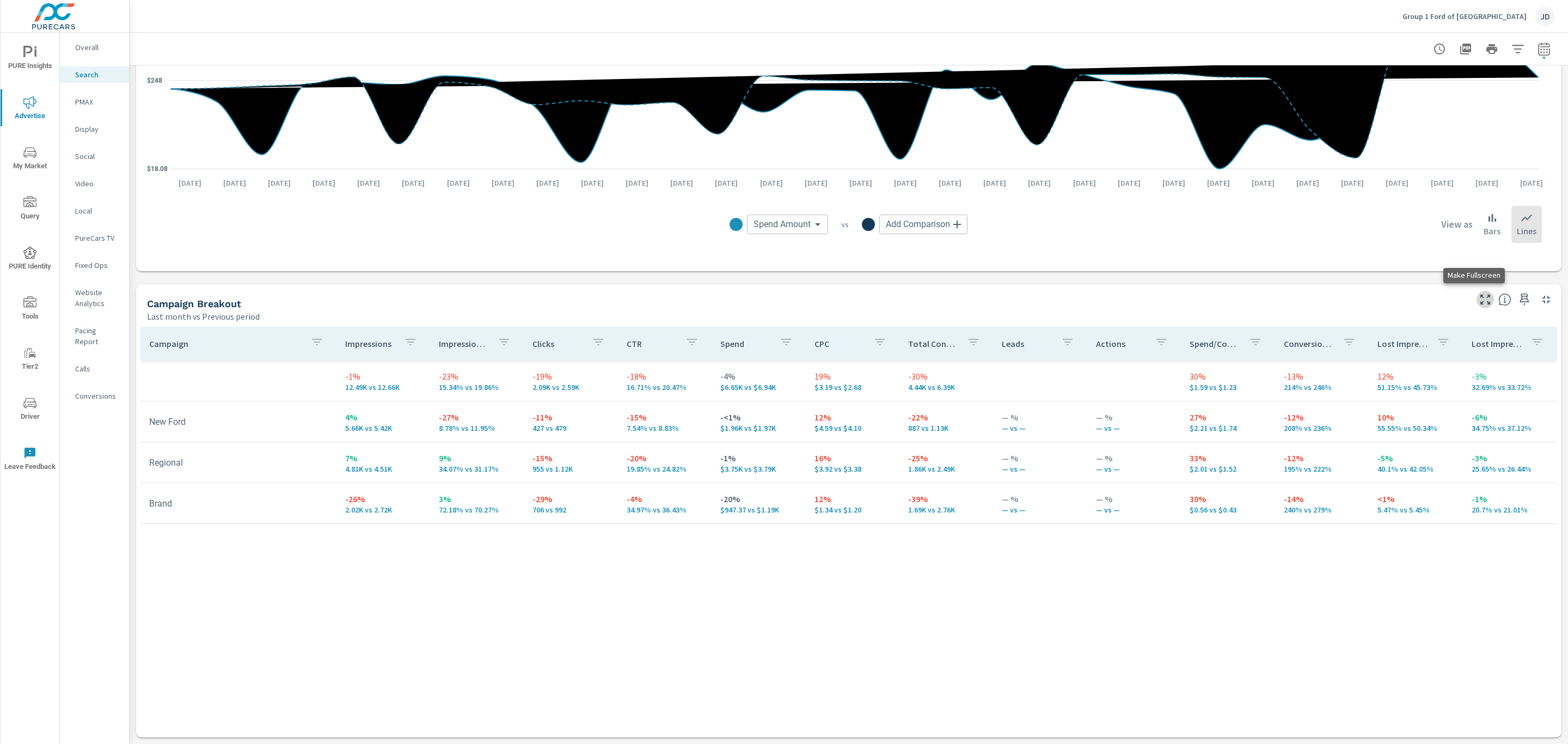
click at [1479, 297] on icon "button" at bounding box center [1485, 300] width 13 height 13
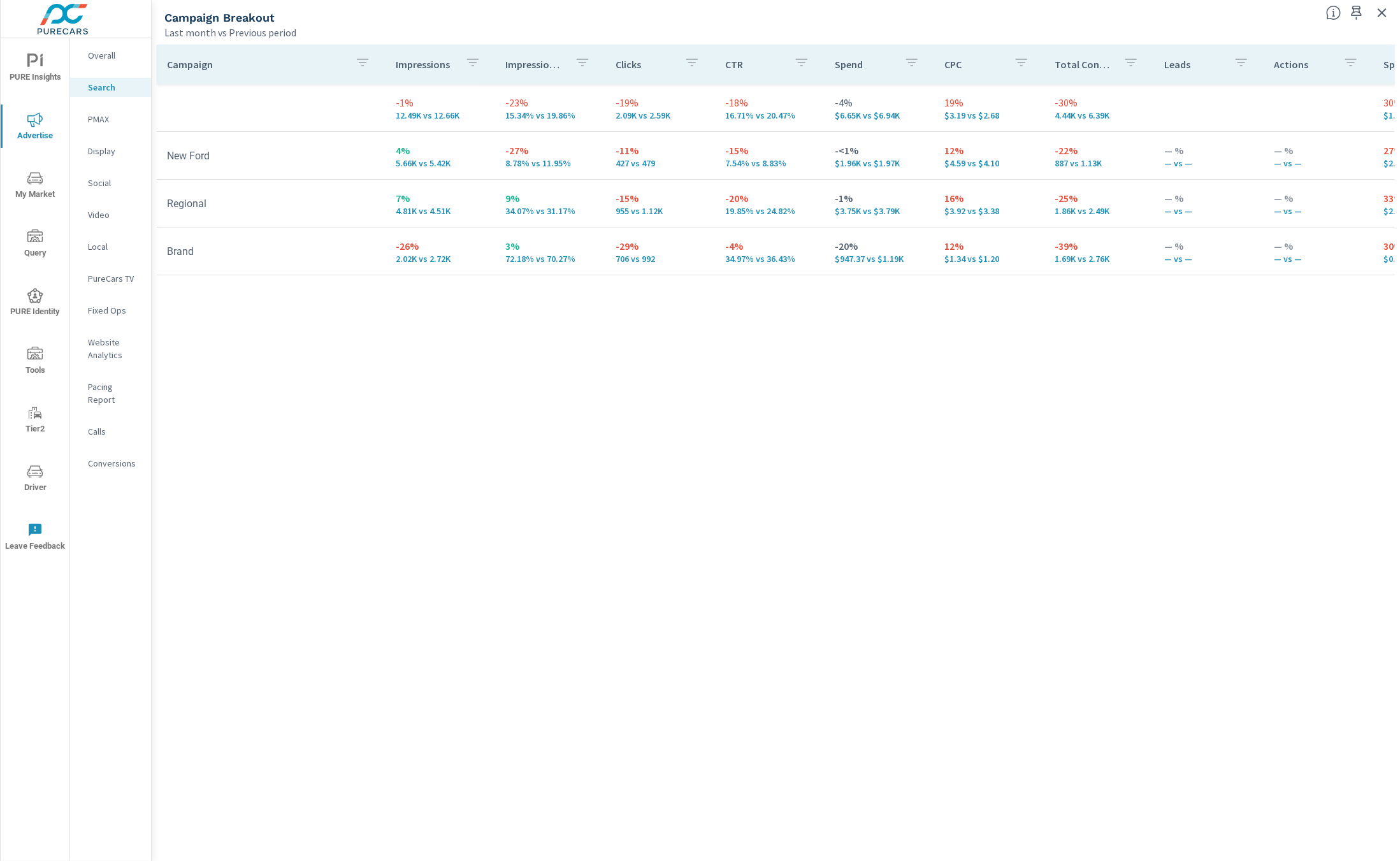
click at [557, 433] on div "Campaign Impressions Impression Share Clicks CTR Spend CPC Total Conversions Le…" at bounding box center [775, 441] width 1238 height 793
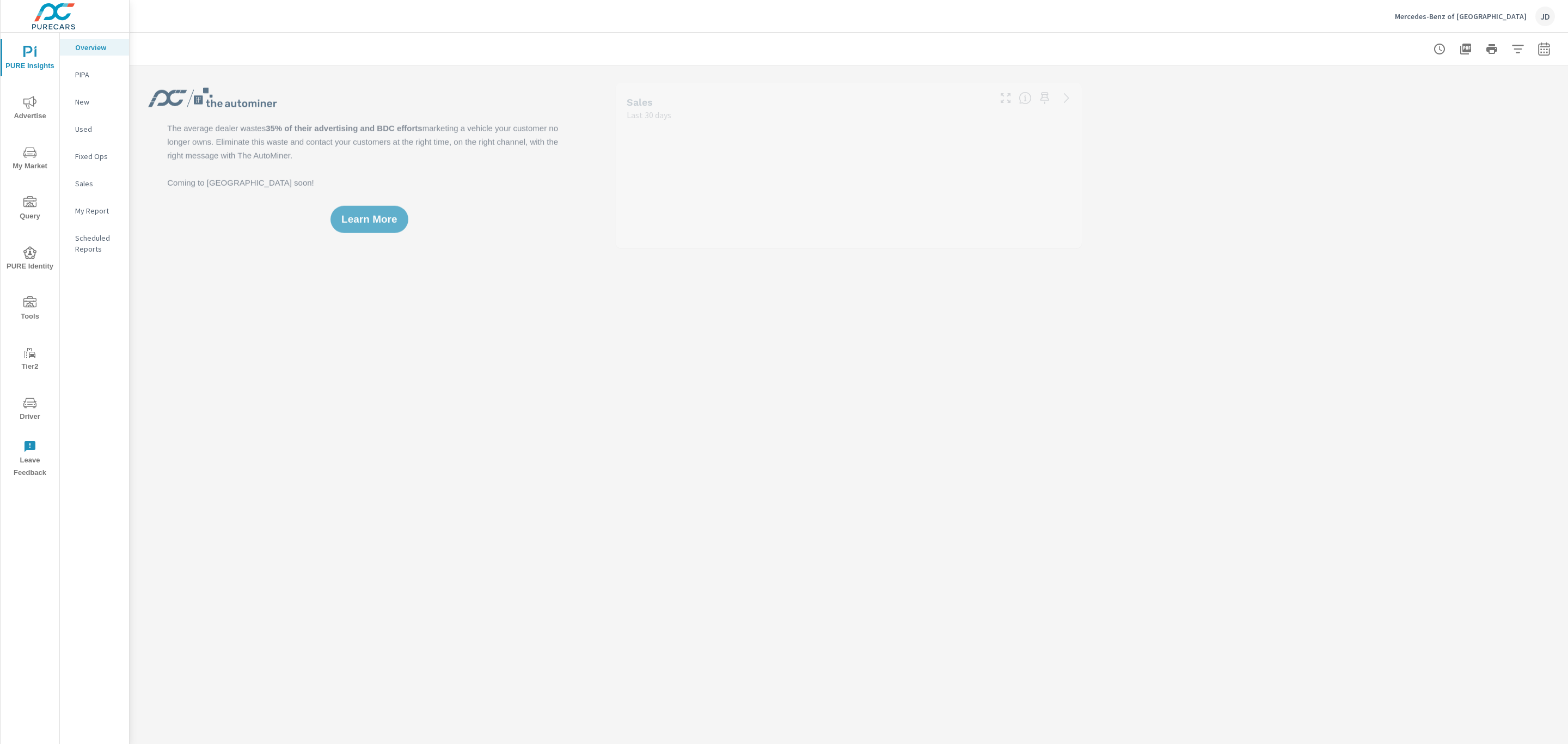
click at [28, 105] on icon "nav menu" at bounding box center [30, 102] width 13 height 12
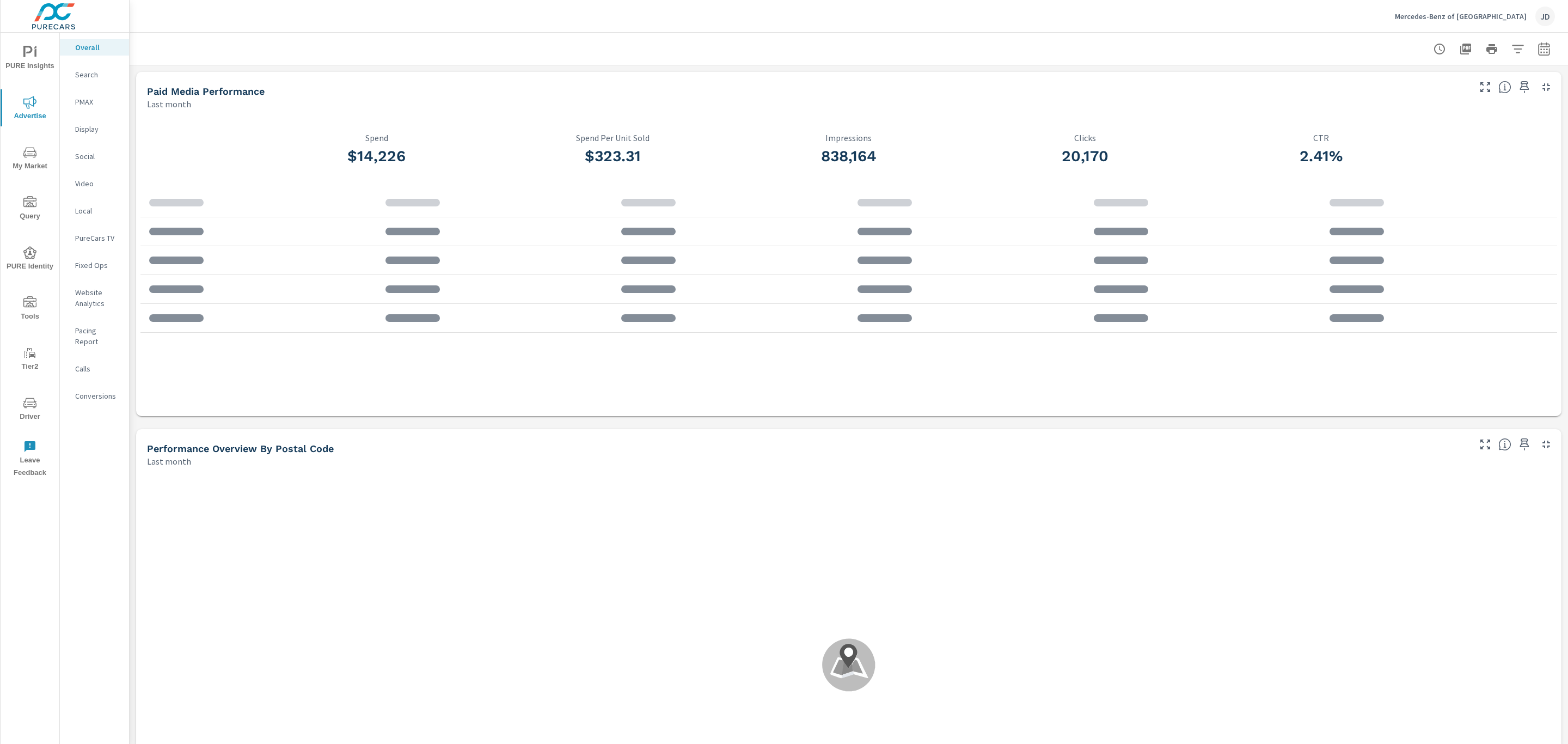
click at [1545, 49] on div at bounding box center [848, 49] width 1439 height 32
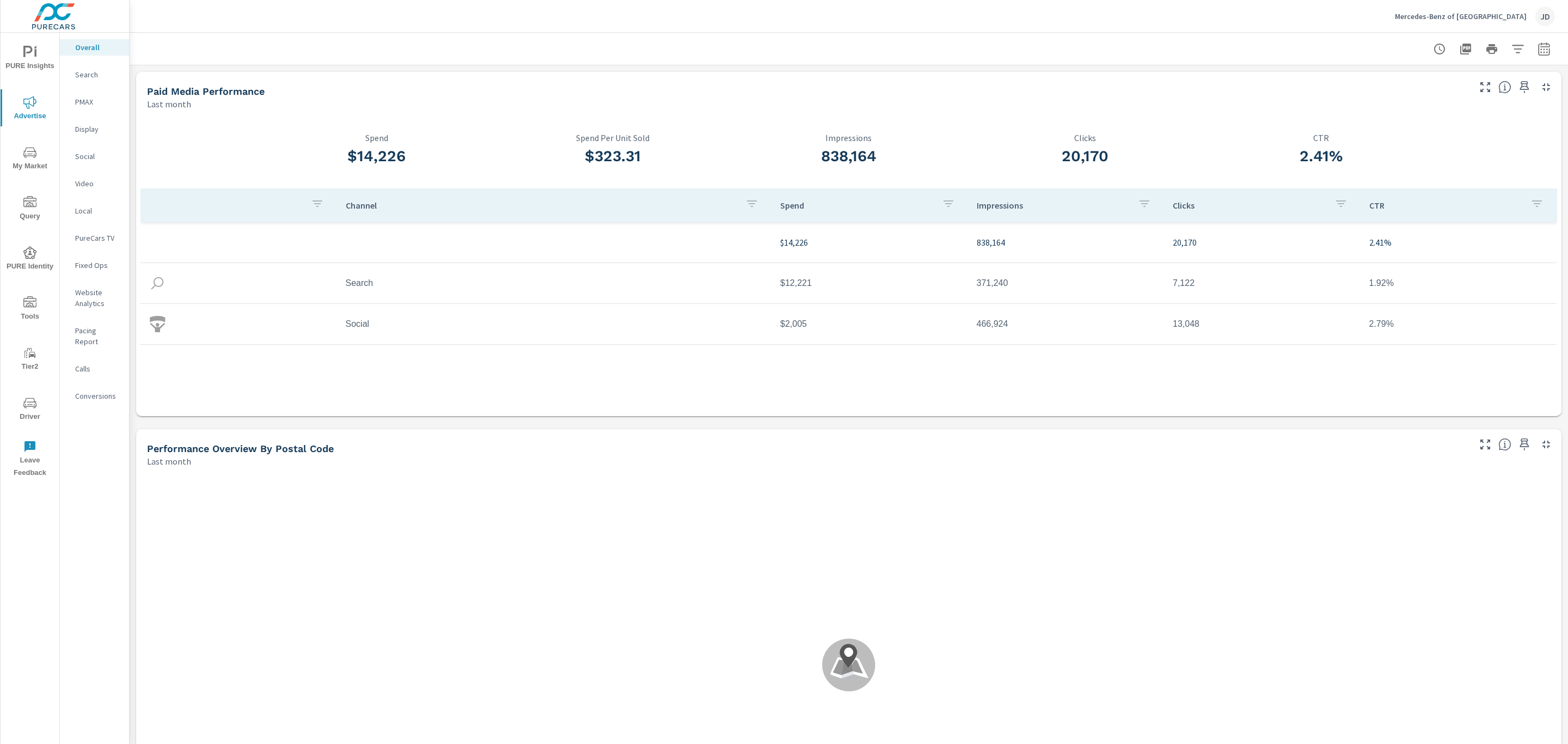
click at [1537, 51] on icon "button" at bounding box center [1544, 49] width 13 height 13
select select "Last month"
click at [1470, 95] on select "Custom Yesterday Last week Last 7 days Last 14 days Last 30 days Last 45 days L…" at bounding box center [1444, 95] width 109 height 22
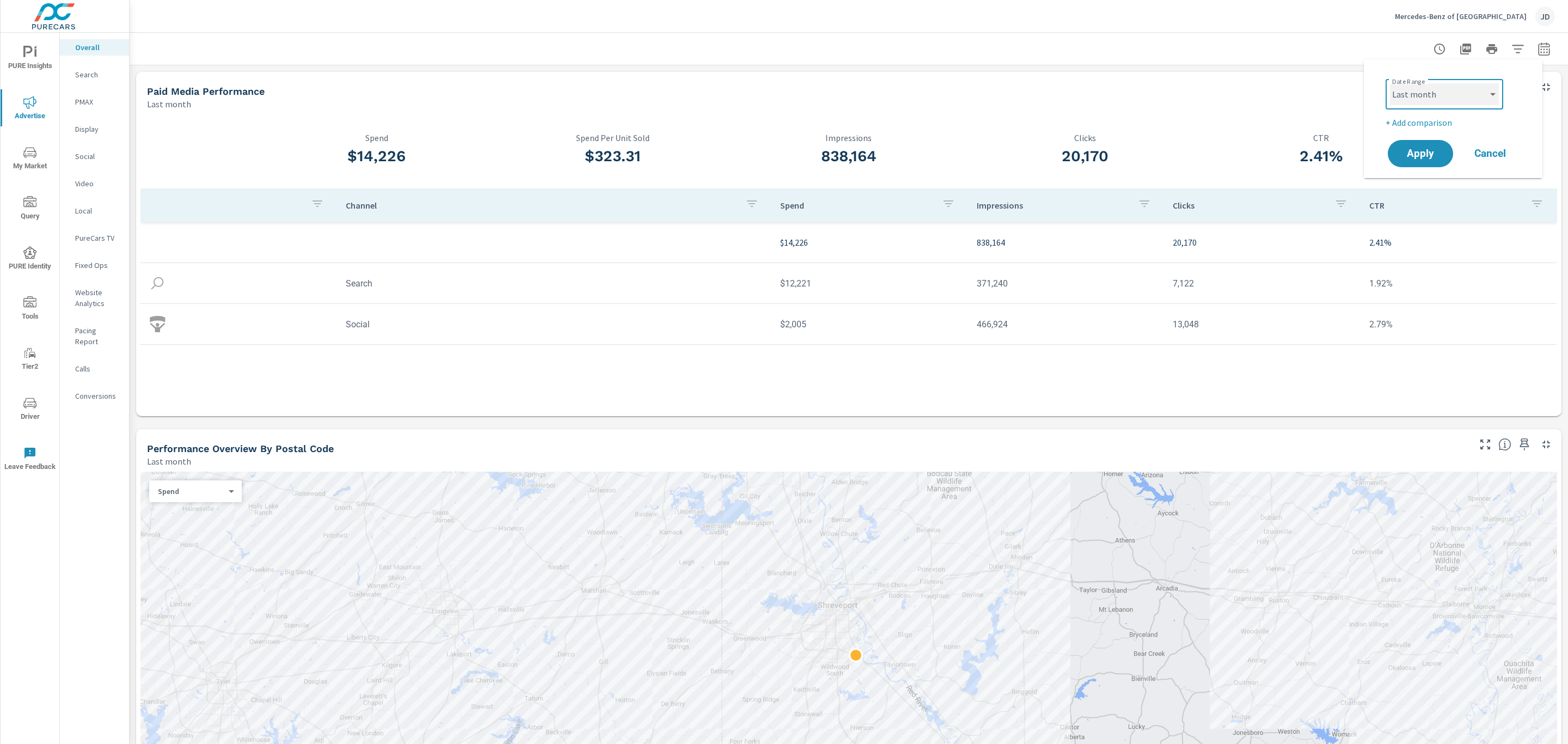
click at [1390, 84] on select "Custom Yesterday Last week Last 7 days Last 14 days Last 30 days Last 45 days L…" at bounding box center [1444, 95] width 109 height 22
click at [1431, 120] on p "+ Add comparison" at bounding box center [1455, 123] width 140 height 13
drag, startPoint x: 1424, startPoint y: 180, endPoint x: 1428, endPoint y: 141, distance: 39.2
click at [1428, 141] on div "Date Range Custom Yesterday Last week Last 7 days Last 14 days Last 30 days Las…" at bounding box center [1453, 134] width 153 height 132
click at [1428, 141] on select "Custom Previous period Previous month Previous year" at bounding box center [1444, 143] width 109 height 22
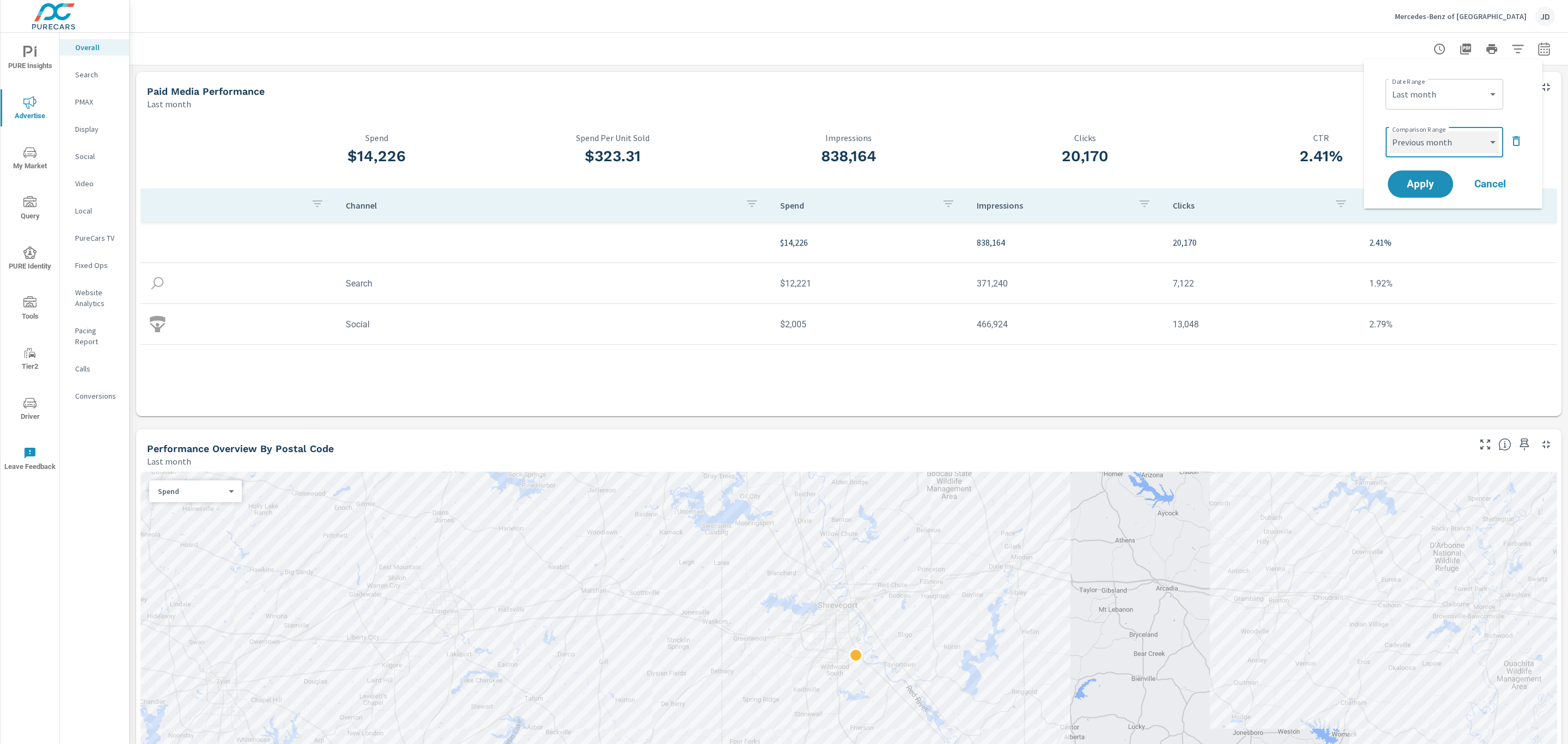
click at [1390, 132] on select "Custom Previous period Previous month Previous year" at bounding box center [1444, 143] width 109 height 22
select select "Previous month"
click at [1425, 186] on span "Apply" at bounding box center [1420, 184] width 44 height 10
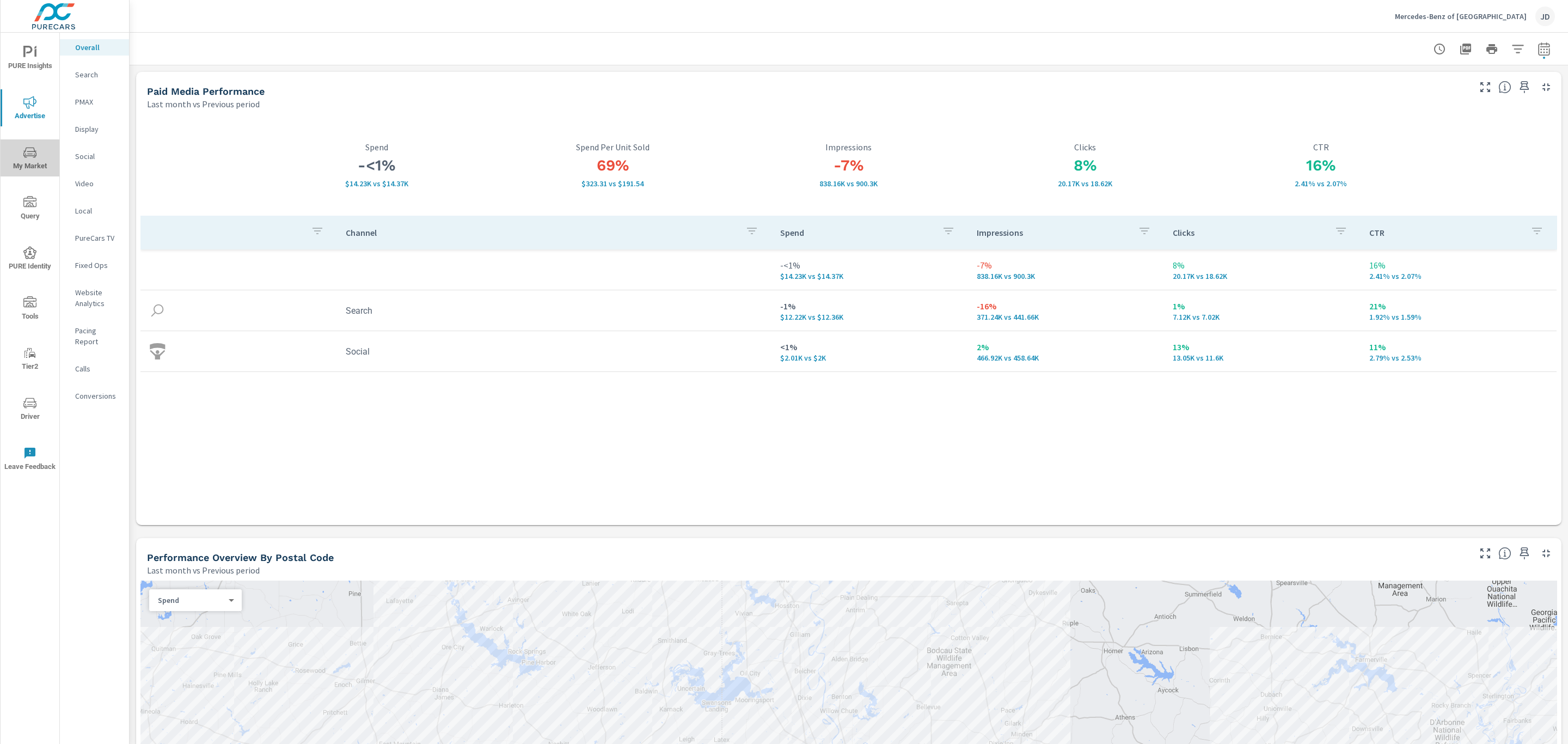
click at [31, 157] on icon "nav menu" at bounding box center [30, 153] width 13 height 13
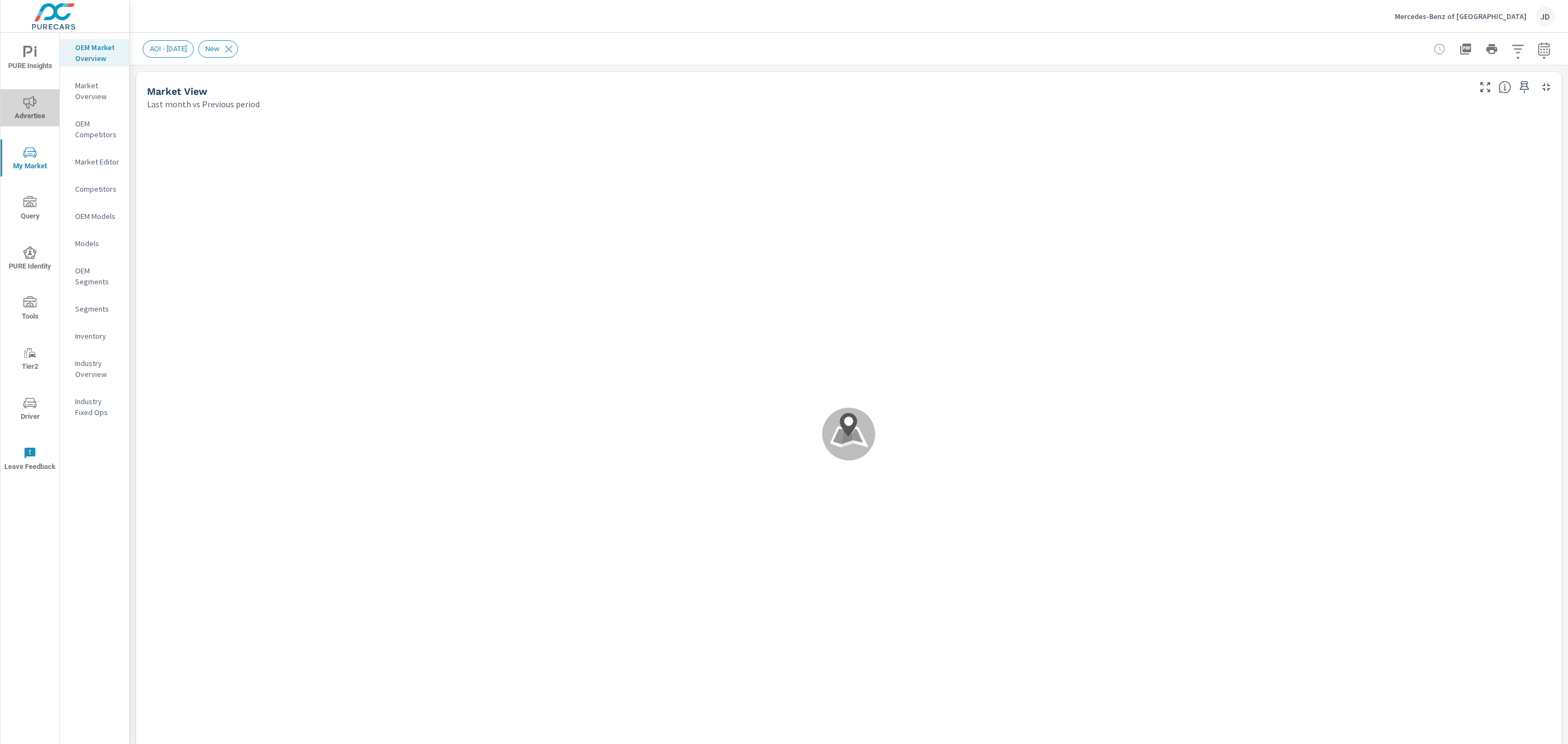
click at [36, 98] on span "Advertise" at bounding box center [30, 109] width 52 height 27
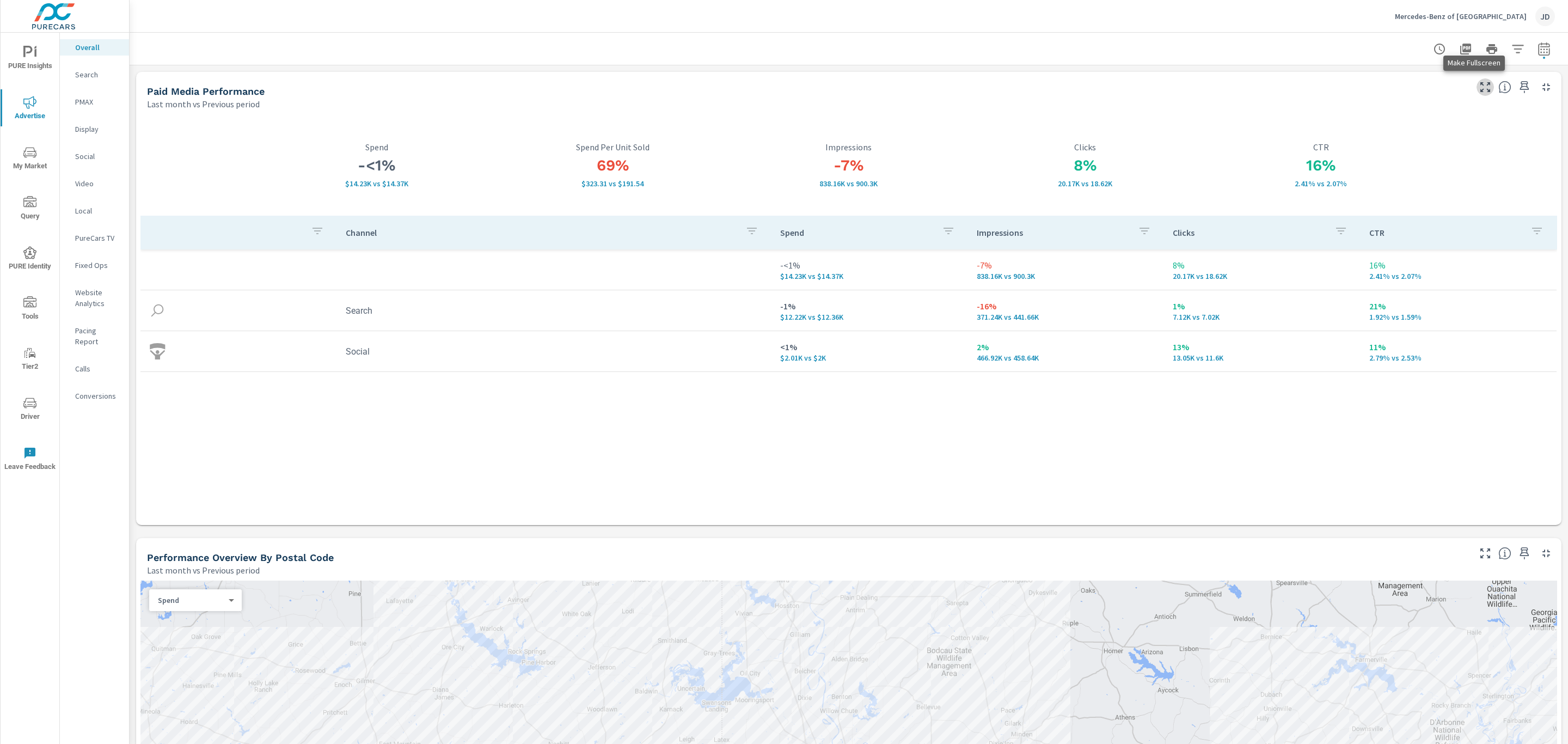
click at [1479, 89] on icon "button" at bounding box center [1485, 87] width 13 height 13
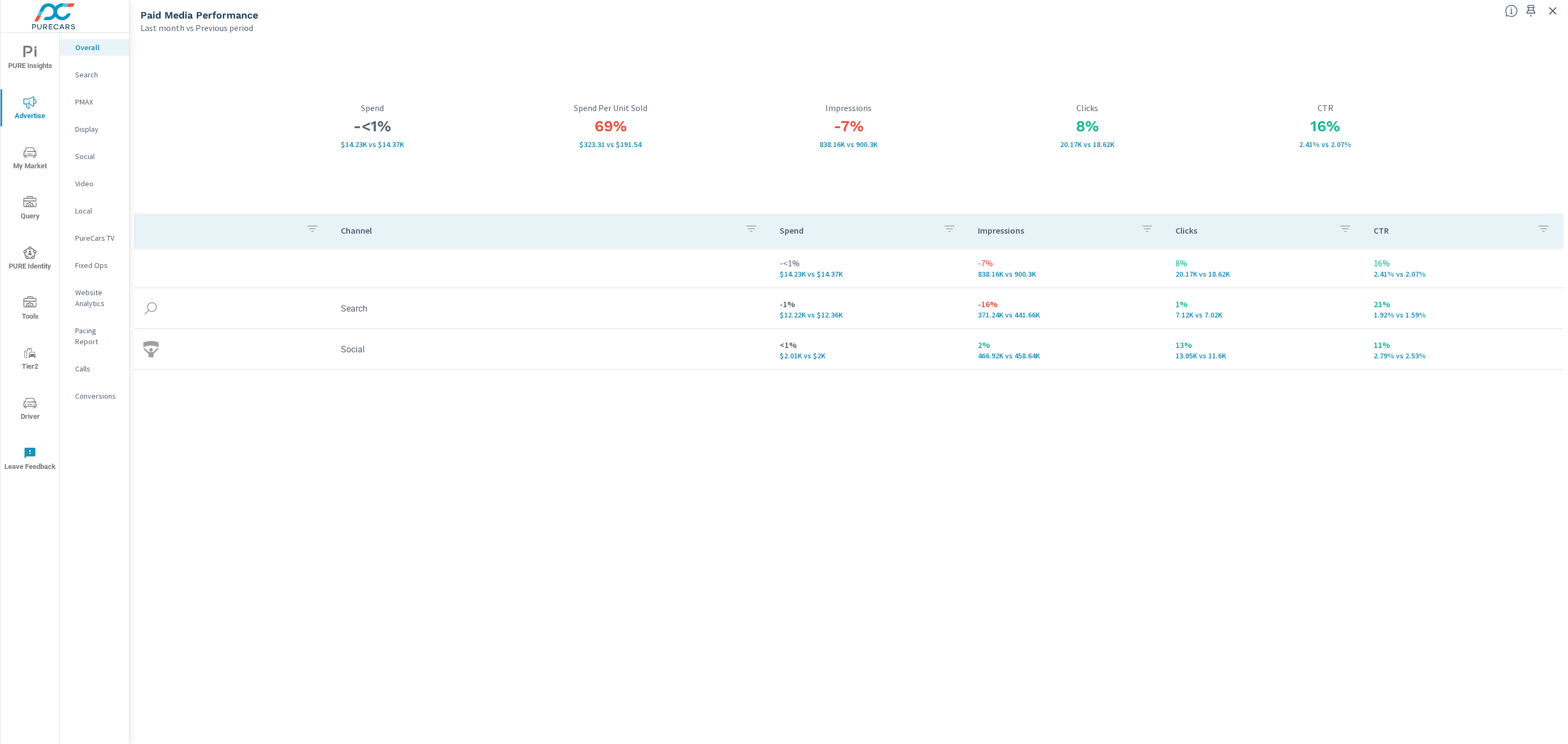
click at [90, 75] on p "Search" at bounding box center [97, 74] width 45 height 11
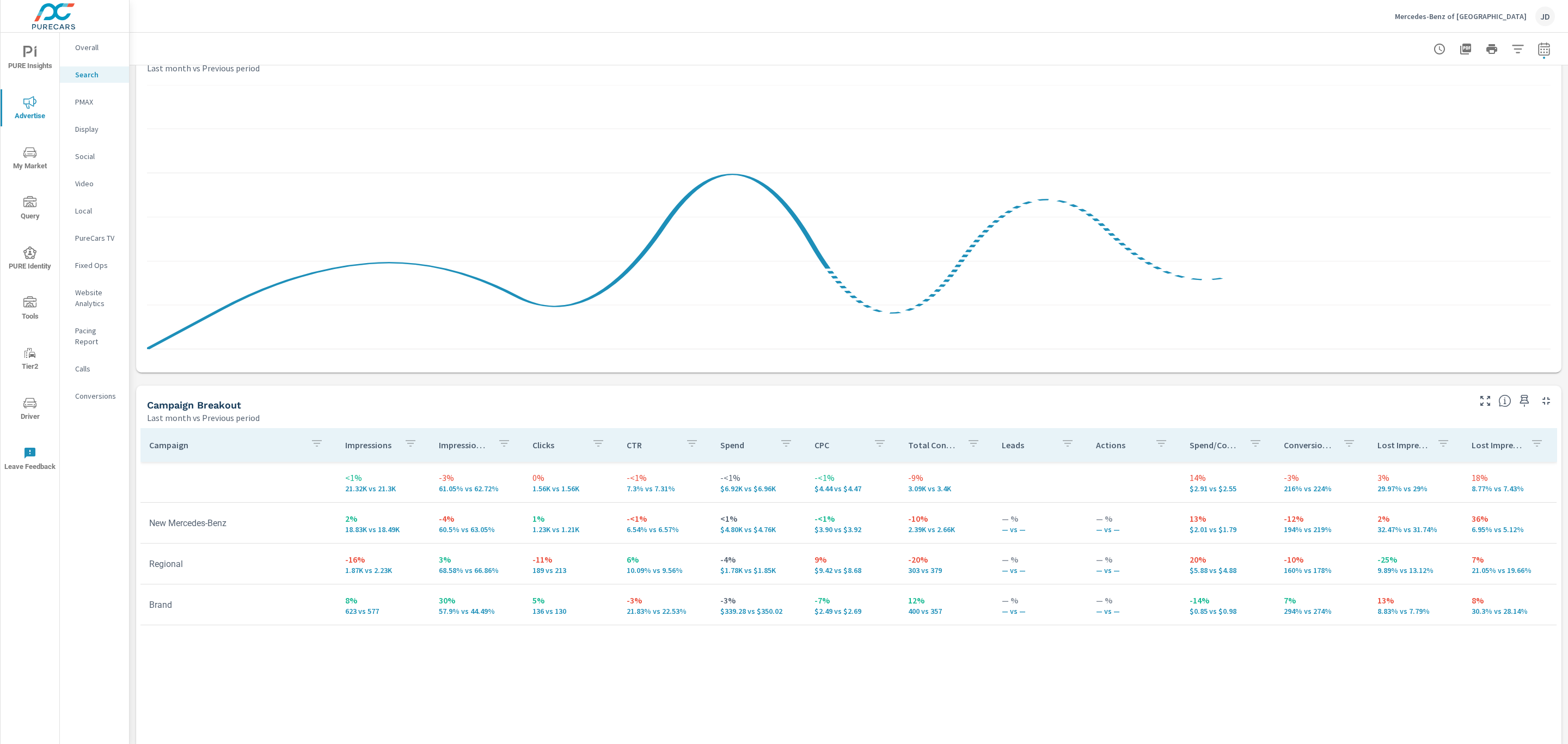
scroll to position [836, 0]
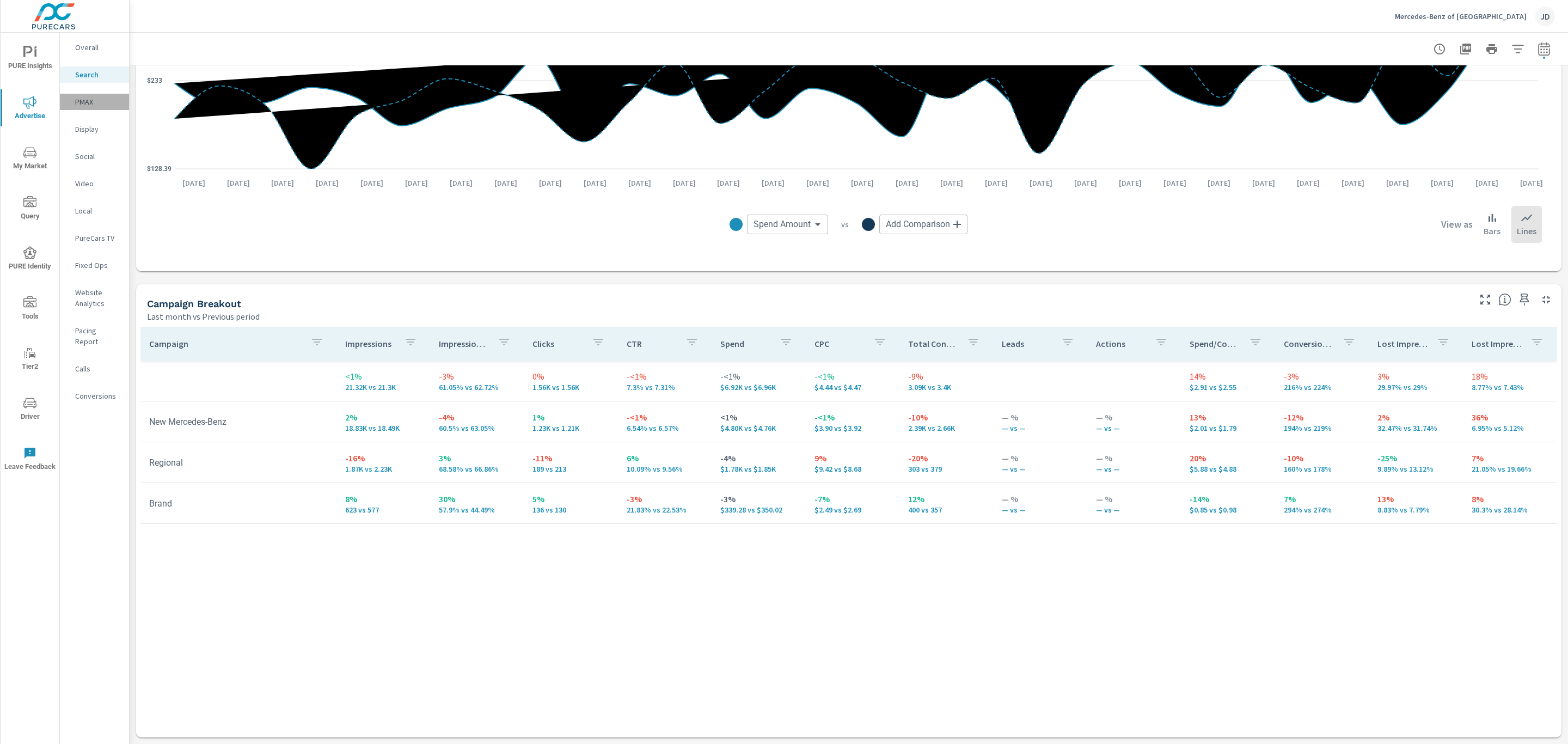
click at [84, 95] on div "PMAX" at bounding box center [94, 102] width 69 height 16
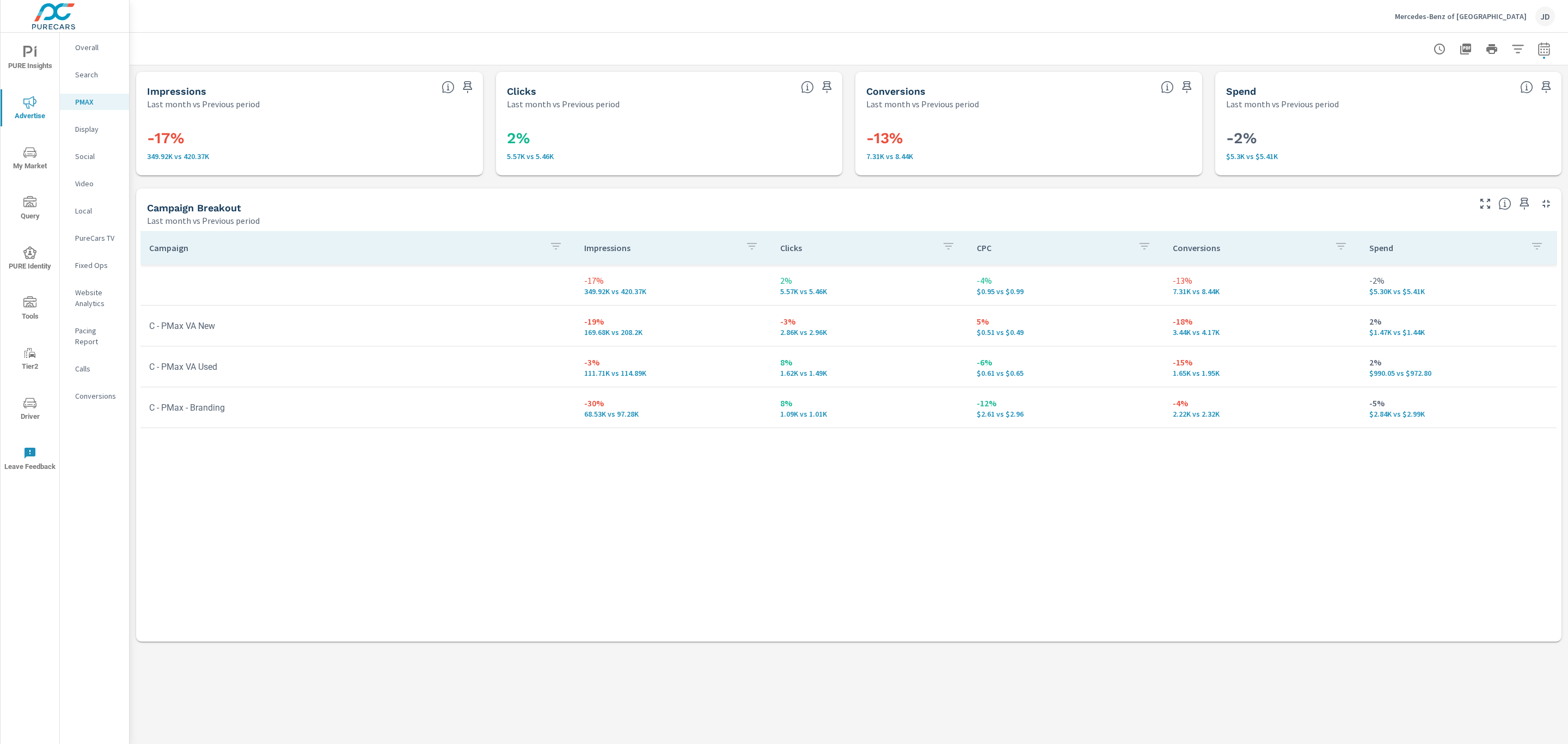
click at [1484, 206] on icon "button" at bounding box center [1485, 204] width 13 height 13
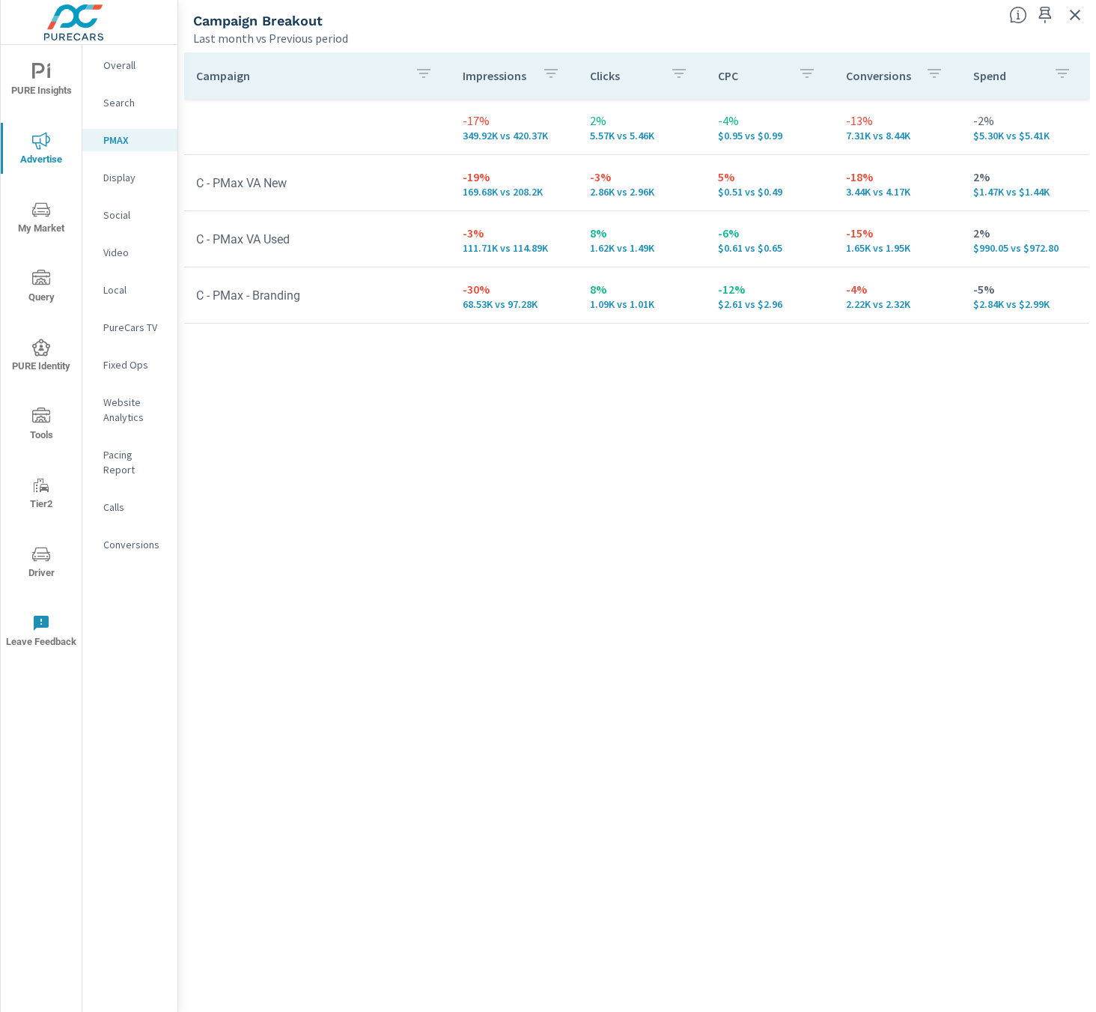
click at [230, 568] on div "Campaign Impressions Clicks CPC Conversions Spend -17% 349.92K vs 420.37K 2% 5.…" at bounding box center [637, 518] width 906 height 932
click at [126, 209] on p "Social" at bounding box center [134, 214] width 62 height 15
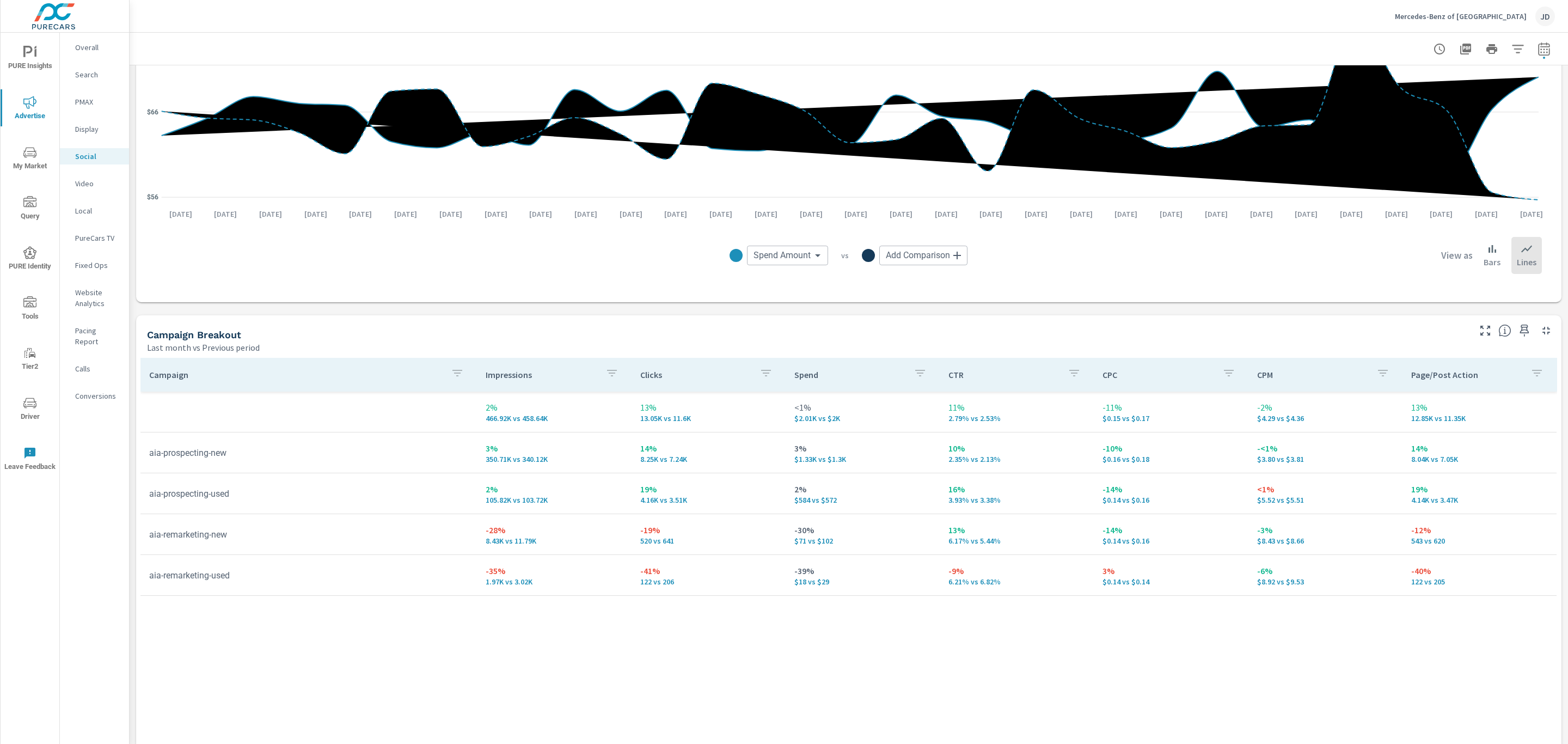
scroll to position [253, 0]
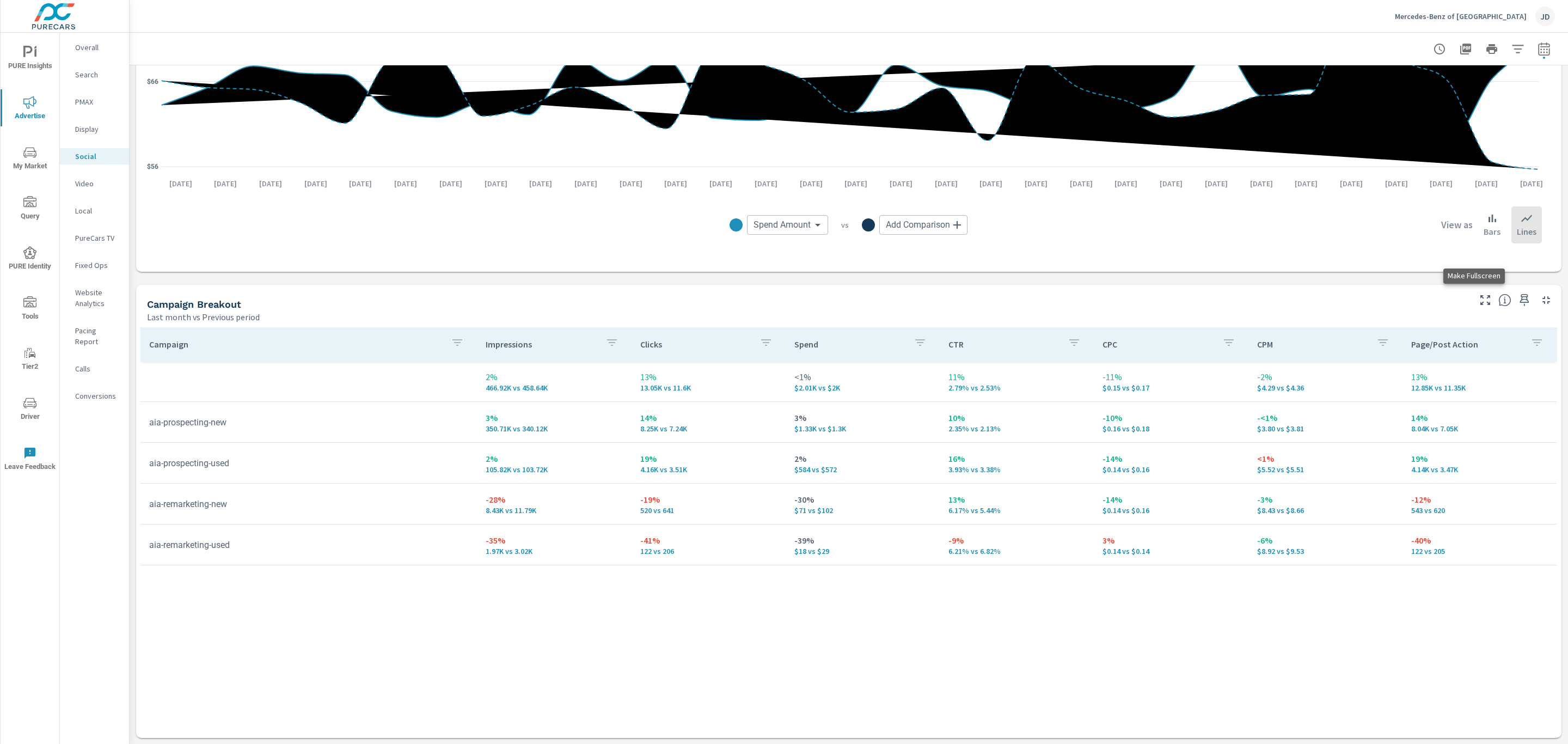
click at [1479, 300] on icon "button" at bounding box center [1485, 300] width 13 height 13
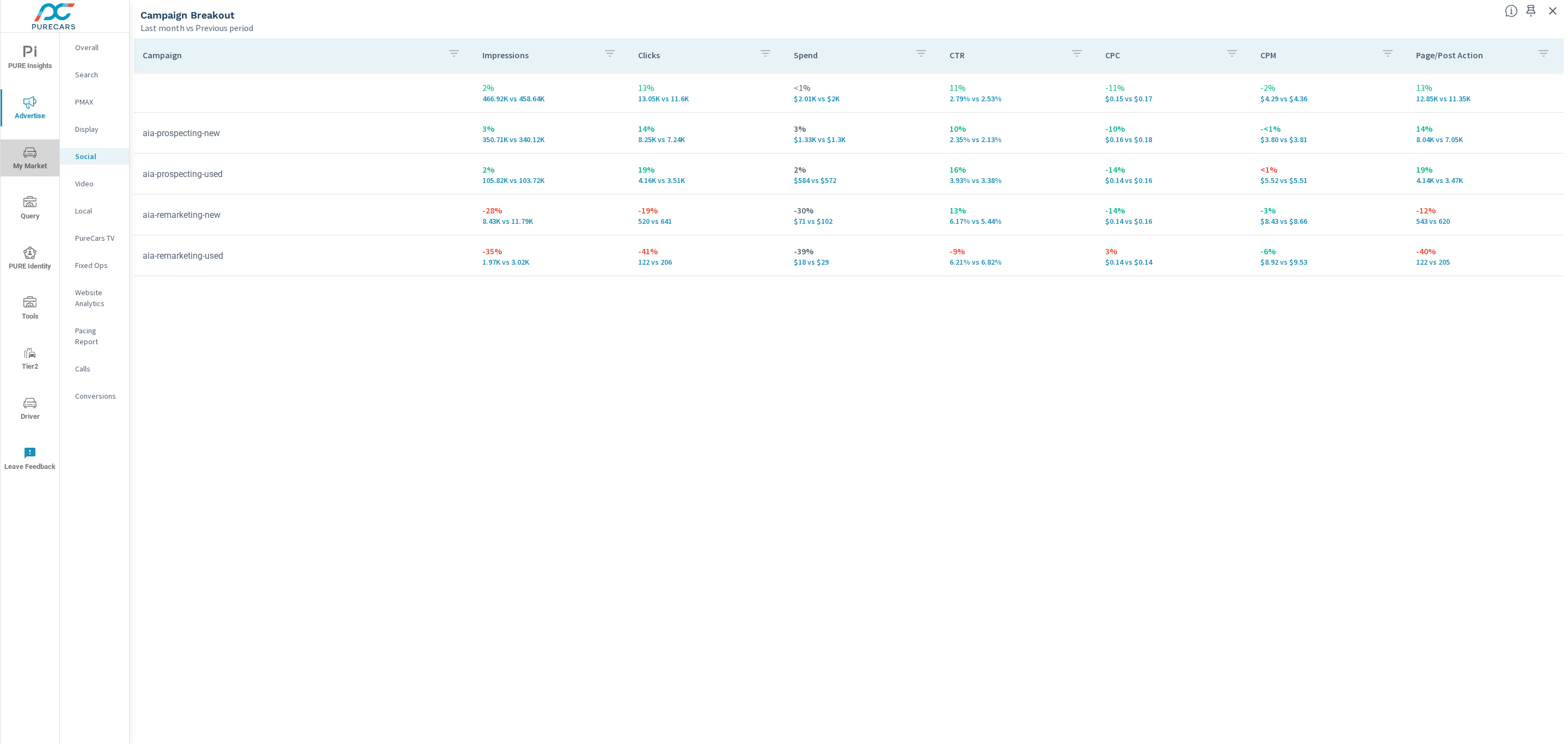
click at [41, 148] on span "My Market" at bounding box center [30, 159] width 52 height 27
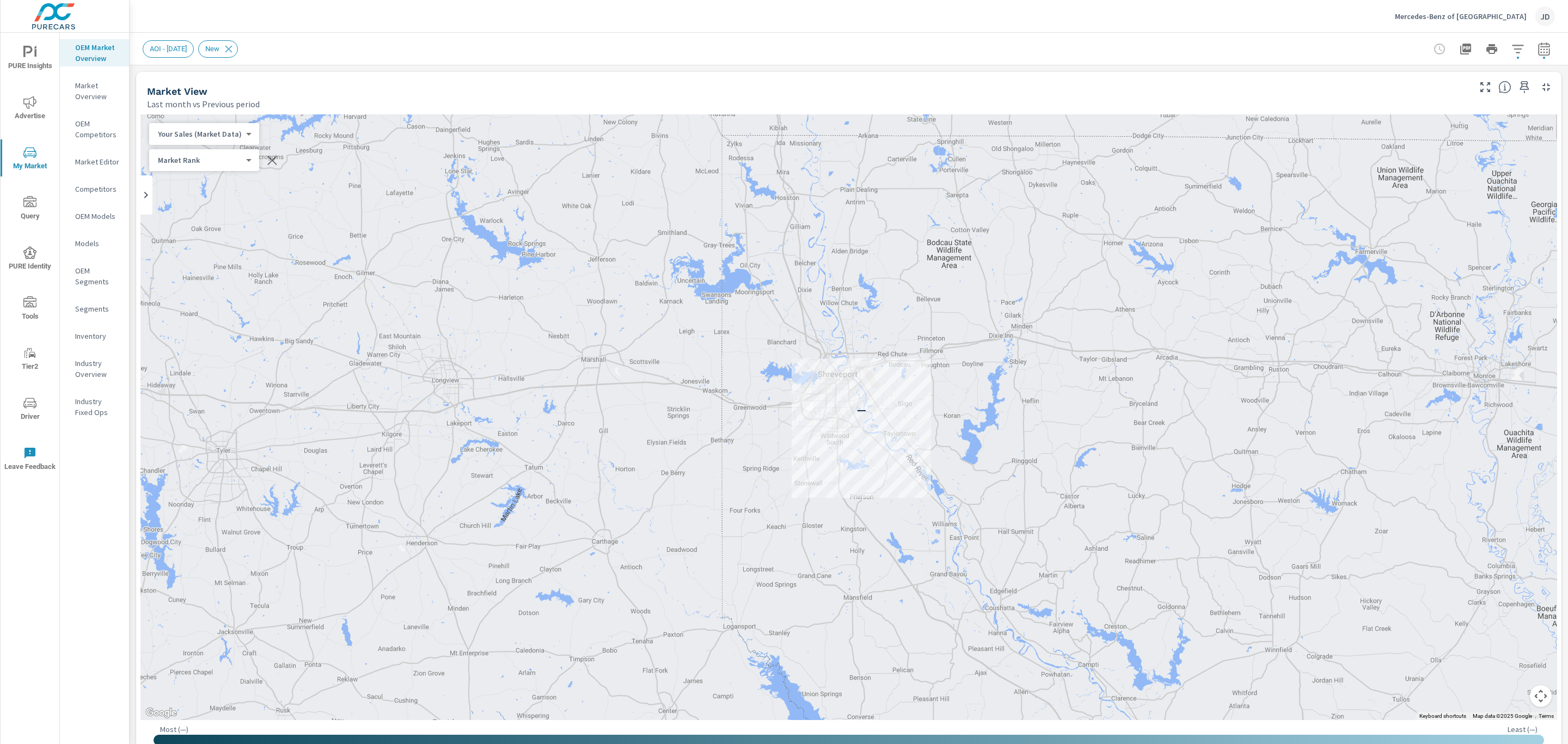
click at [90, 329] on div "Inventory" at bounding box center [94, 336] width 69 height 16
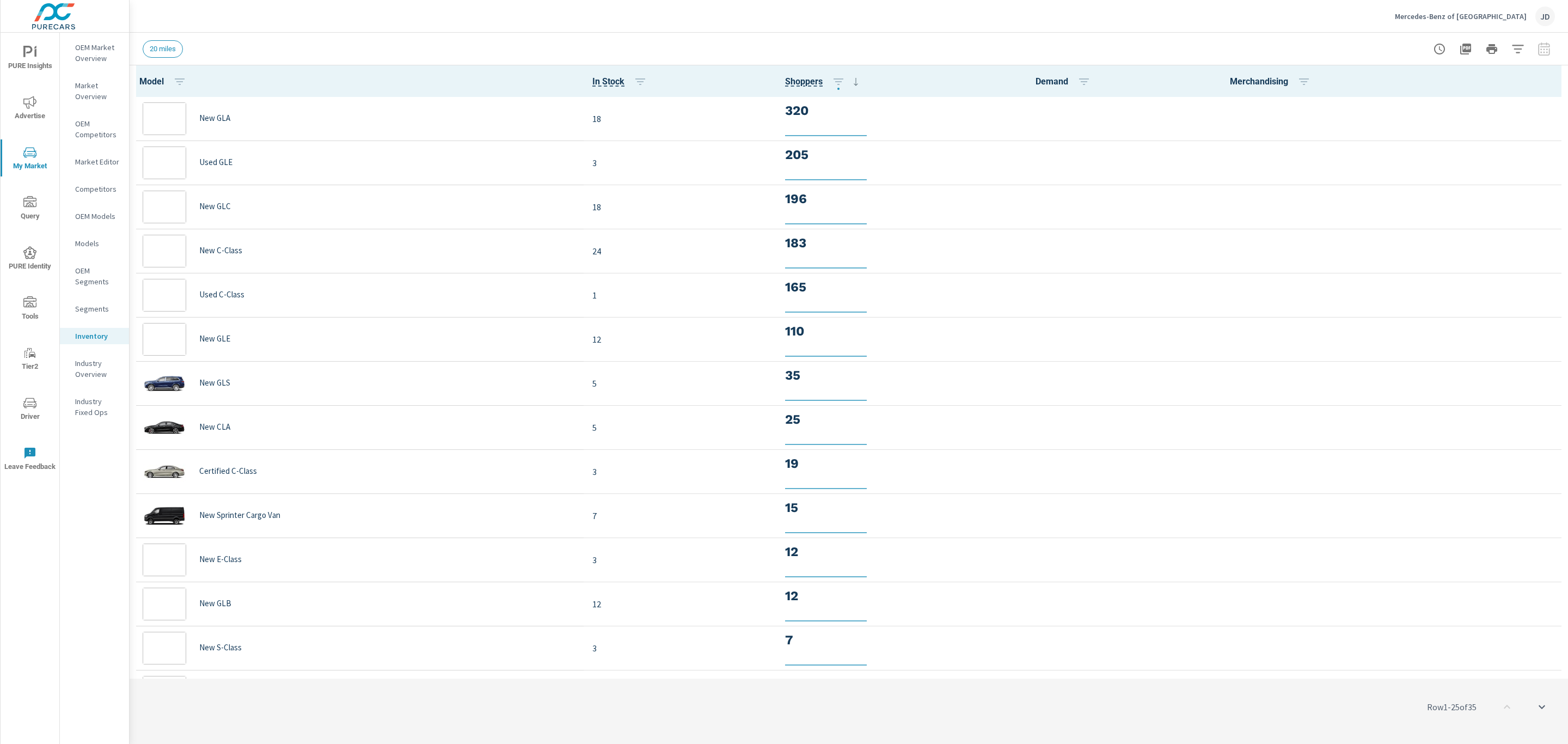
scroll to position [1, 0]
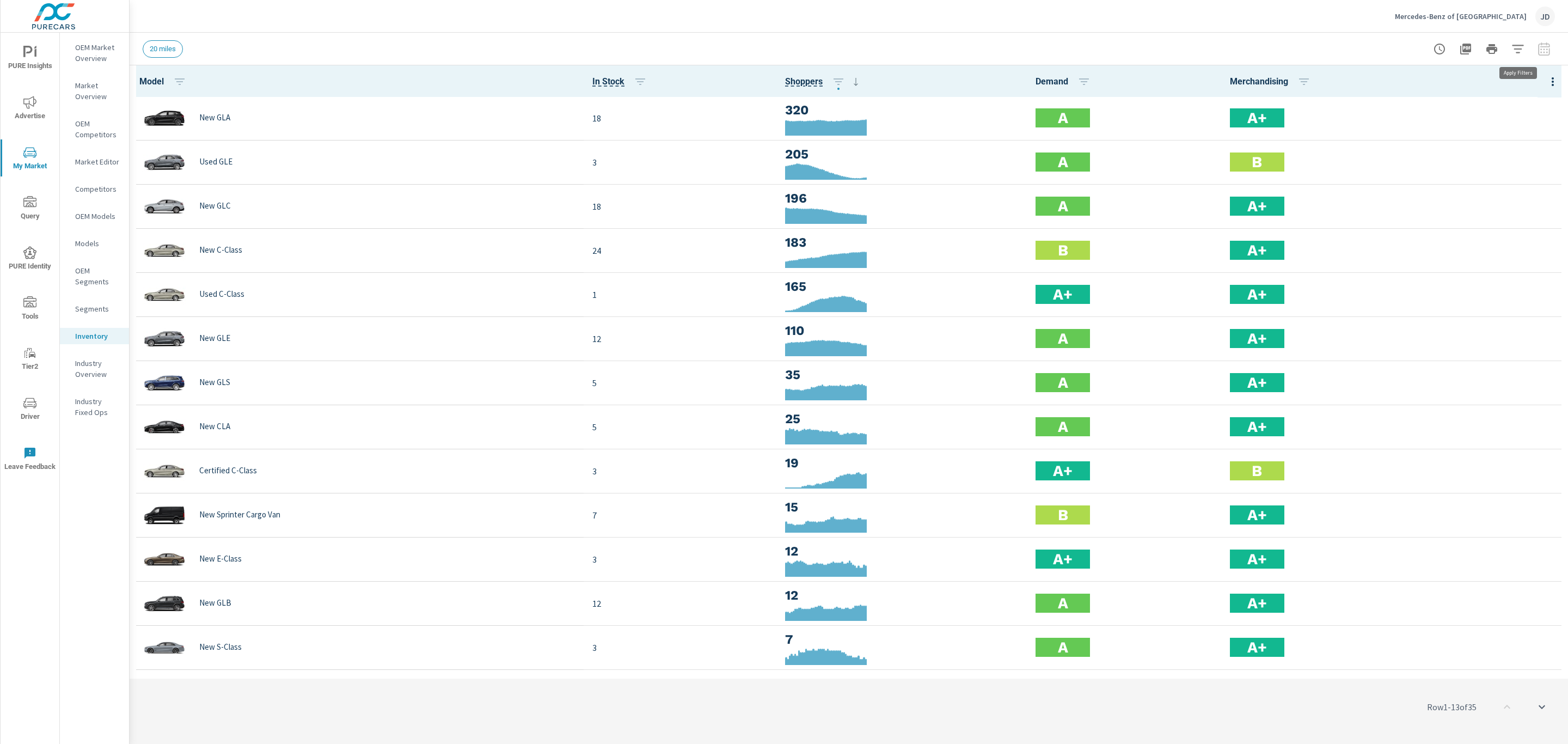
click at [1516, 47] on icon "button" at bounding box center [1518, 49] width 13 height 13
click at [1439, 140] on li "Condition" at bounding box center [1446, 138] width 166 height 27
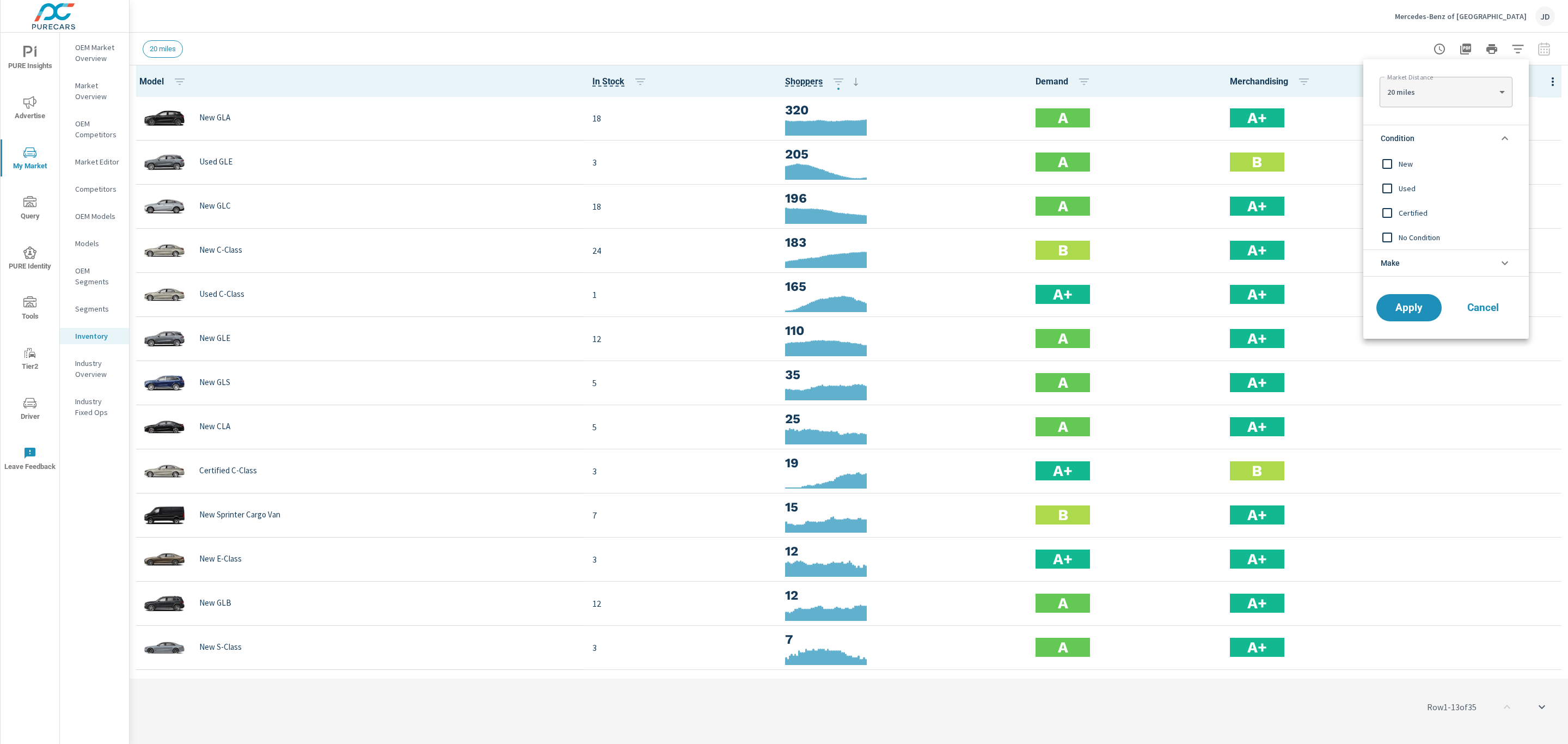
click at [1402, 161] on span "New" at bounding box center [1458, 164] width 119 height 13
click at [1392, 311] on span "Apply" at bounding box center [1409, 308] width 44 height 10
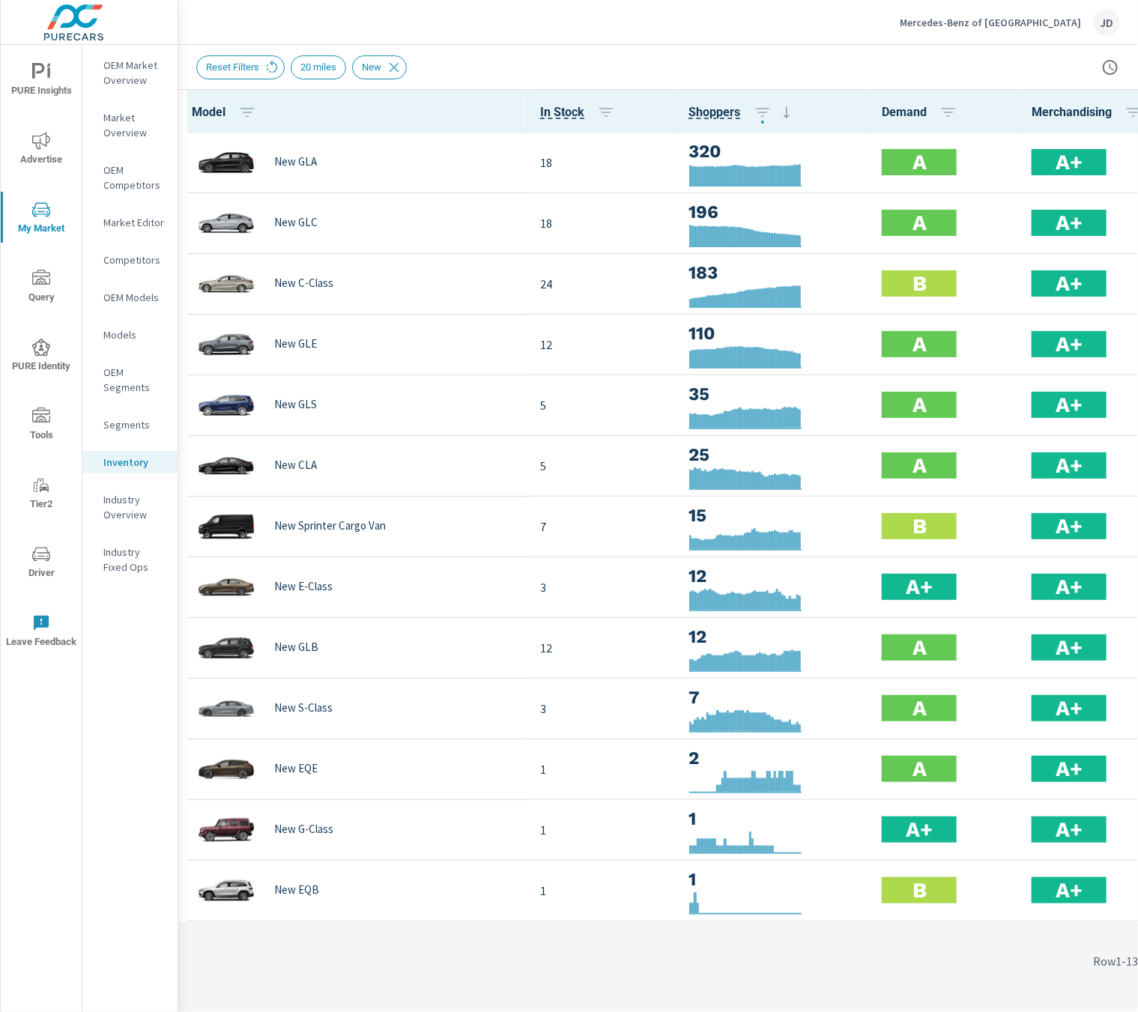
click at [144, 805] on div "OEM Market Overview Market Overview OEM Competitors Market Editor Competitors O…" at bounding box center [129, 528] width 95 height 967
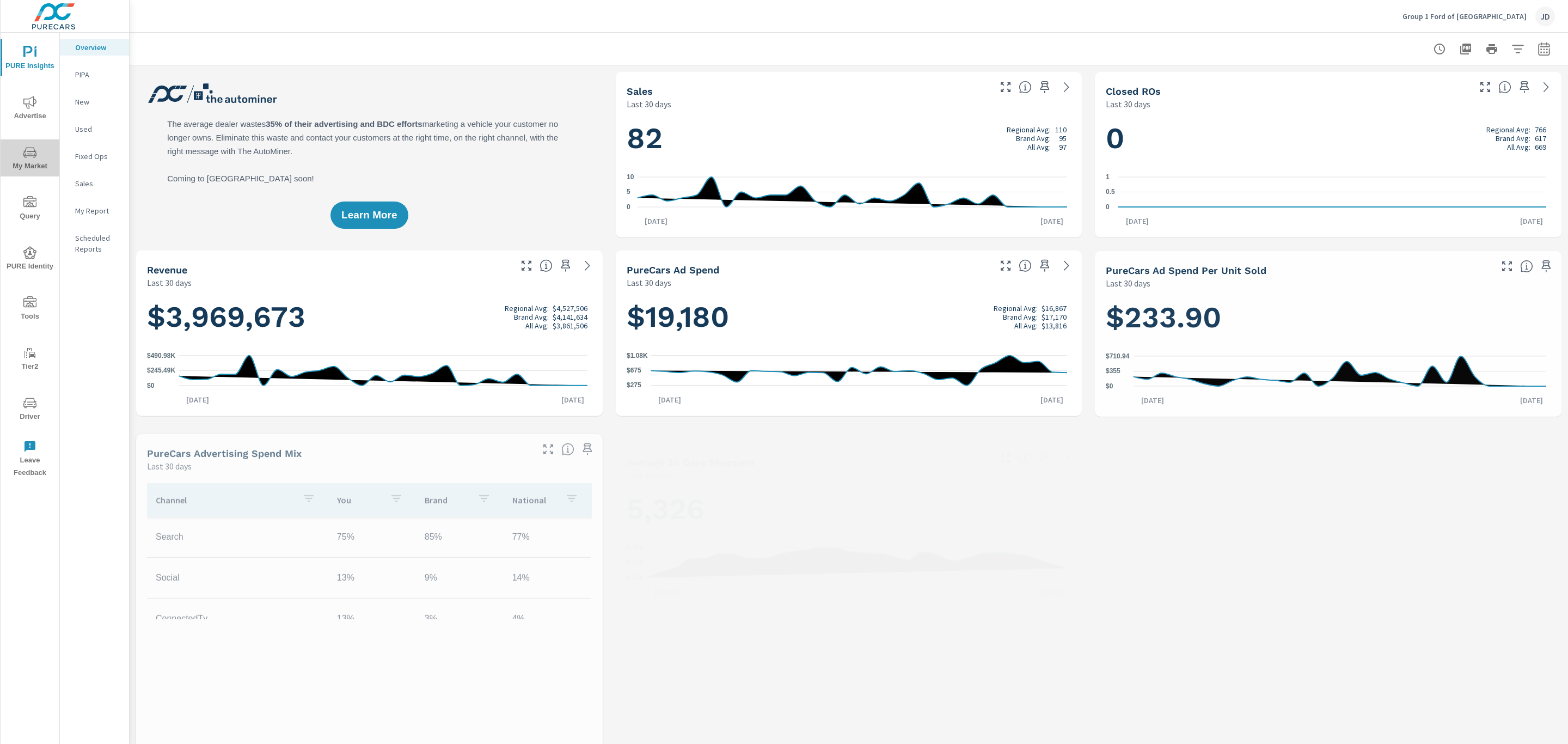
click at [27, 159] on span "My Market" at bounding box center [30, 159] width 52 height 27
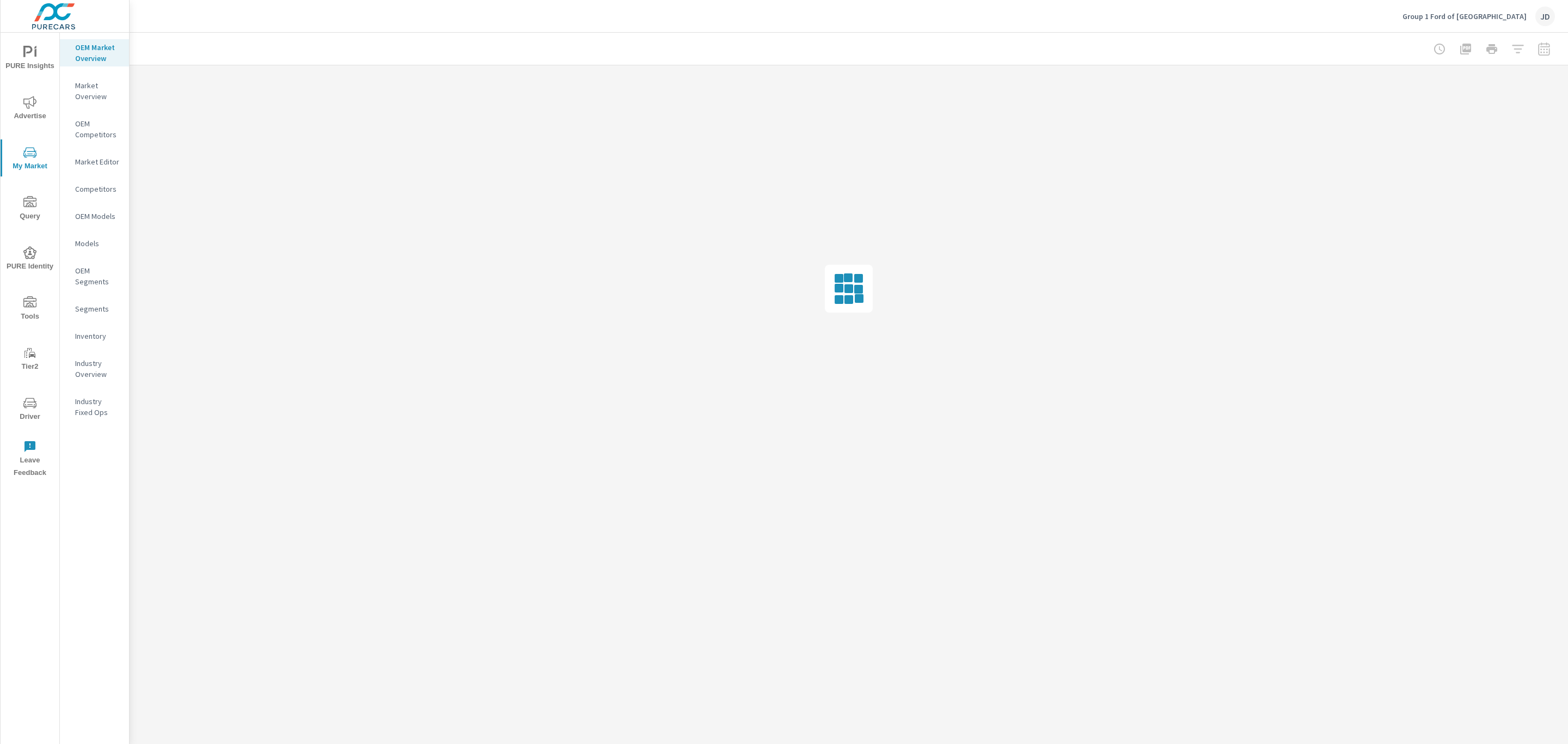
click at [92, 329] on div "Inventory" at bounding box center [94, 336] width 69 height 16
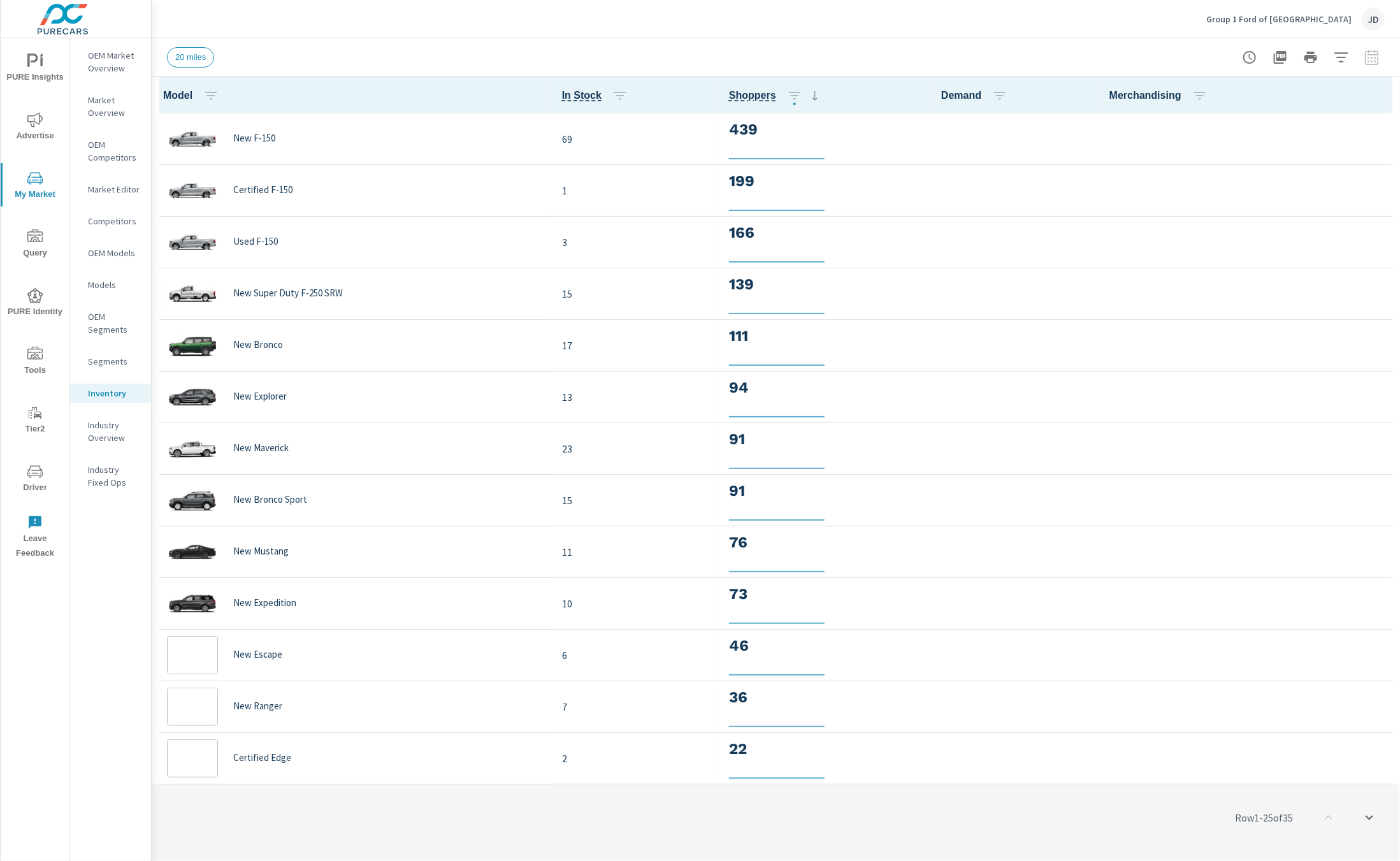
scroll to position [1, 0]
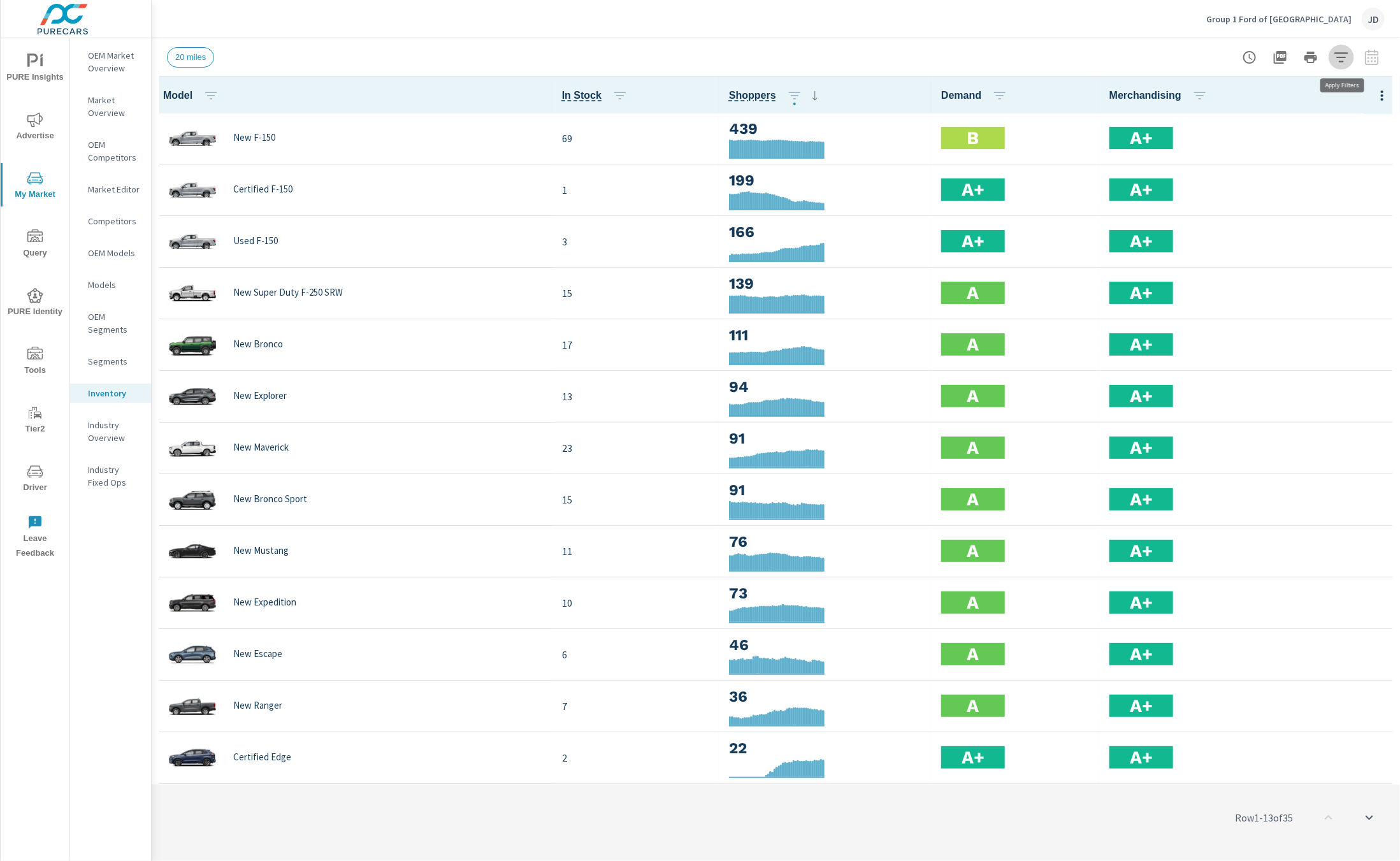
click at [1339, 54] on icon "button" at bounding box center [1342, 57] width 15 height 15
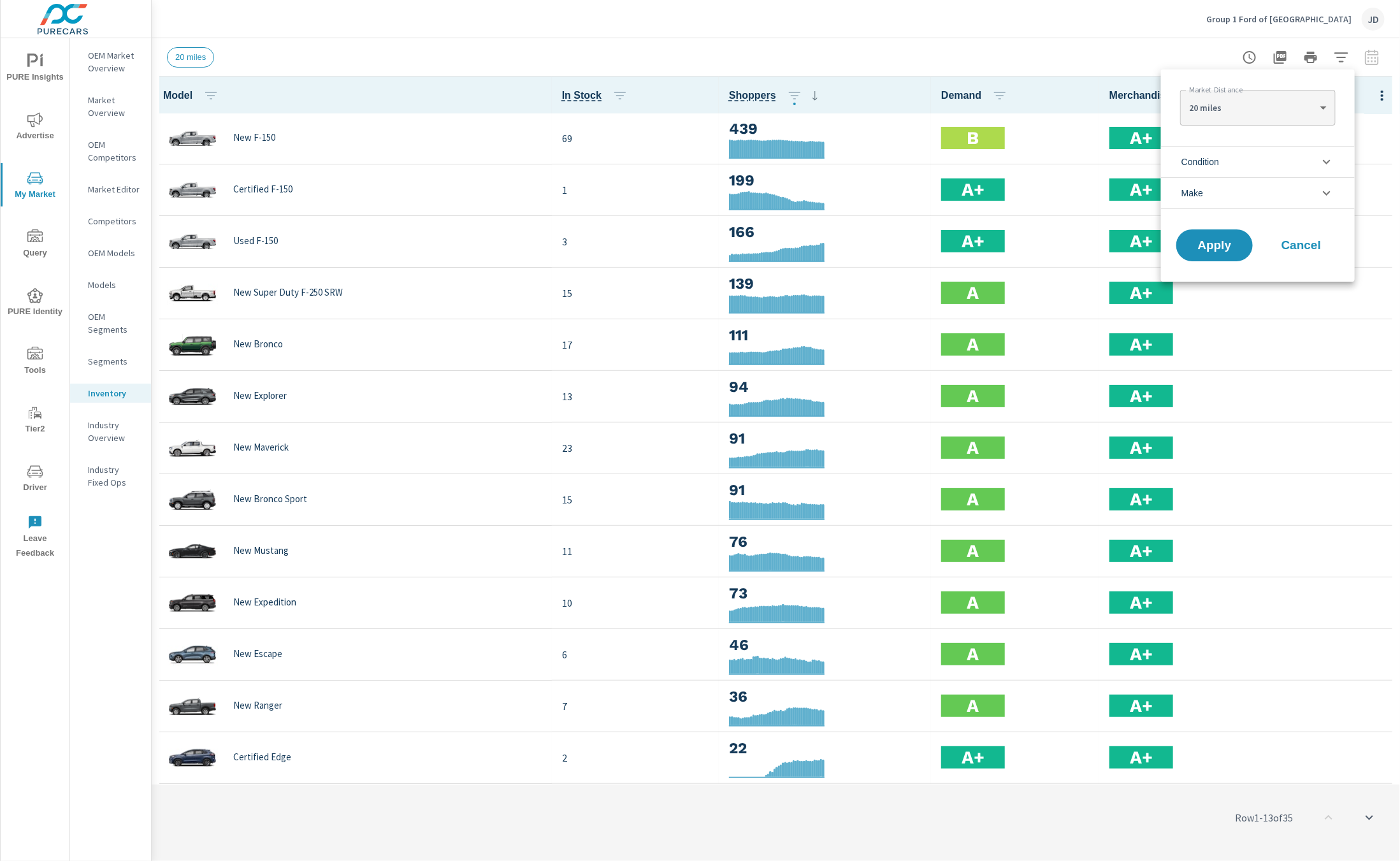
click at [1243, 151] on li "Condition" at bounding box center [1259, 162] width 194 height 31
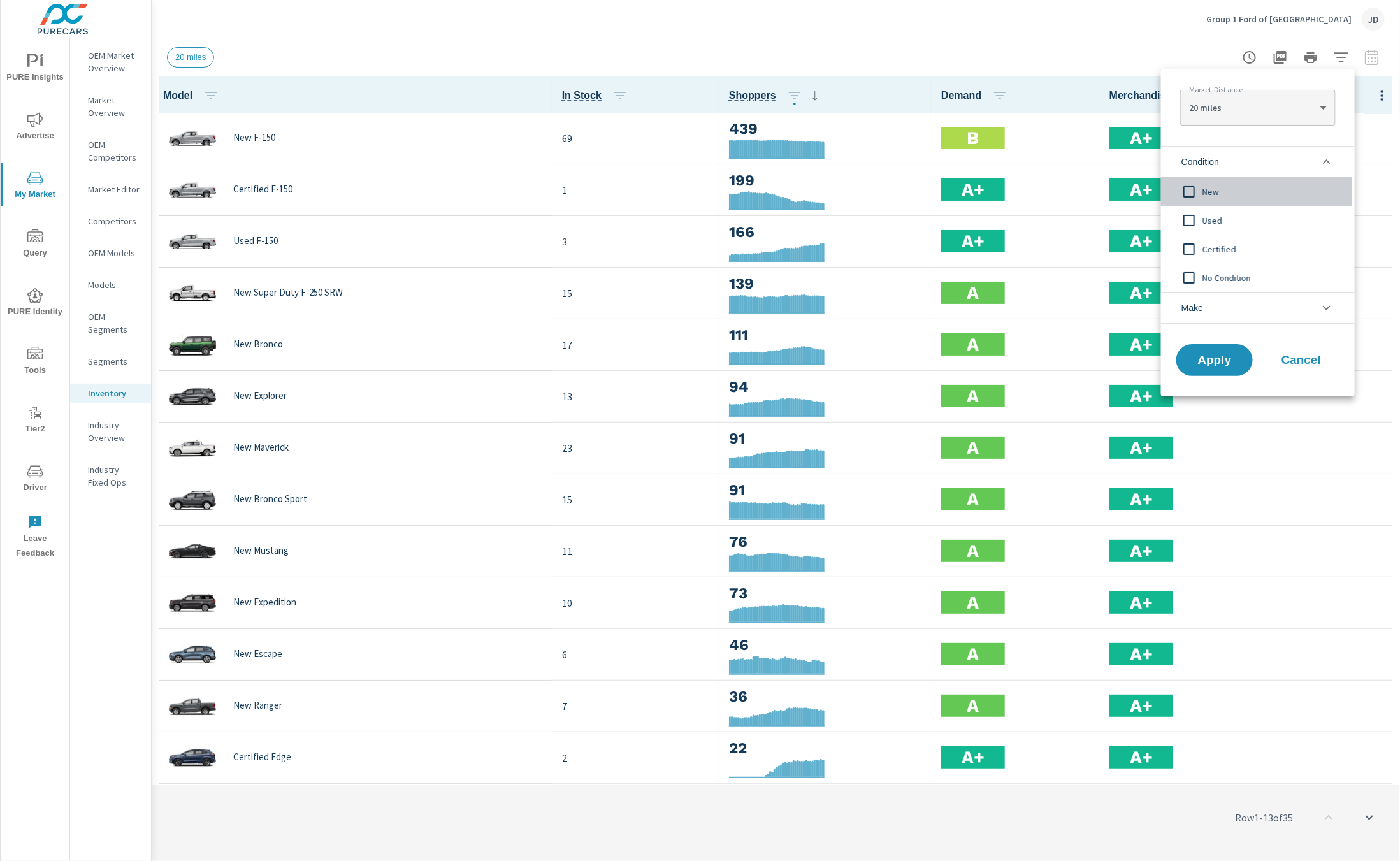
click at [1215, 185] on span "New" at bounding box center [1272, 191] width 140 height 15
click at [1211, 364] on span "Apply" at bounding box center [1214, 360] width 52 height 12
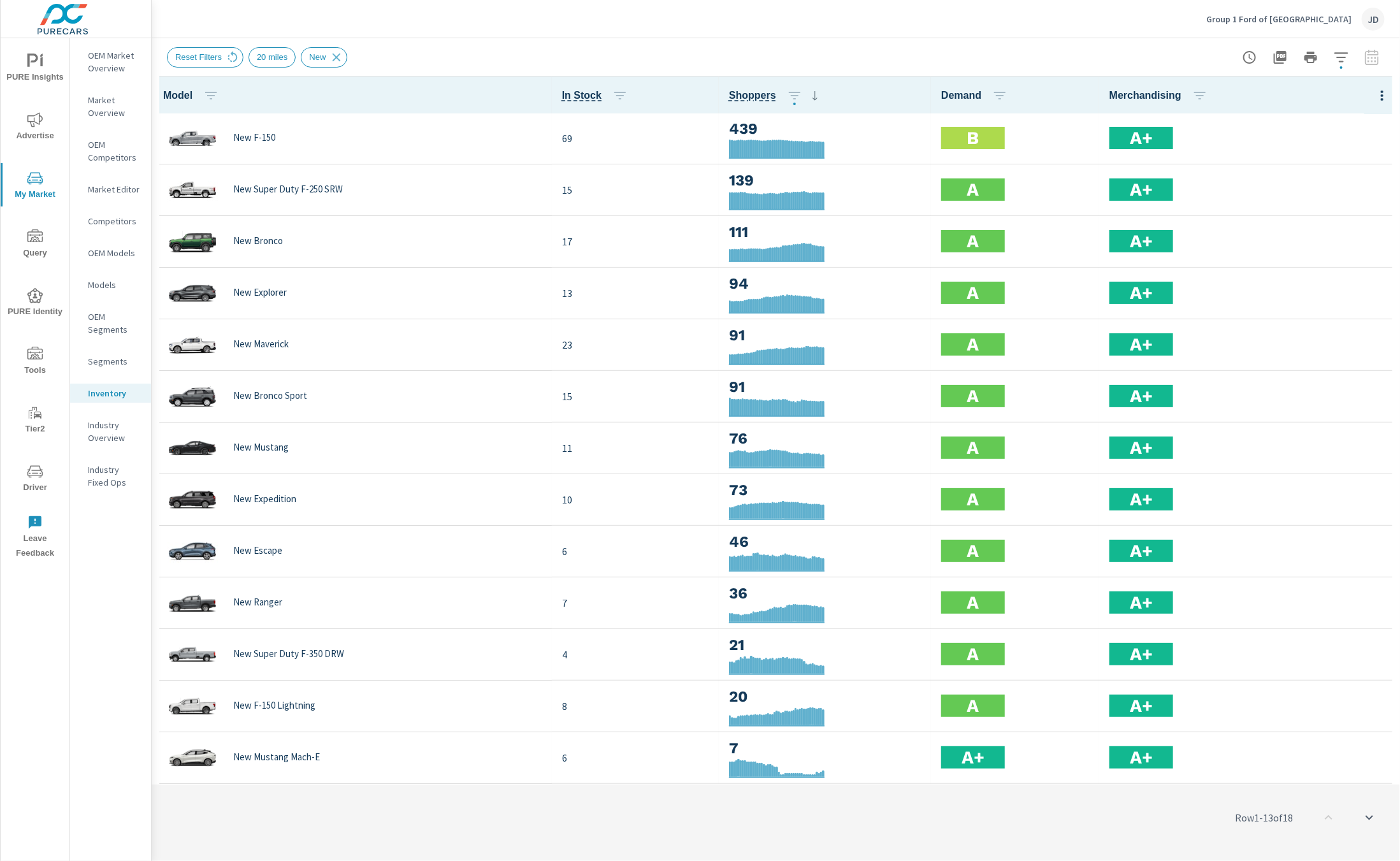
click at [509, 29] on div "Group 1 Ford of Shreveport JD" at bounding box center [775, 19] width 1218 height 37
